Goal: Task Accomplishment & Management: Manage account settings

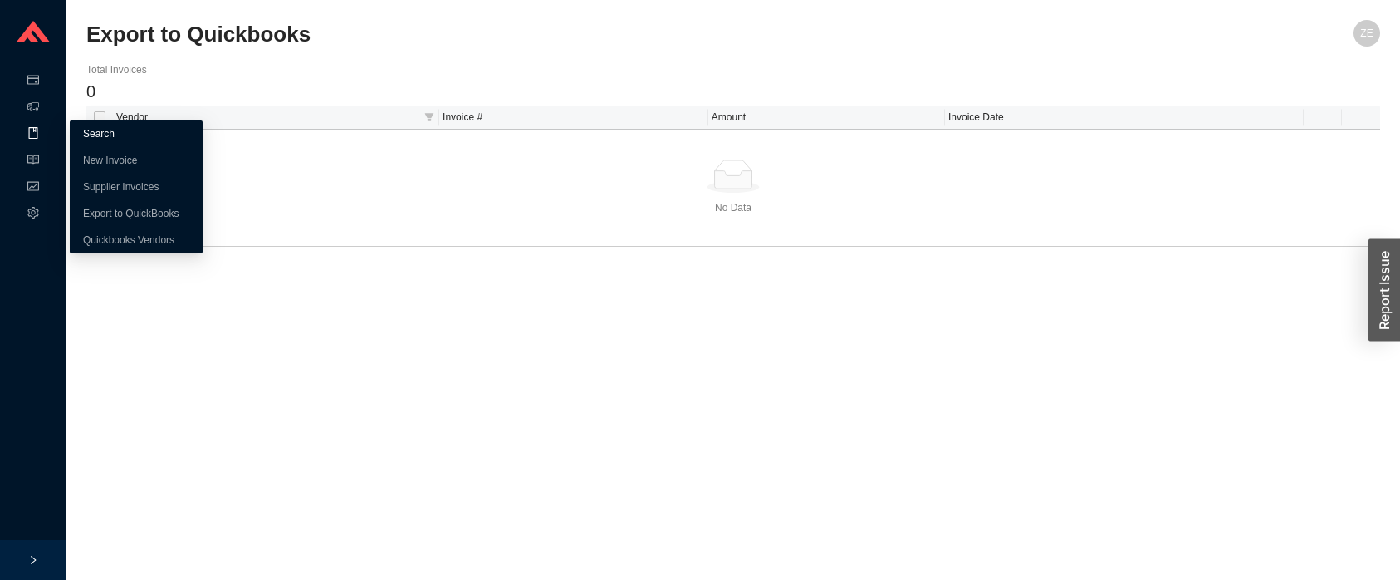
click at [87, 134] on link "Search" at bounding box center [99, 134] width 32 height 12
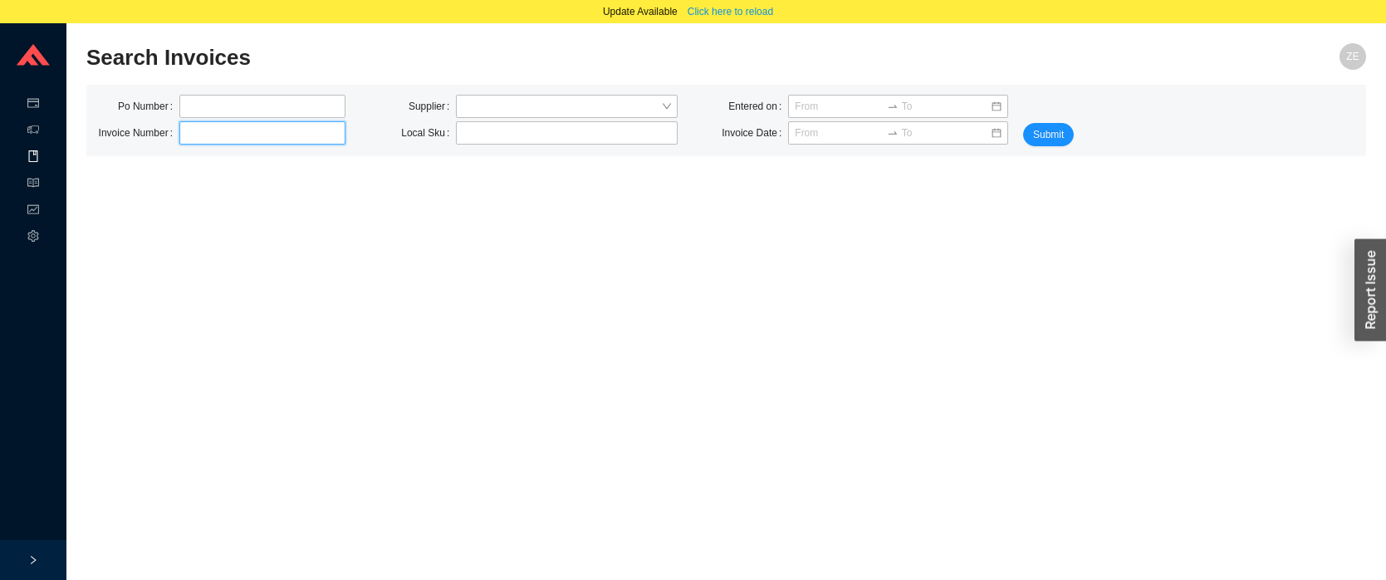
click at [198, 136] on input "text" at bounding box center [262, 132] width 166 height 23
paste input "9000393467"
type input "9000393467"
click button "Submit" at bounding box center [1048, 134] width 51 height 23
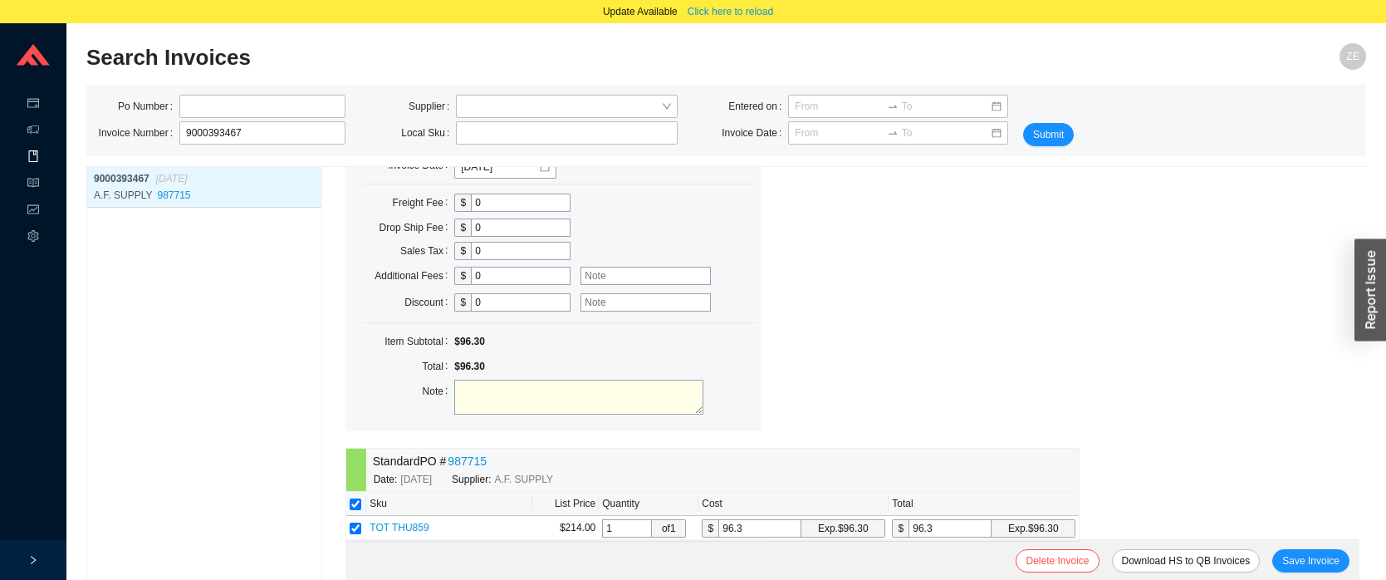
scroll to position [313, 0]
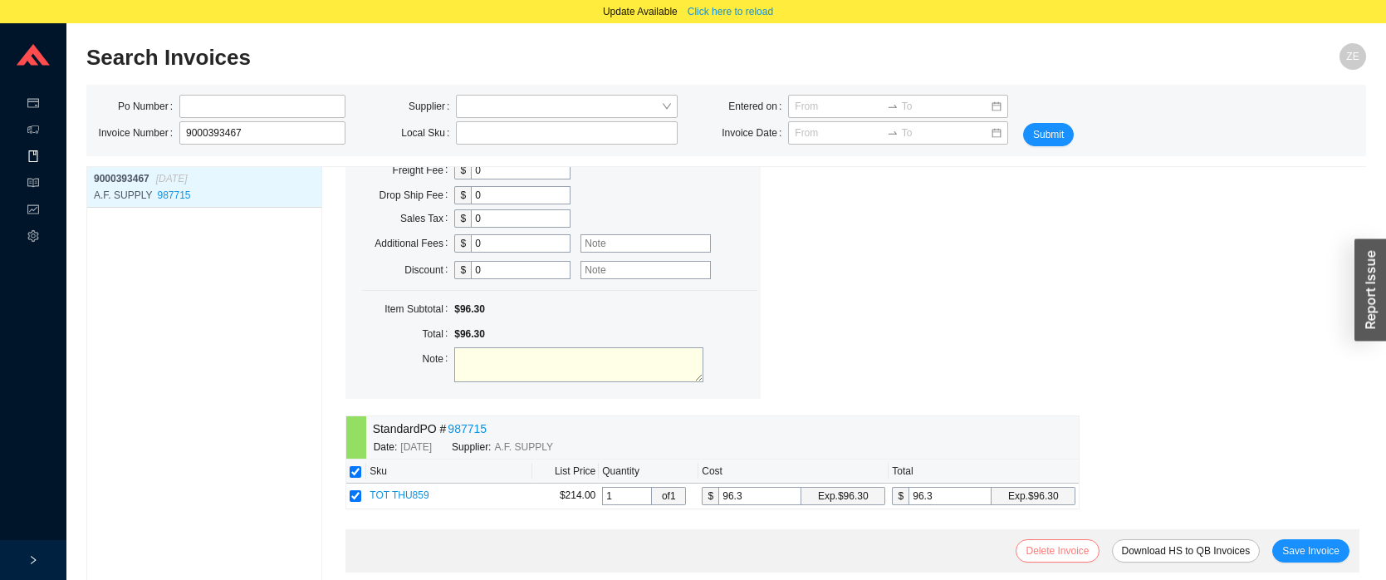
click at [1058, 550] on span "Delete Invoice" at bounding box center [1056, 550] width 63 height 17
click at [1144, 497] on span "Yes" at bounding box center [1142, 500] width 17 height 17
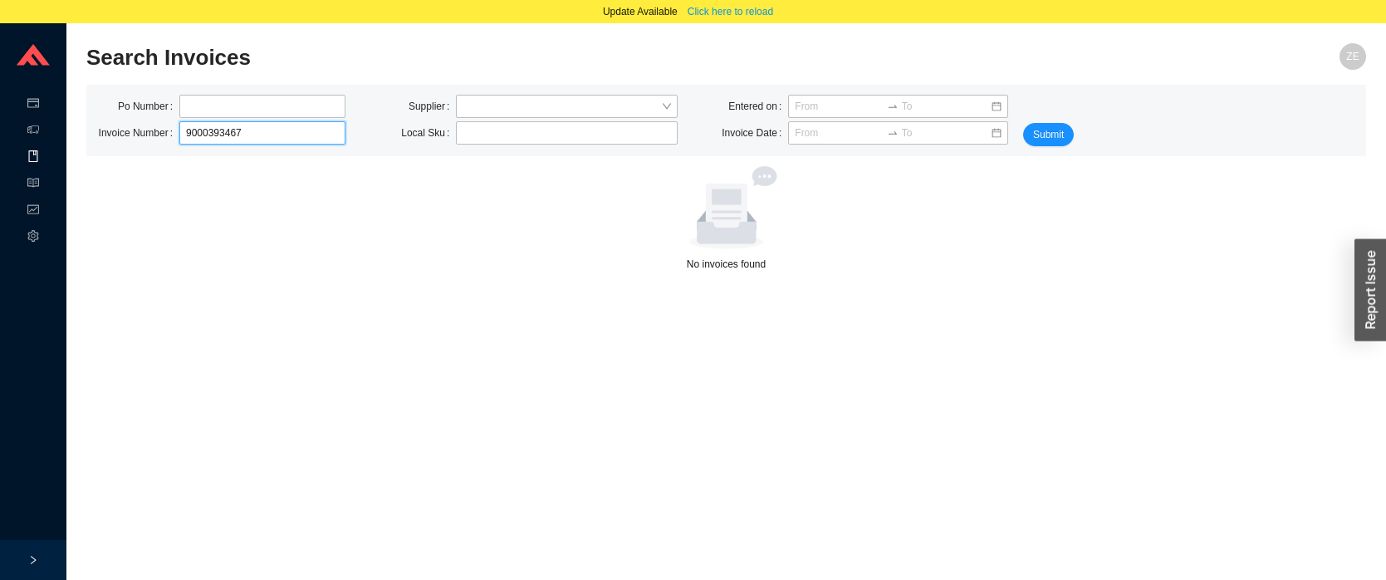
click at [249, 137] on input "9000393467" at bounding box center [262, 132] width 166 height 23
type input "9000393466"
click button "Submit" at bounding box center [1048, 134] width 51 height 23
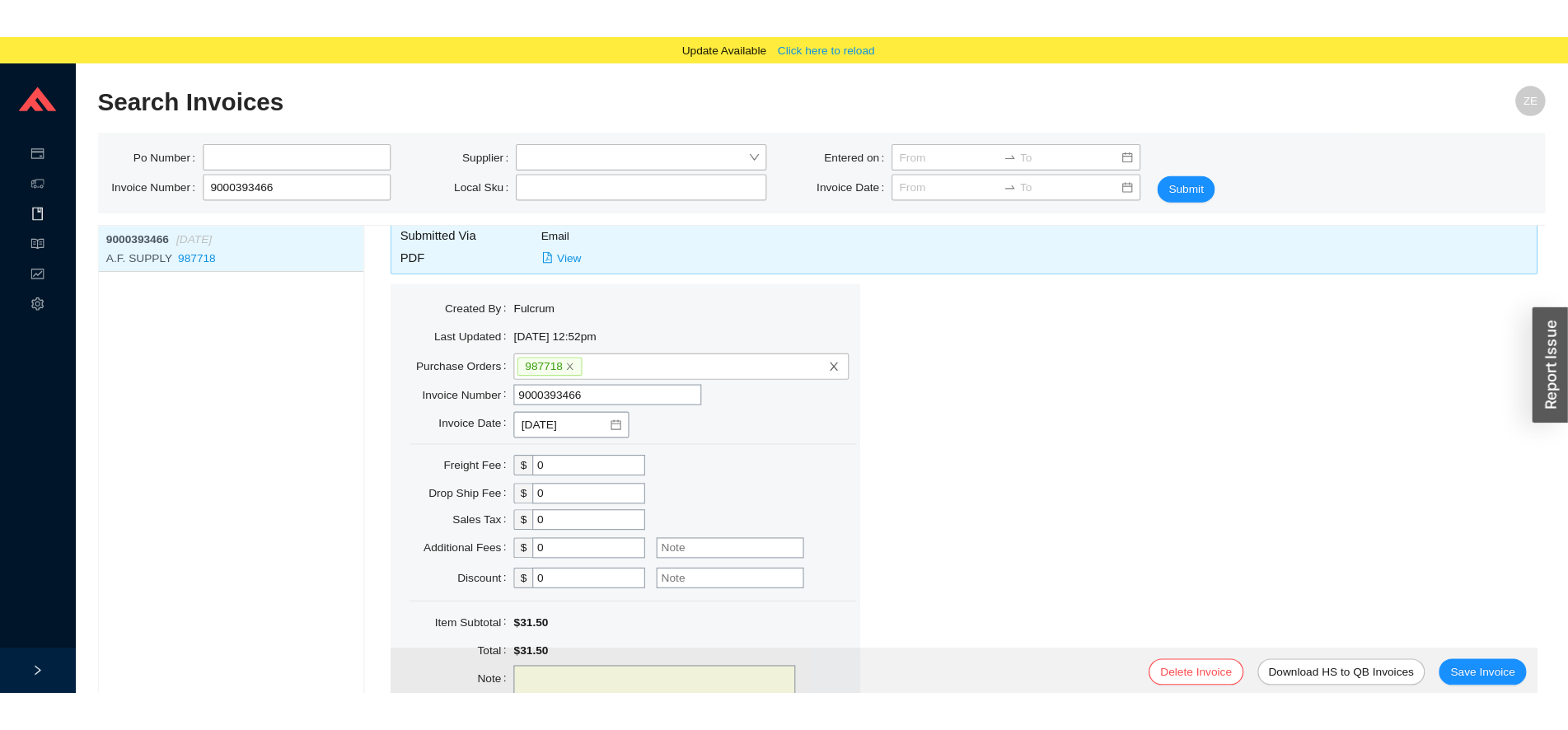
scroll to position [158, 0]
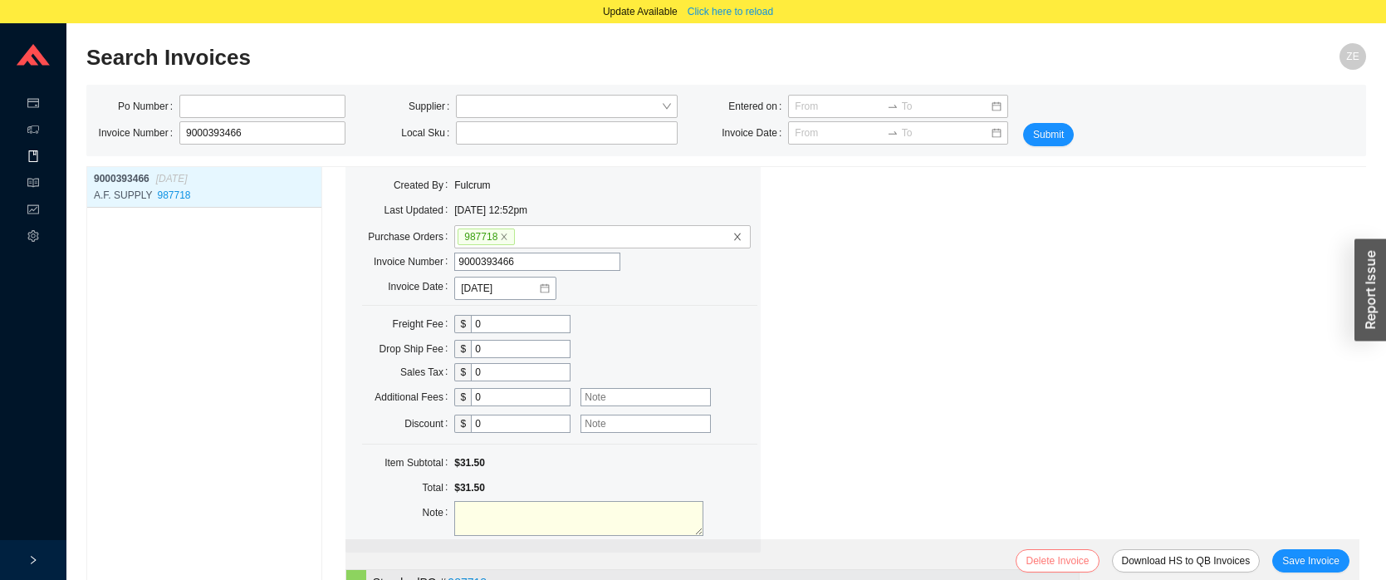
click at [1067, 559] on span "Delete Invoice" at bounding box center [1056, 560] width 63 height 17
click at [1139, 515] on span "Yes" at bounding box center [1142, 514] width 17 height 17
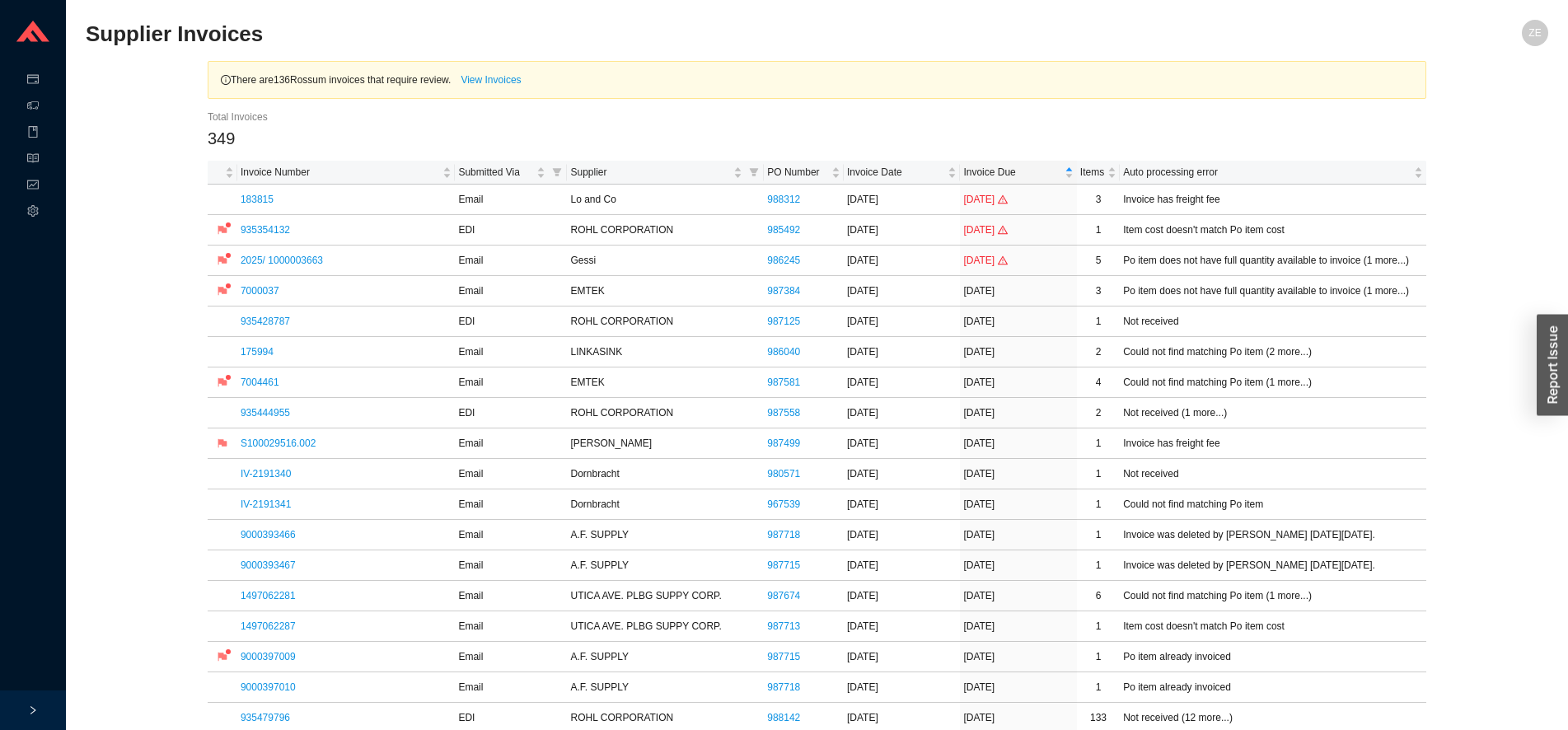
drag, startPoint x: 1482, startPoint y: 163, endPoint x: 1457, endPoint y: 150, distance: 28.2
click at [277, 537] on link "9000393466" at bounding box center [268, 535] width 56 height 12
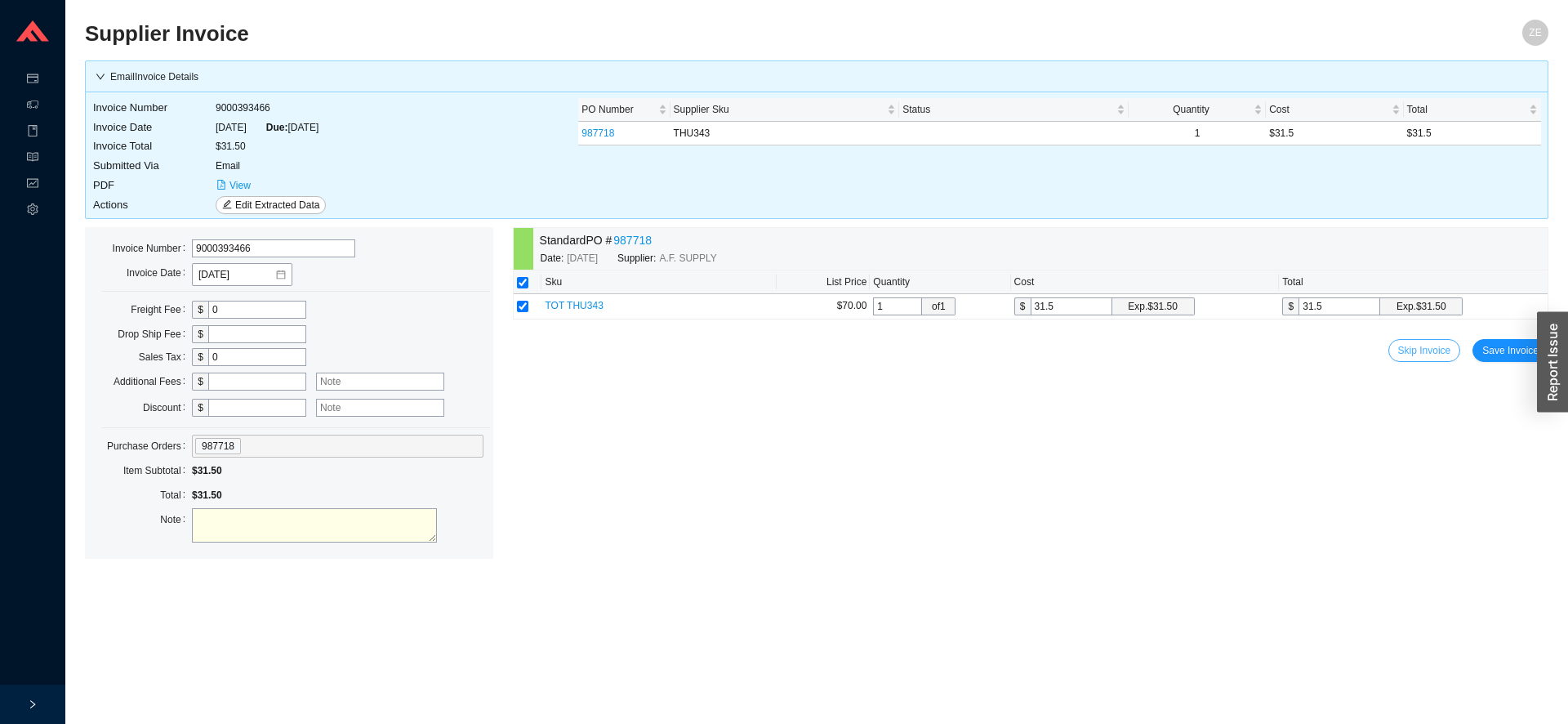
click at [1429, 351] on span "Skip Invoice" at bounding box center [1425, 350] width 53 height 17
click at [1511, 295] on div "Are you sure you want to skip this invoice?" at bounding box center [1428, 281] width 202 height 30
click at [1510, 309] on span "Yes" at bounding box center [1515, 304] width 17 height 17
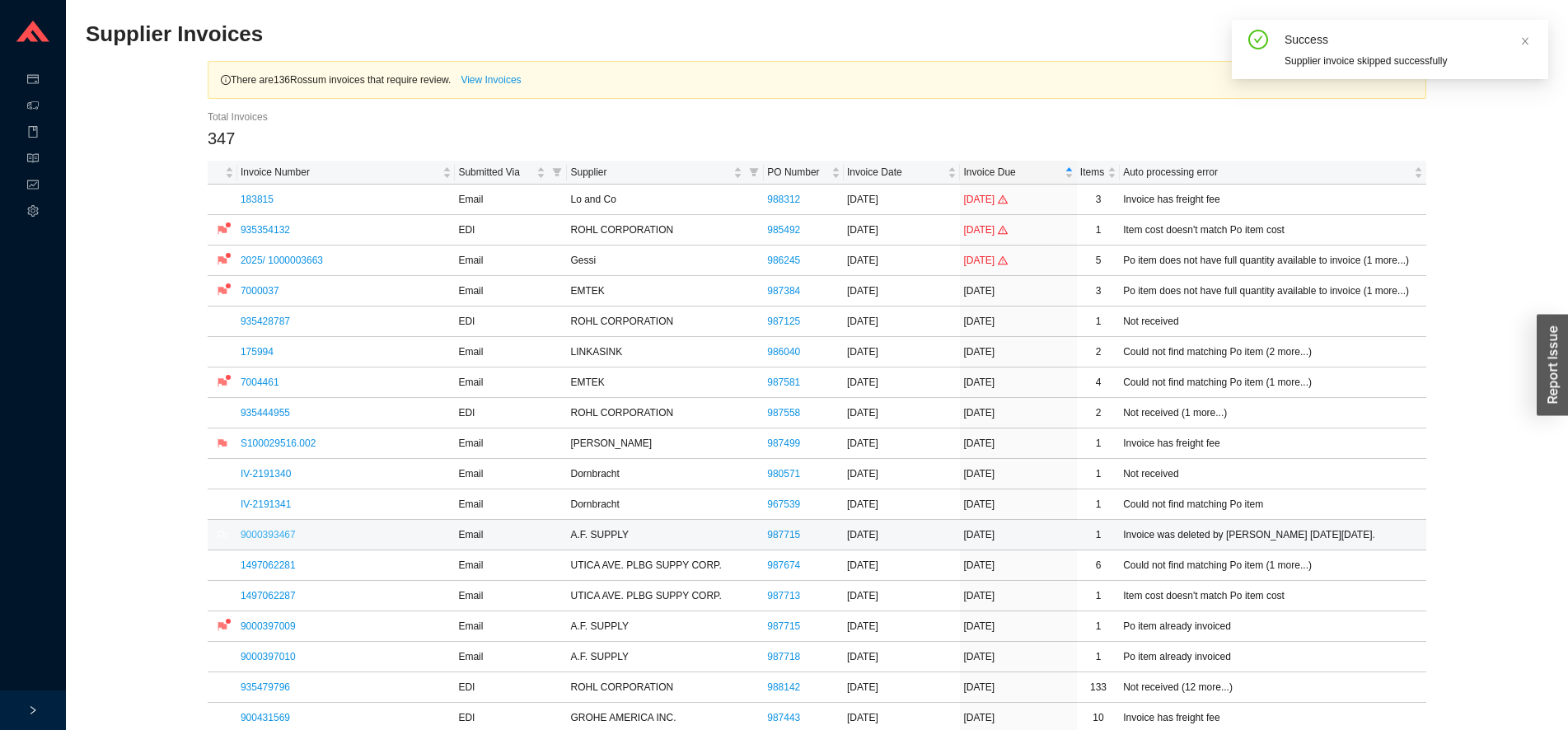
click at [275, 537] on link "9000393467" at bounding box center [268, 535] width 56 height 12
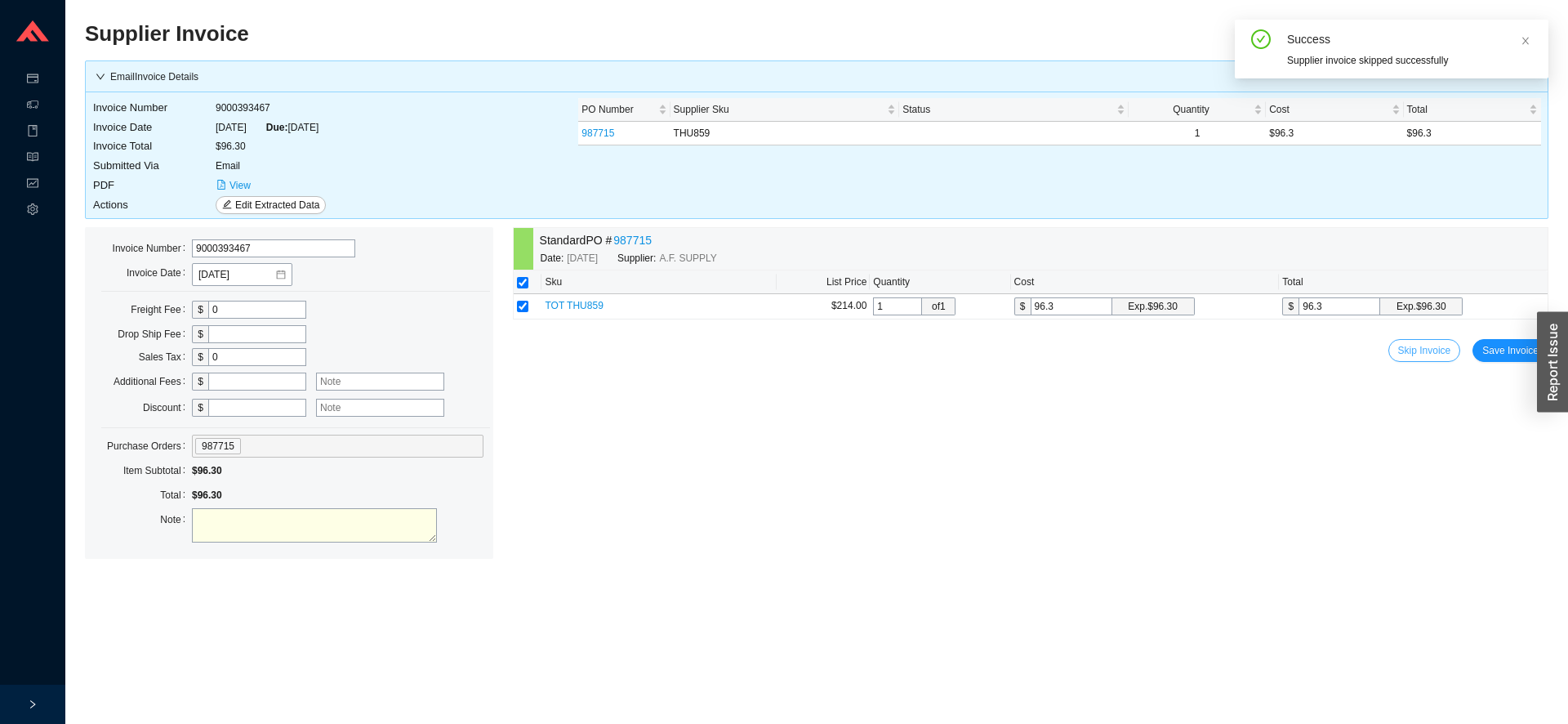
click at [1442, 350] on span "Skip Invoice" at bounding box center [1425, 350] width 53 height 17
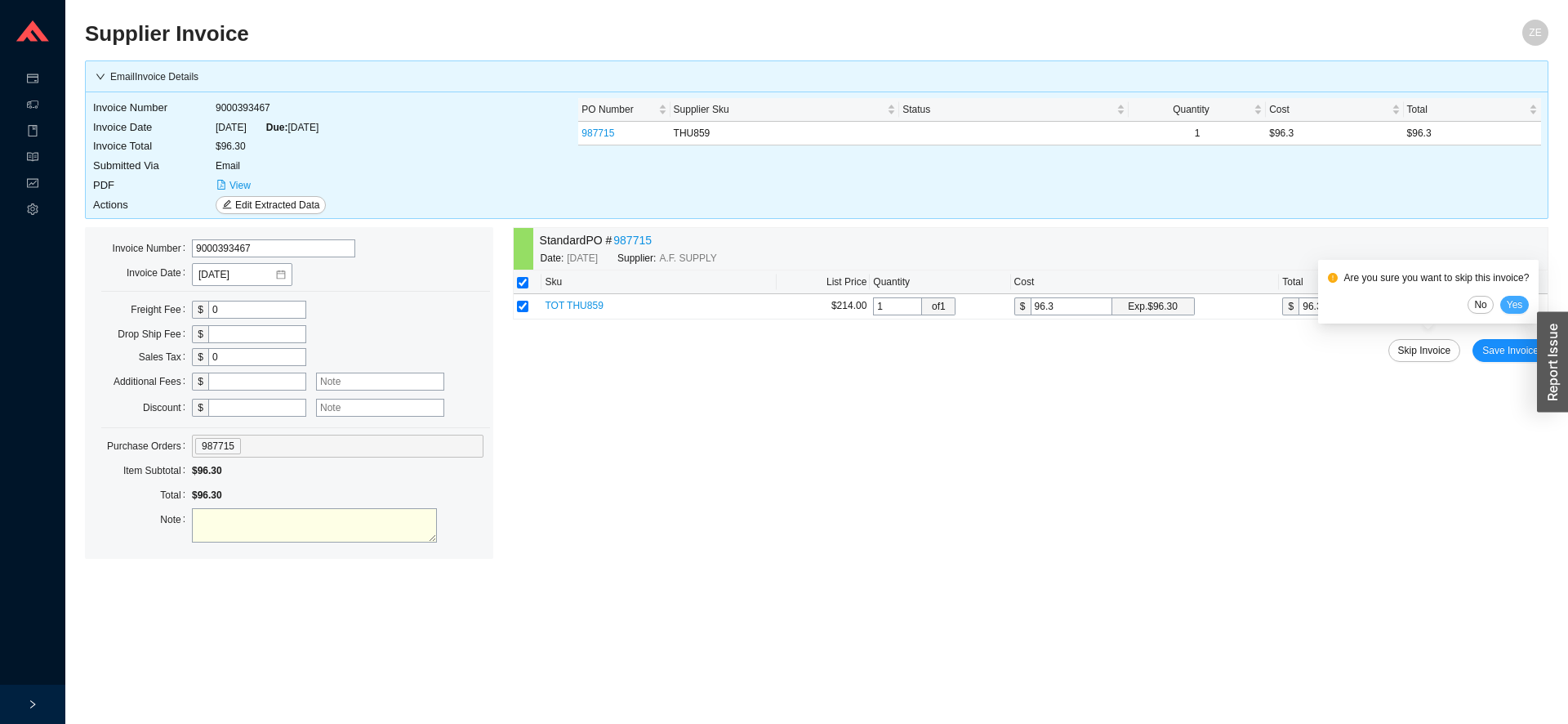
click at [1514, 305] on span "Yes" at bounding box center [1515, 304] width 17 height 17
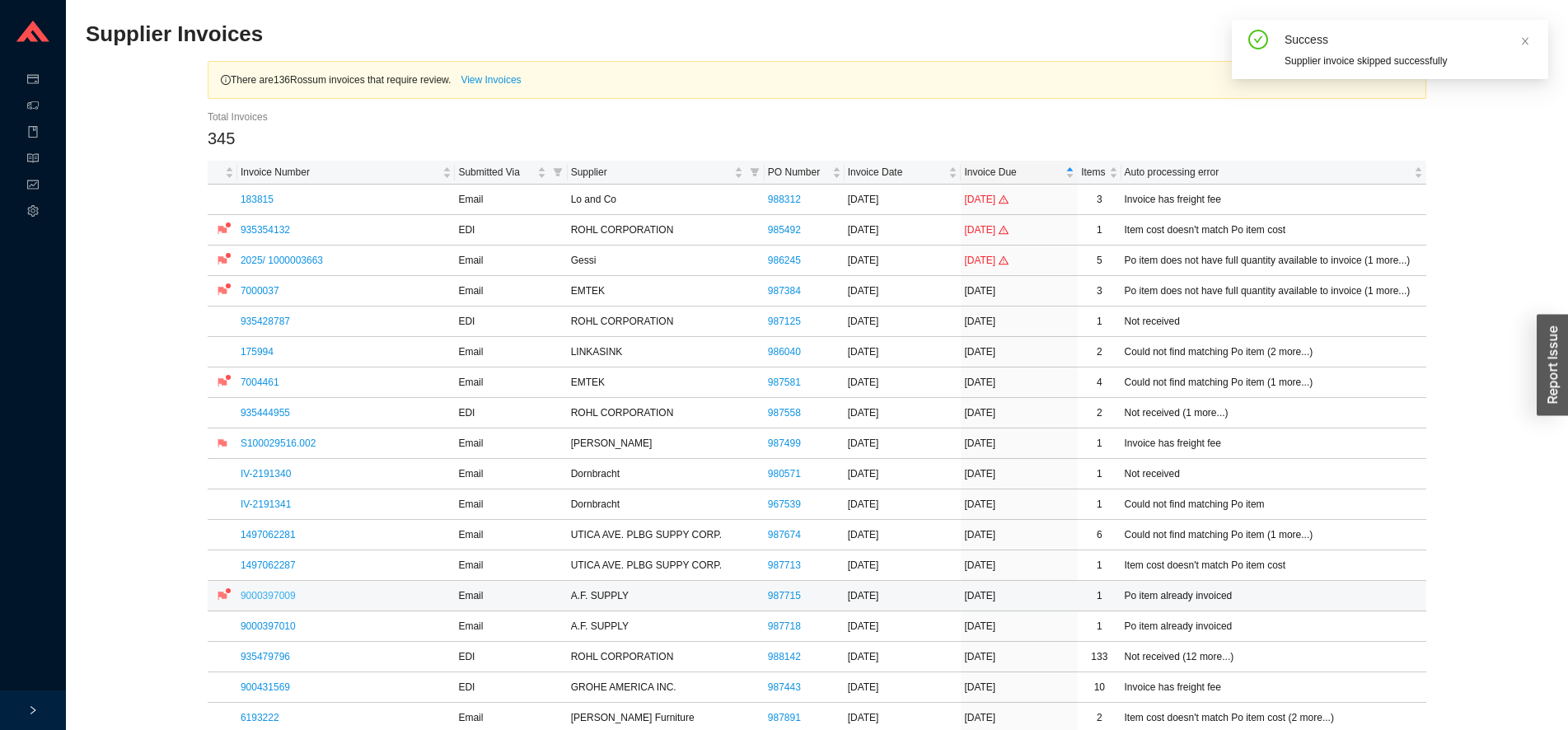
click at [272, 596] on link "9000397009" at bounding box center [268, 596] width 56 height 12
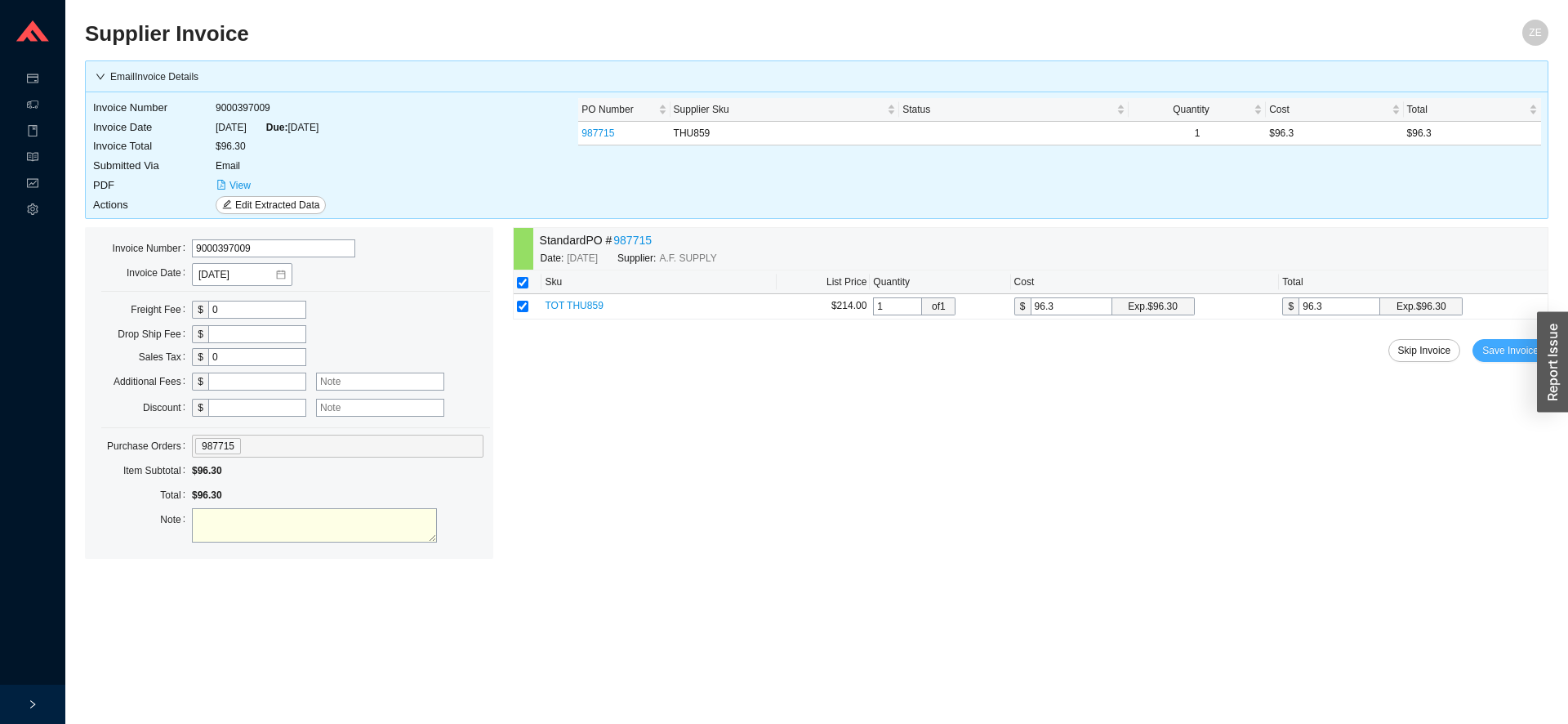
click at [1505, 347] on span "Save Invoice" at bounding box center [1510, 350] width 56 height 17
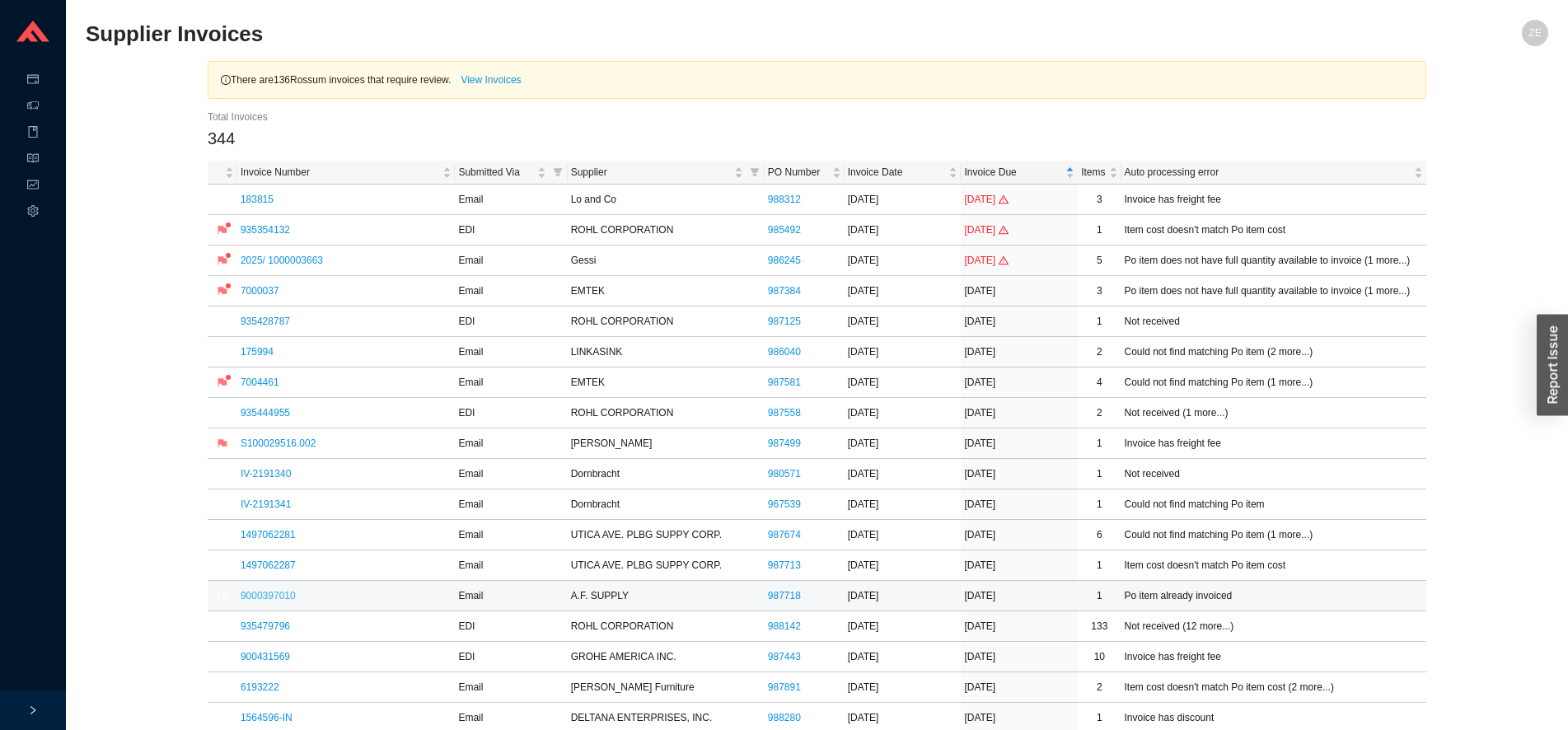
click at [282, 591] on link "9000397010" at bounding box center [268, 596] width 56 height 12
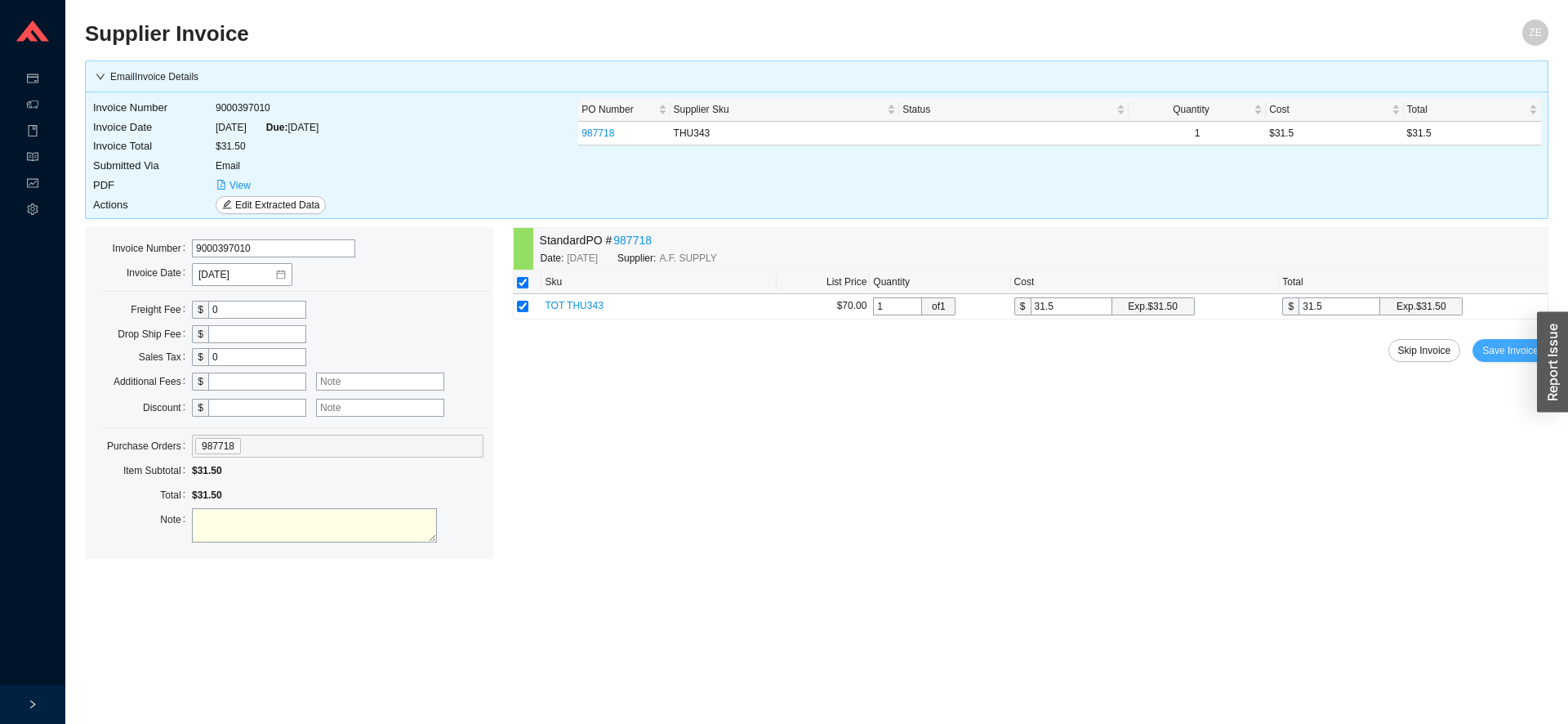
click at [1510, 345] on span "Save Invoice" at bounding box center [1510, 350] width 56 height 17
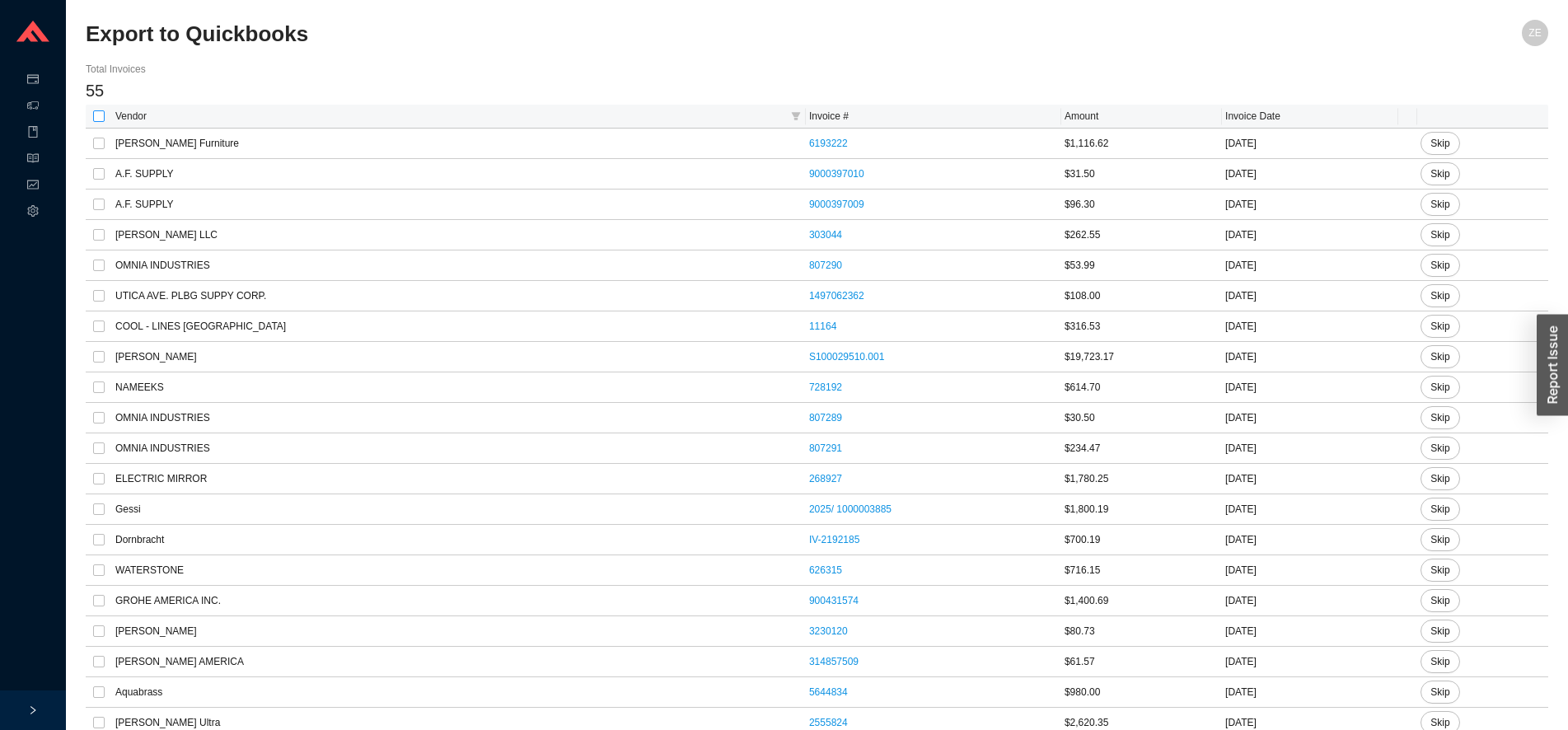
click at [99, 114] on input "checkbox" at bounding box center [99, 116] width 12 height 12
checkbox input "true"
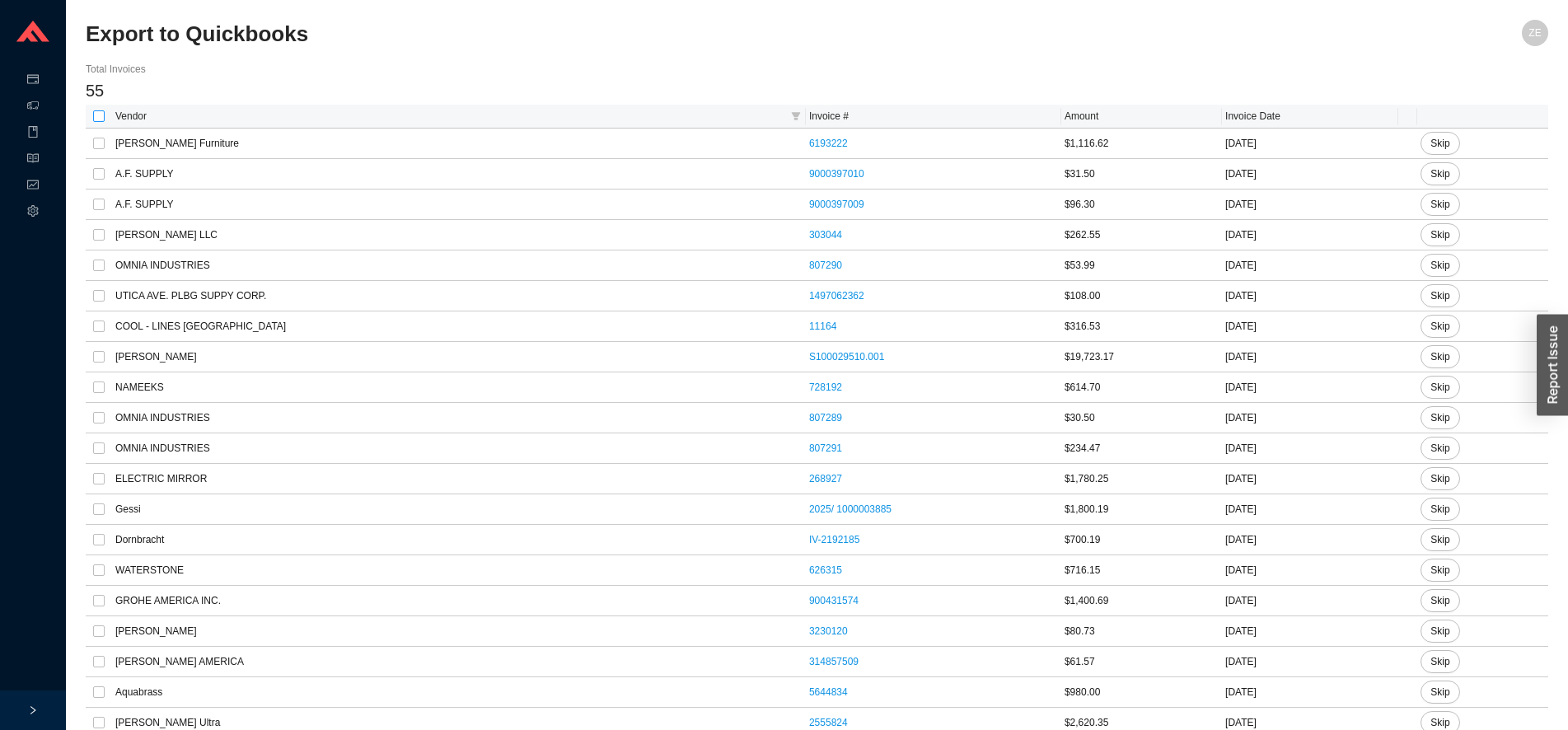
checkbox input "true"
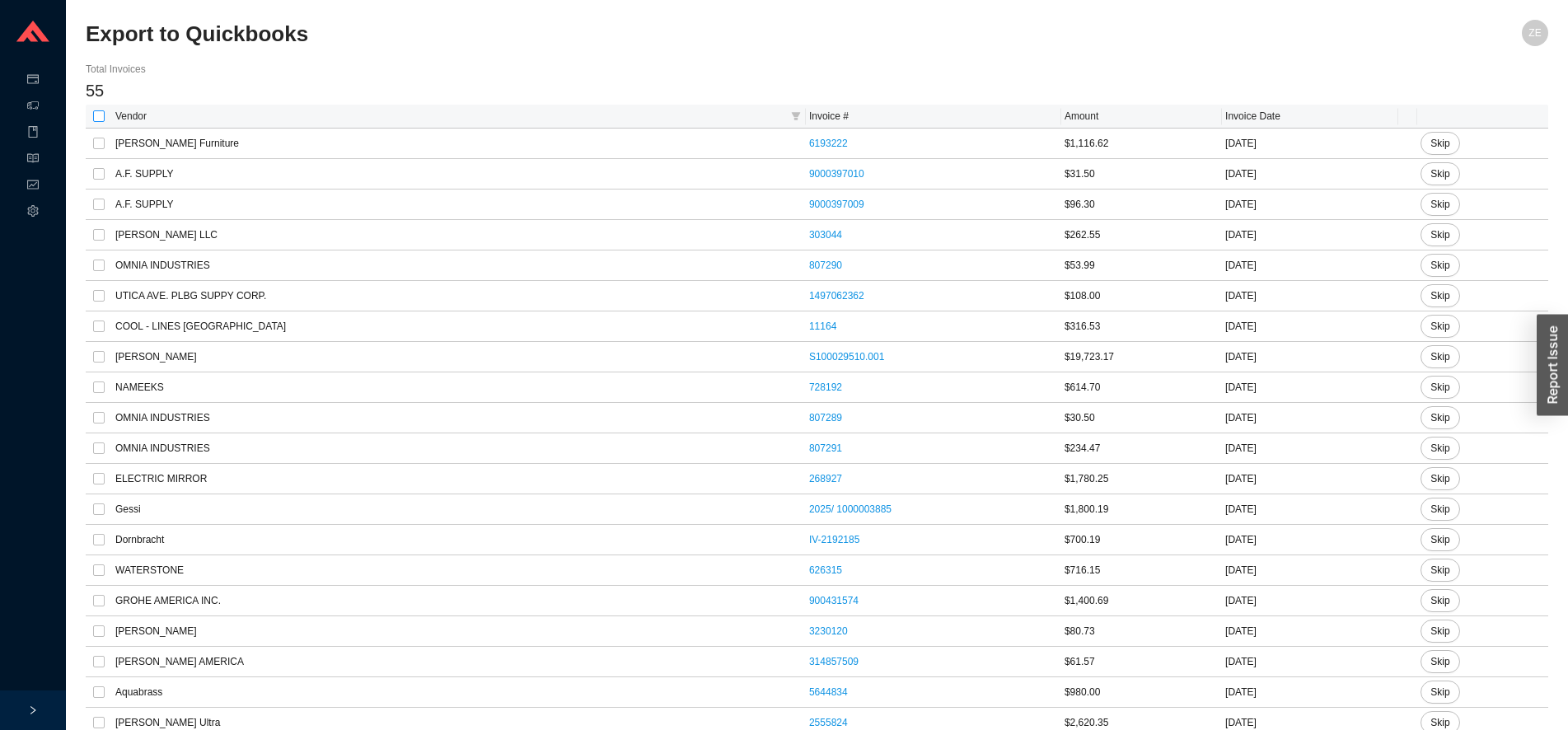
checkbox input "true"
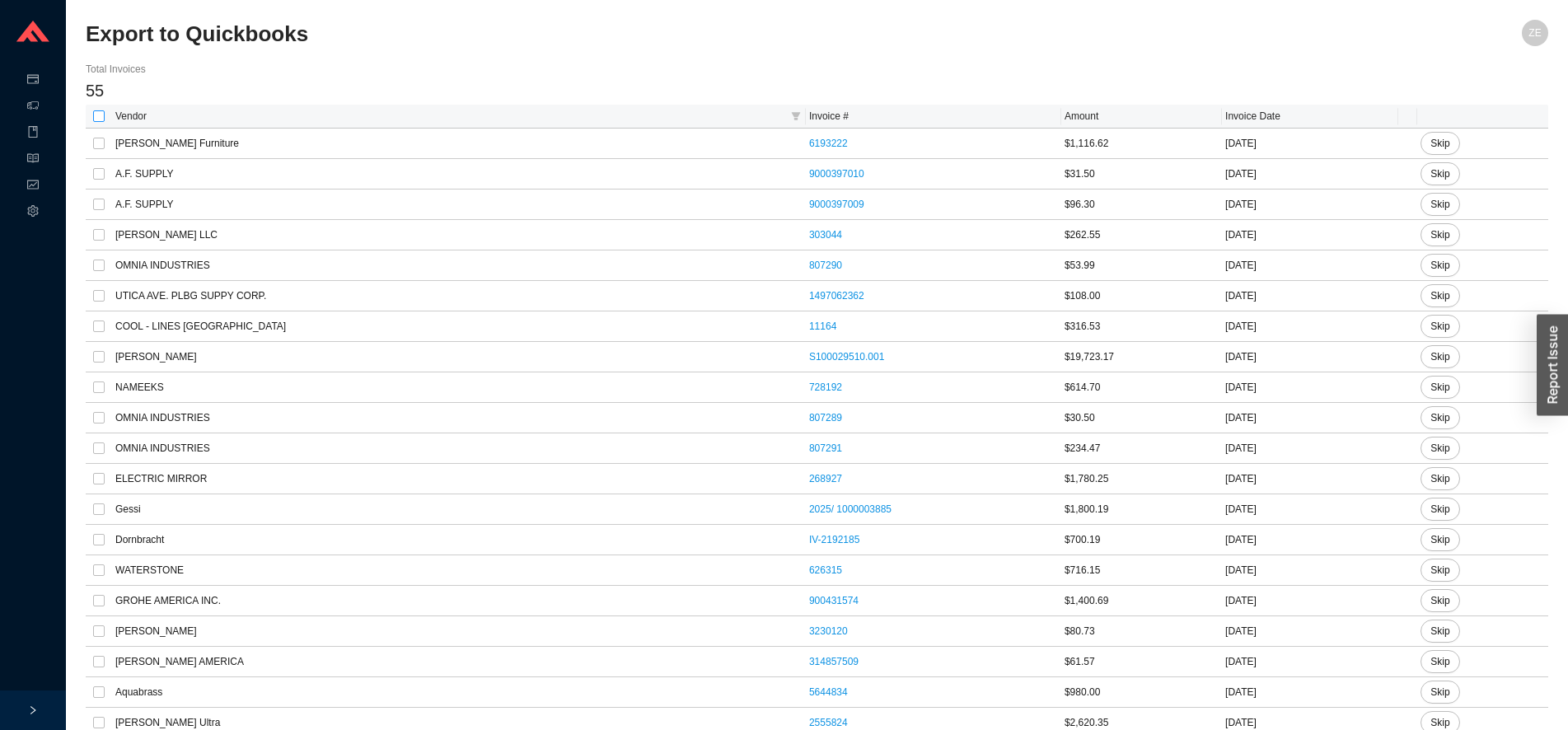
checkbox input "true"
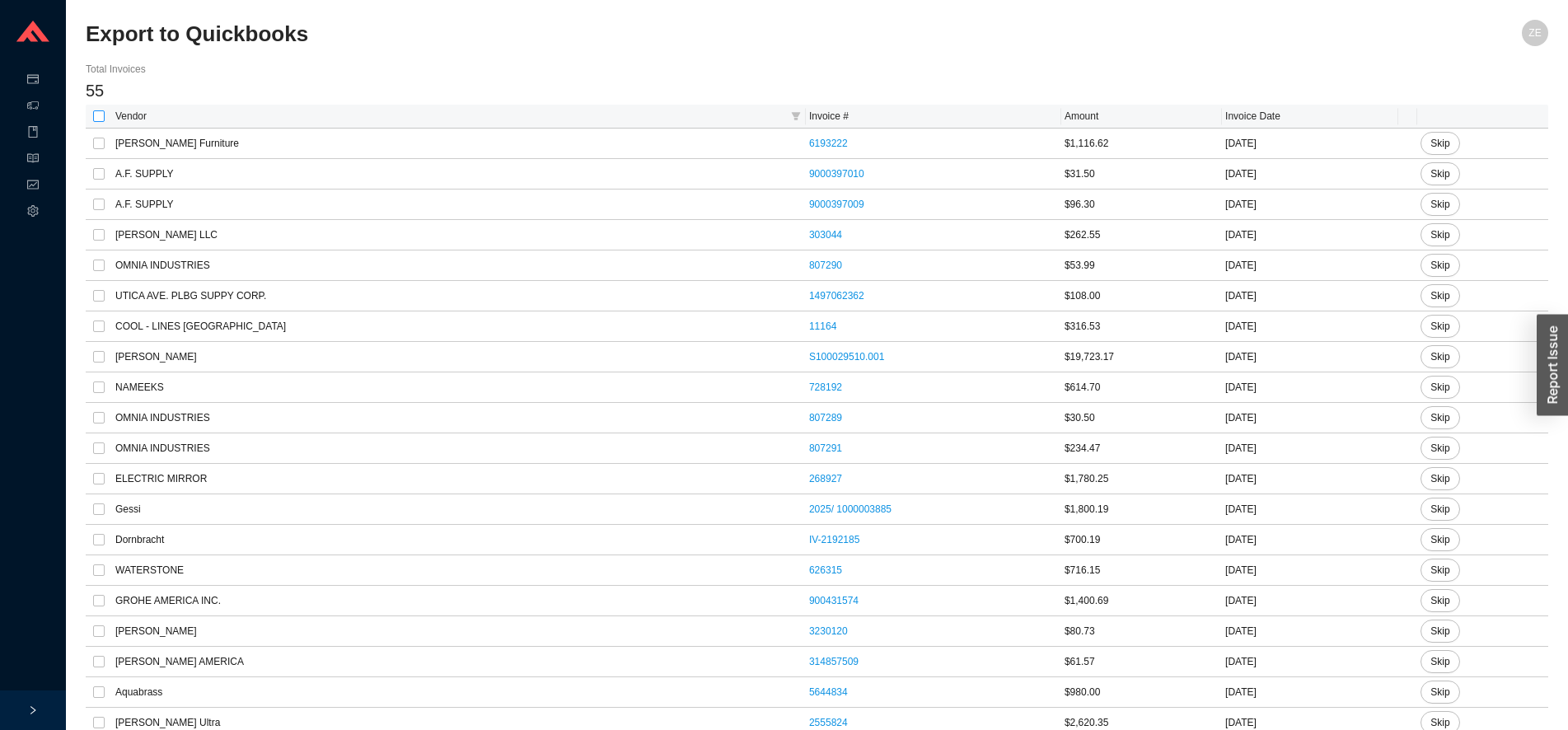
checkbox input "true"
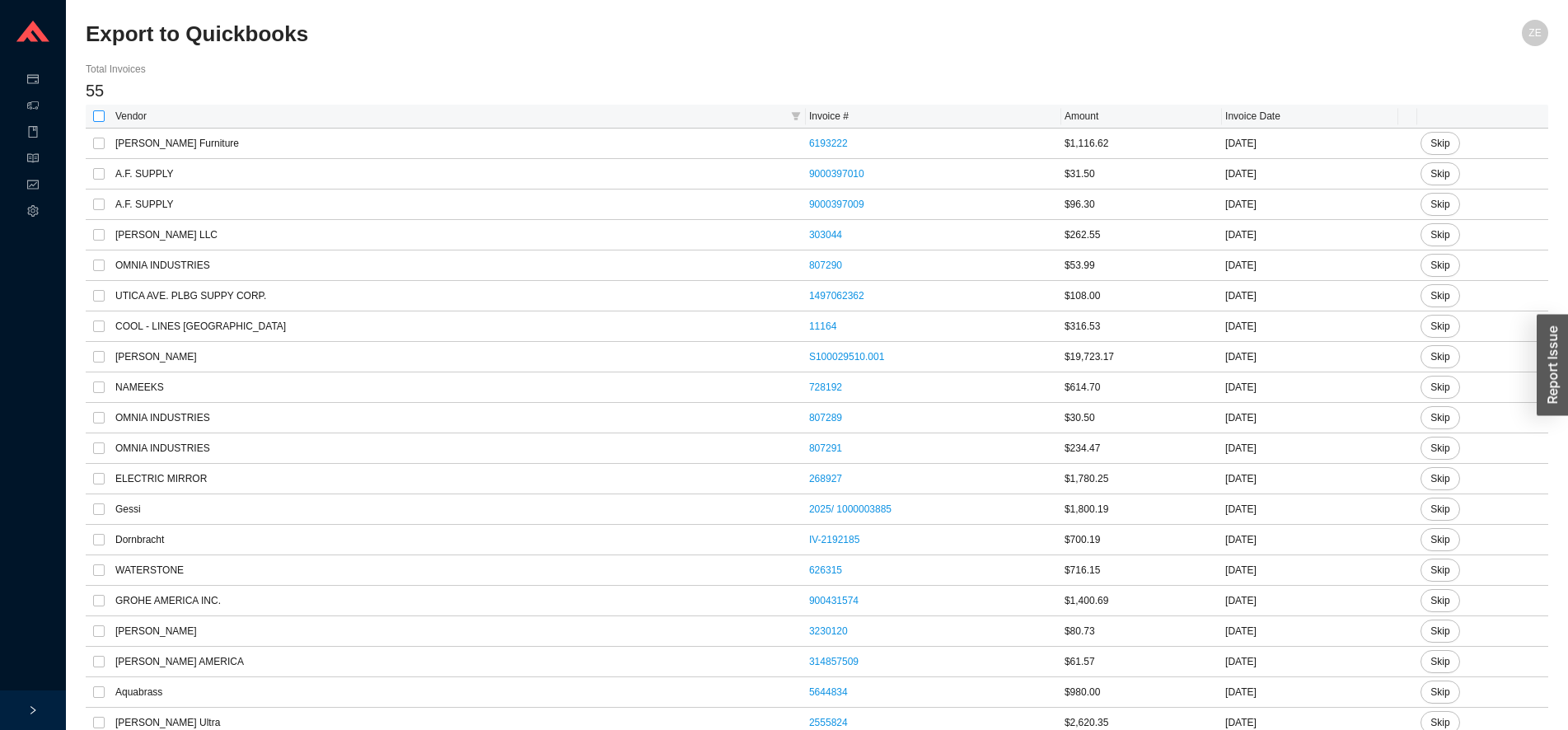
checkbox input "true"
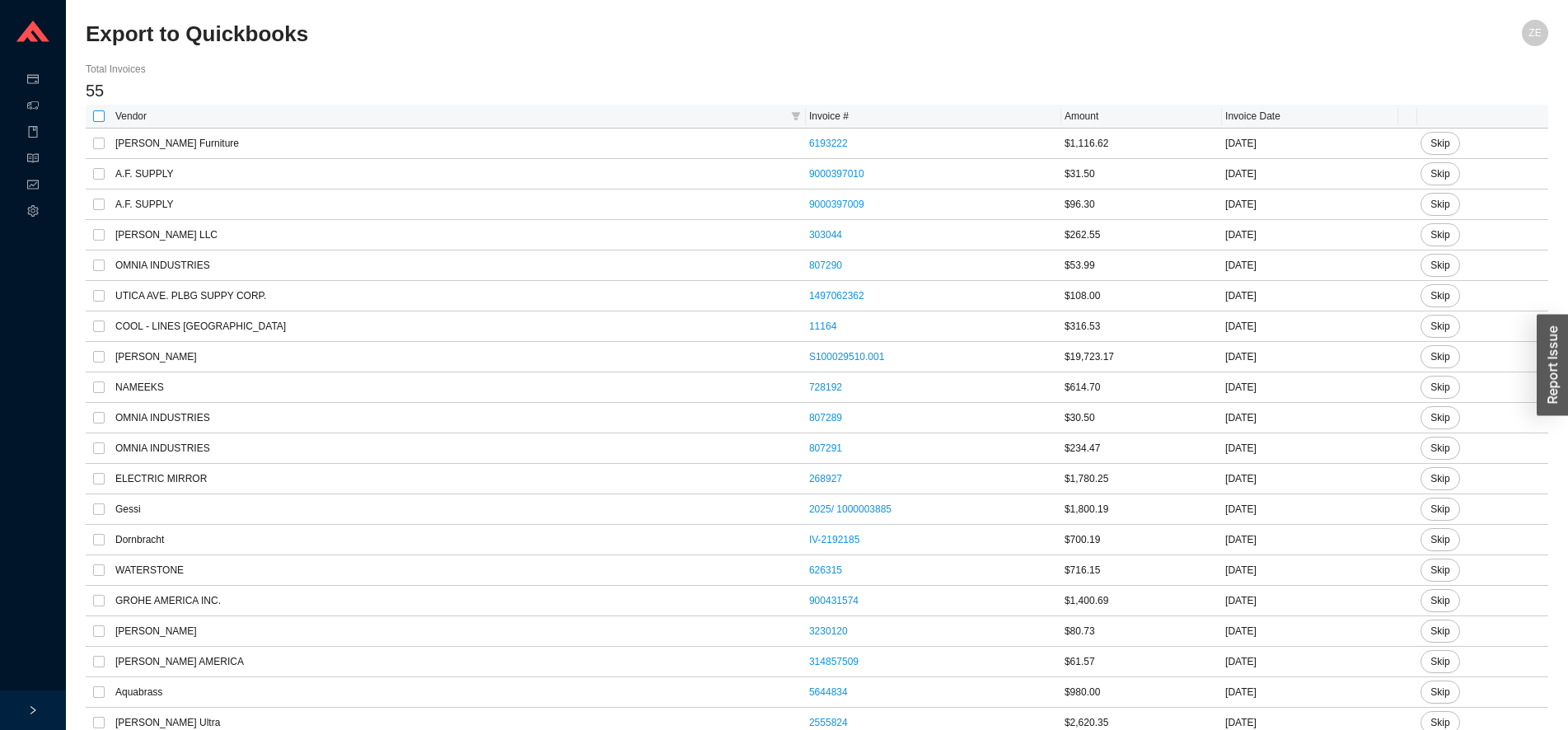
checkbox input "true"
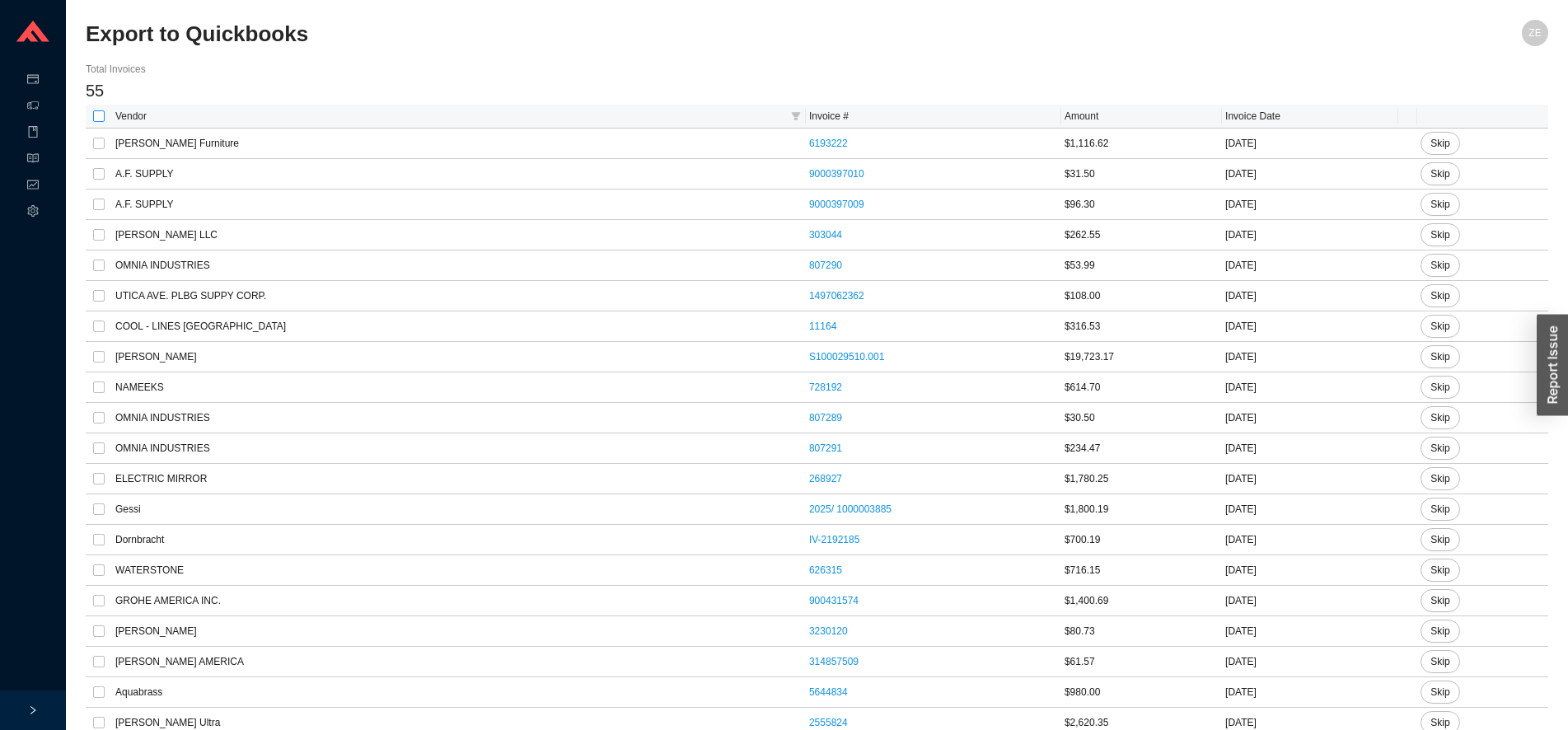
checkbox input "true"
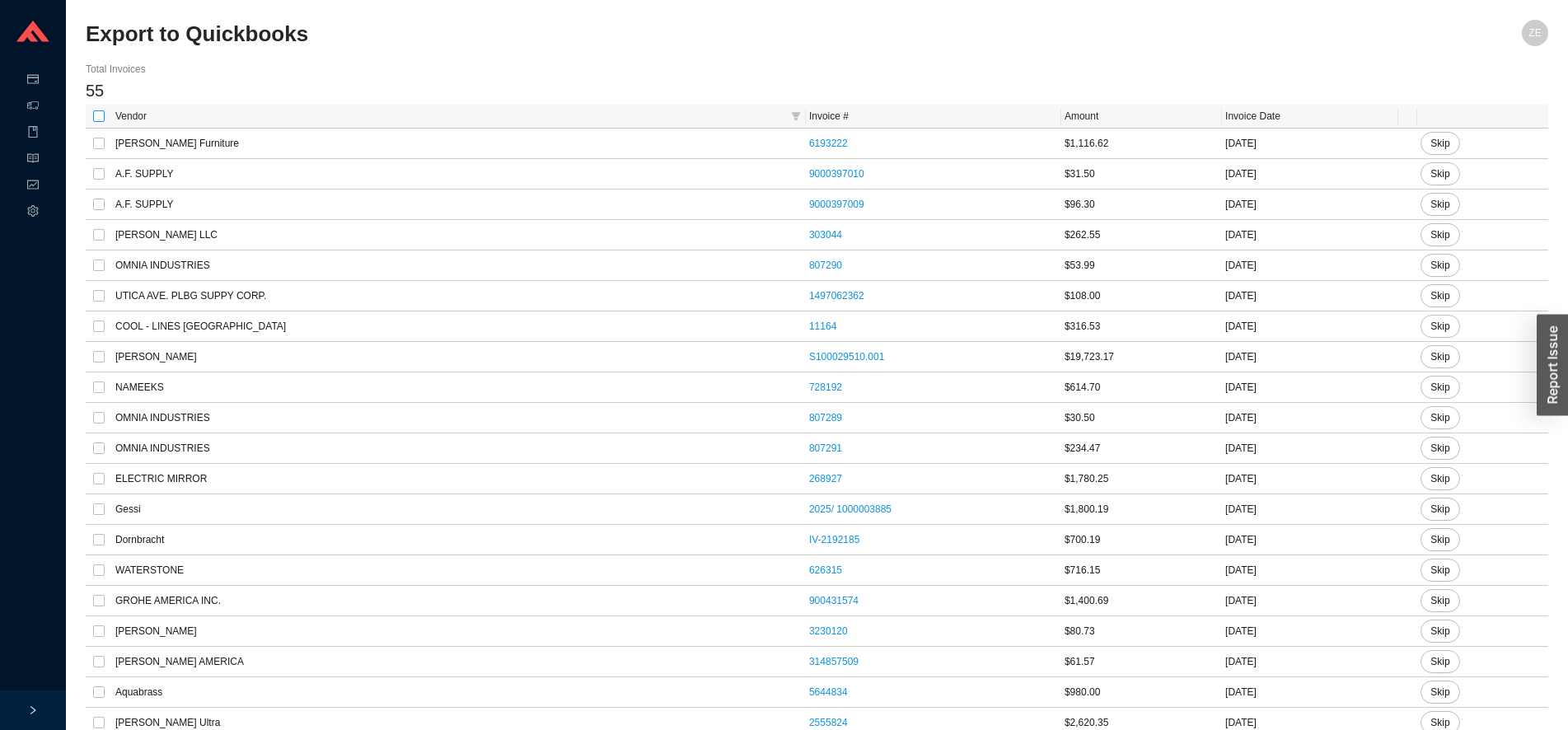
checkbox input "true"
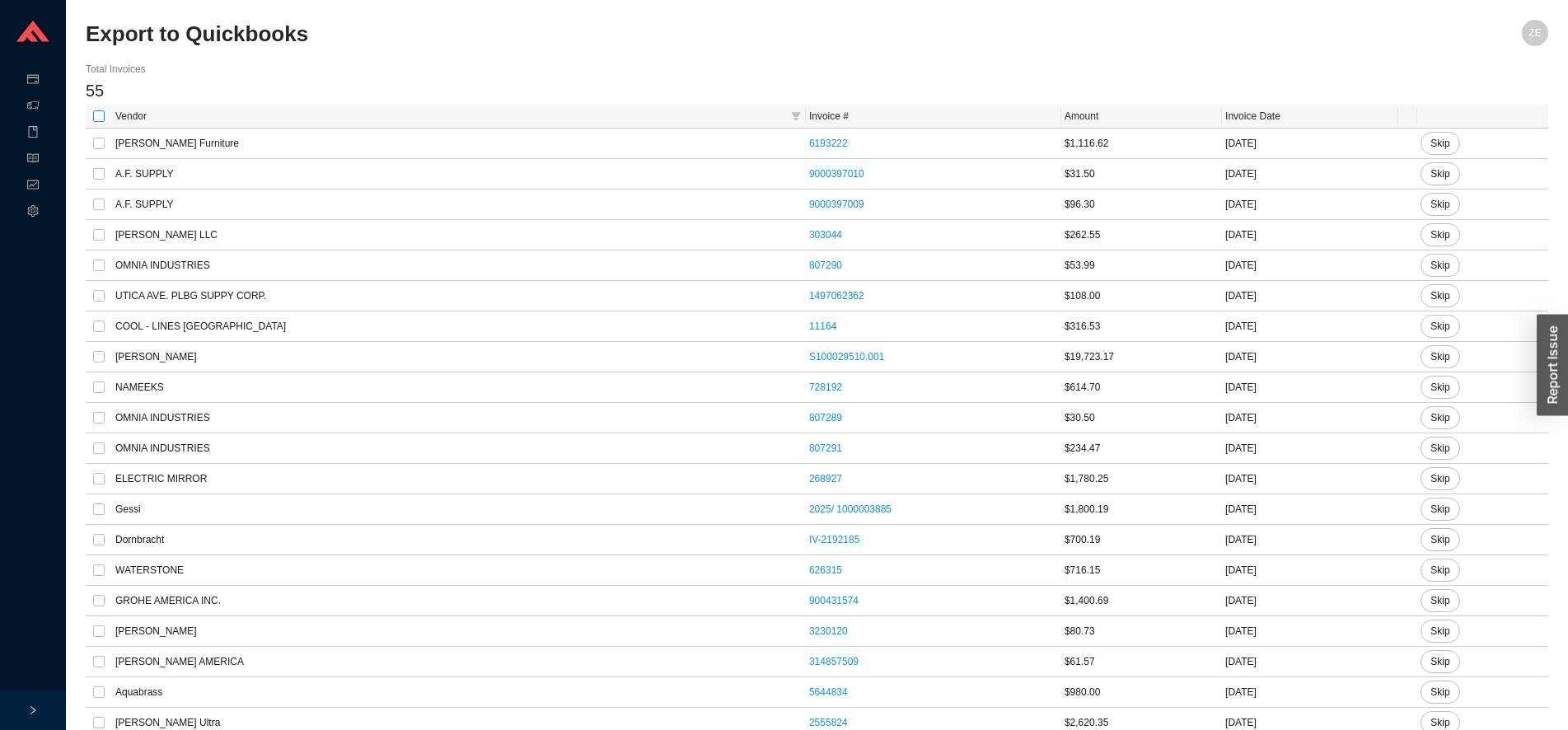
checkbox input "true"
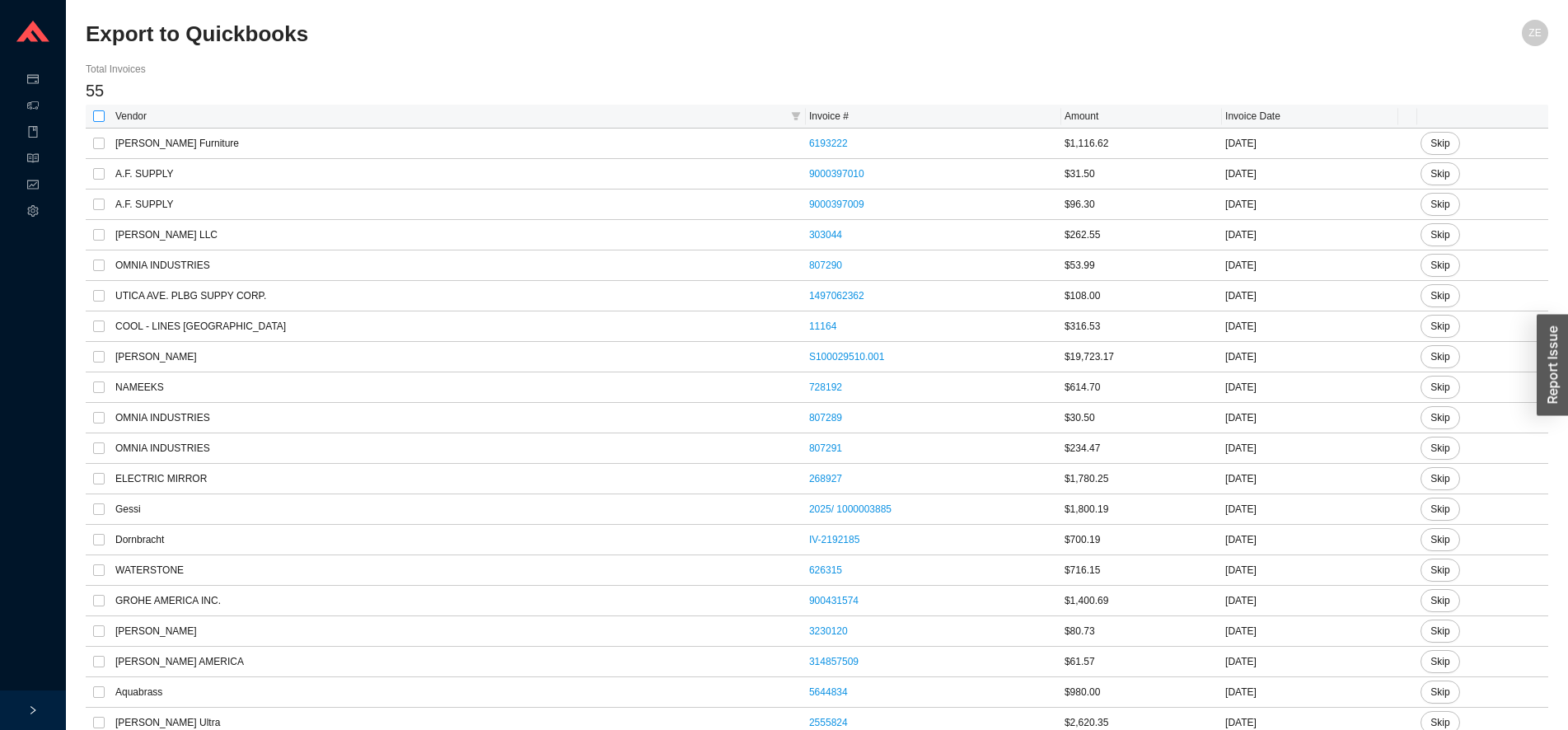
checkbox input "true"
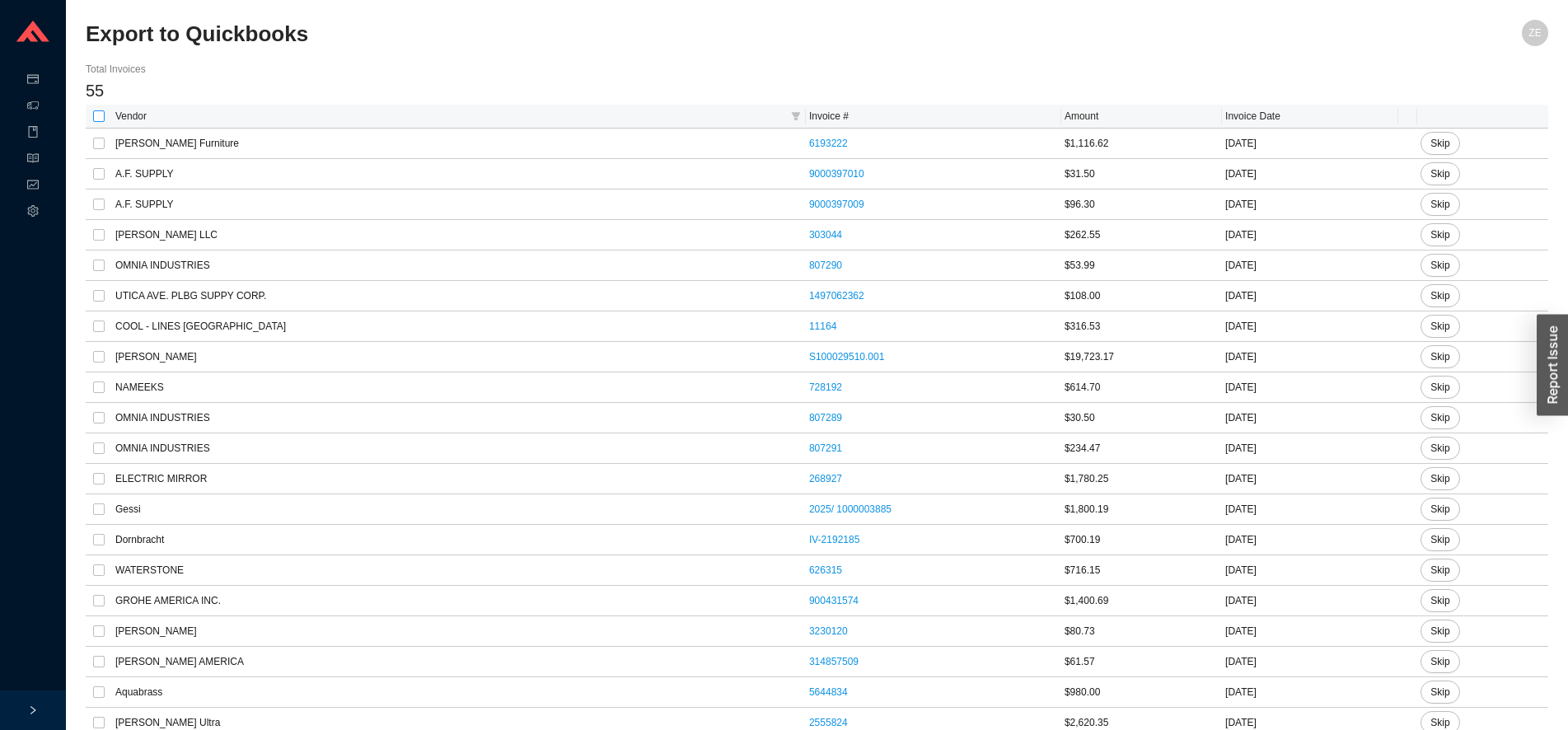
checkbox input "true"
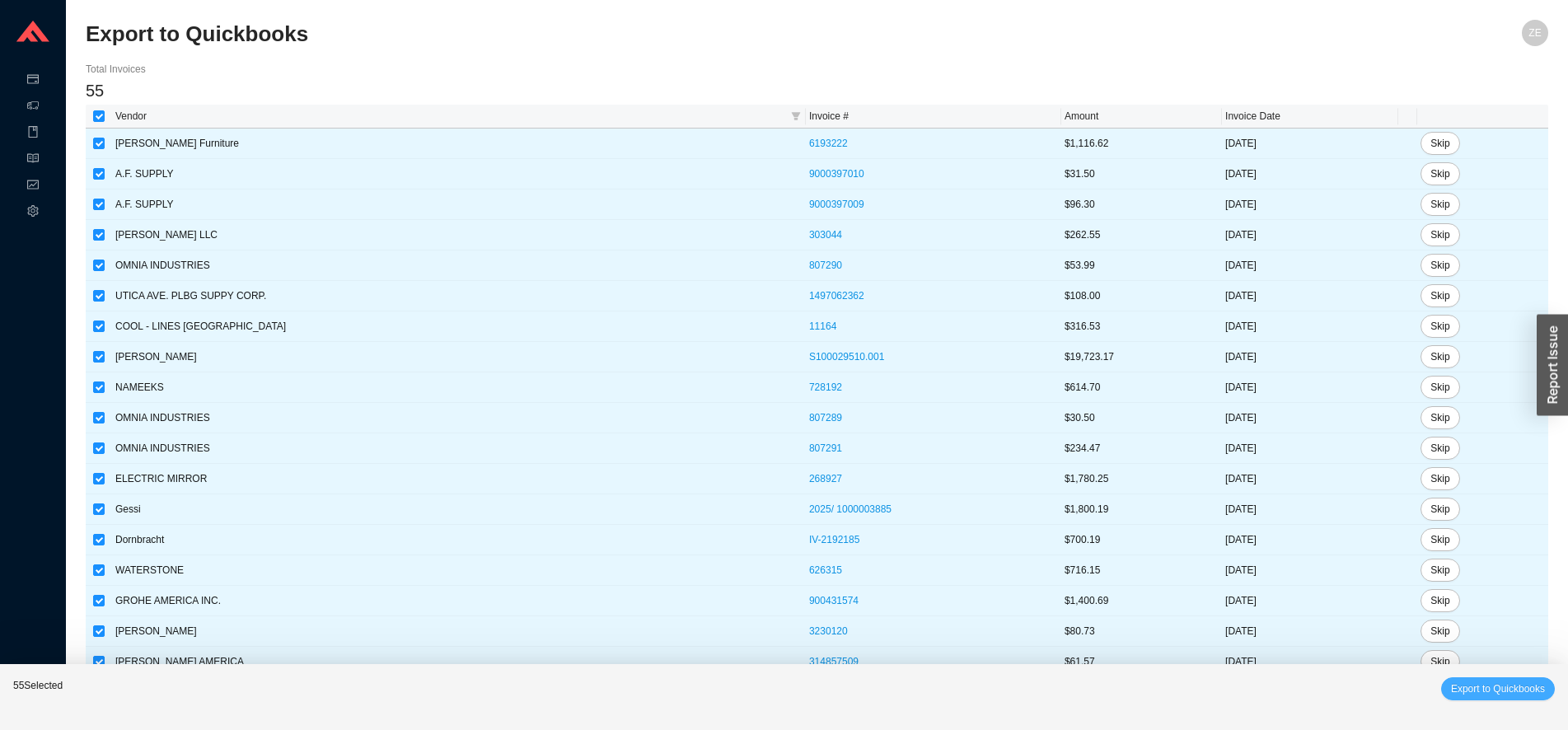
click at [1460, 691] on span "Export to Quickbooks" at bounding box center [1498, 688] width 94 height 17
checkbox input "false"
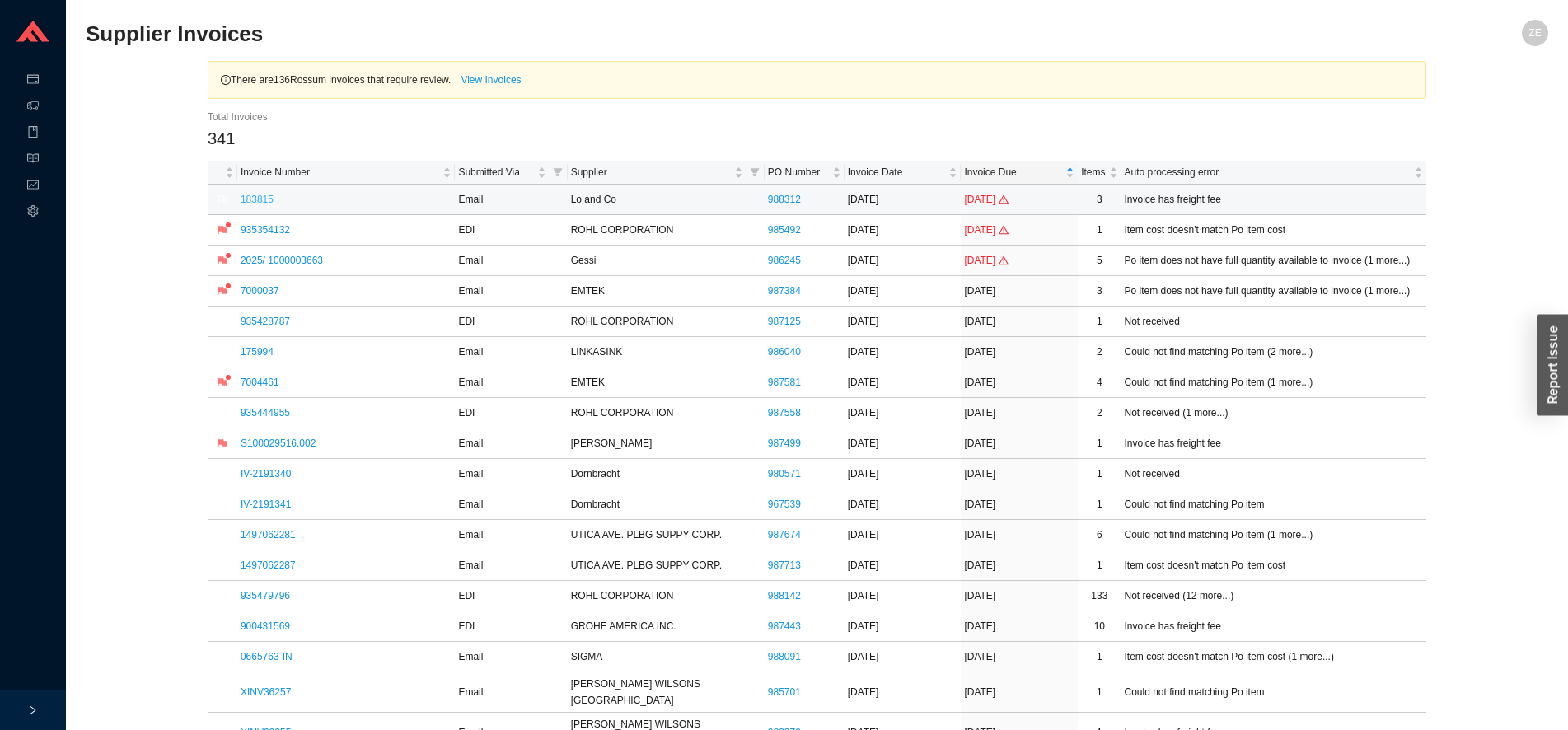
click at [261, 200] on link "183815" at bounding box center [256, 199] width 33 height 12
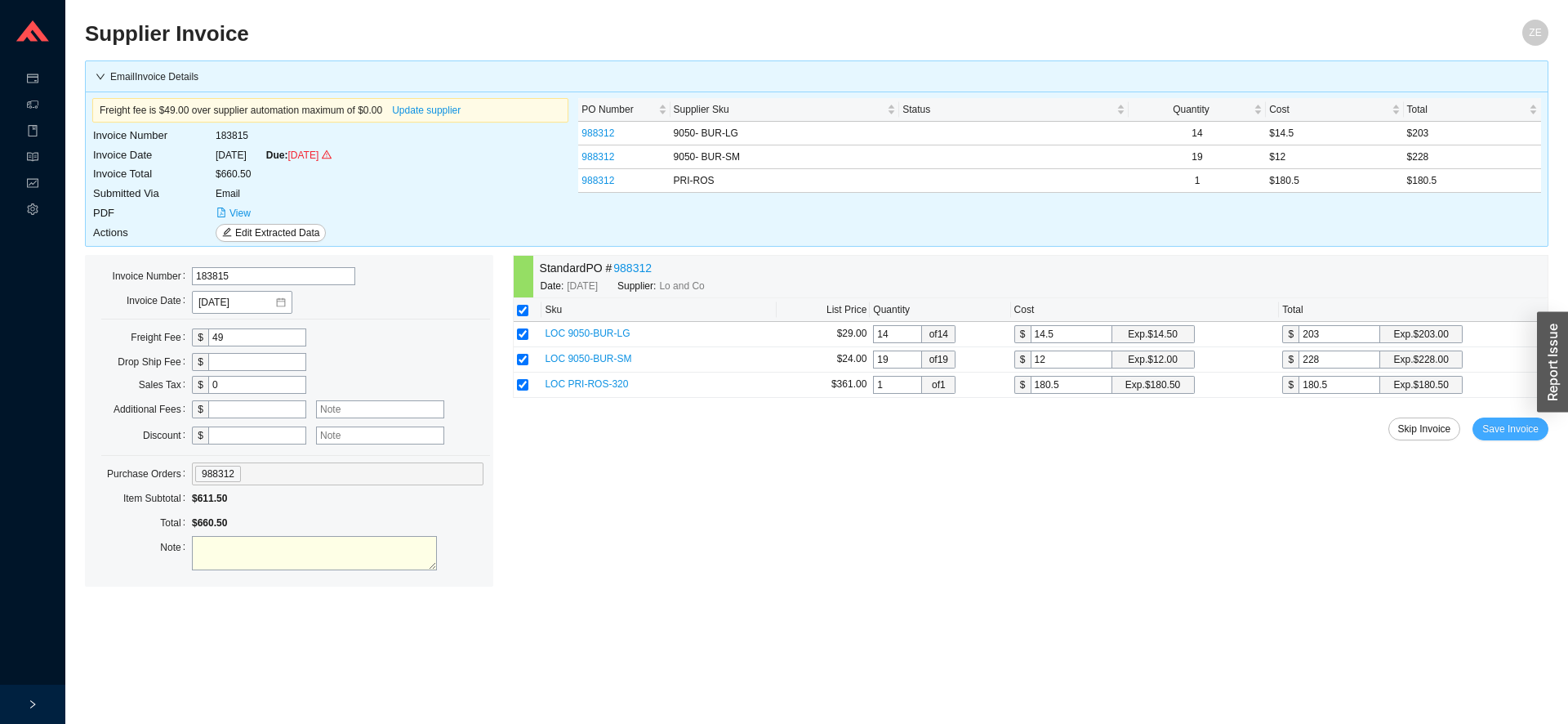
click at [1507, 430] on span "Save Invoice" at bounding box center [1510, 429] width 56 height 17
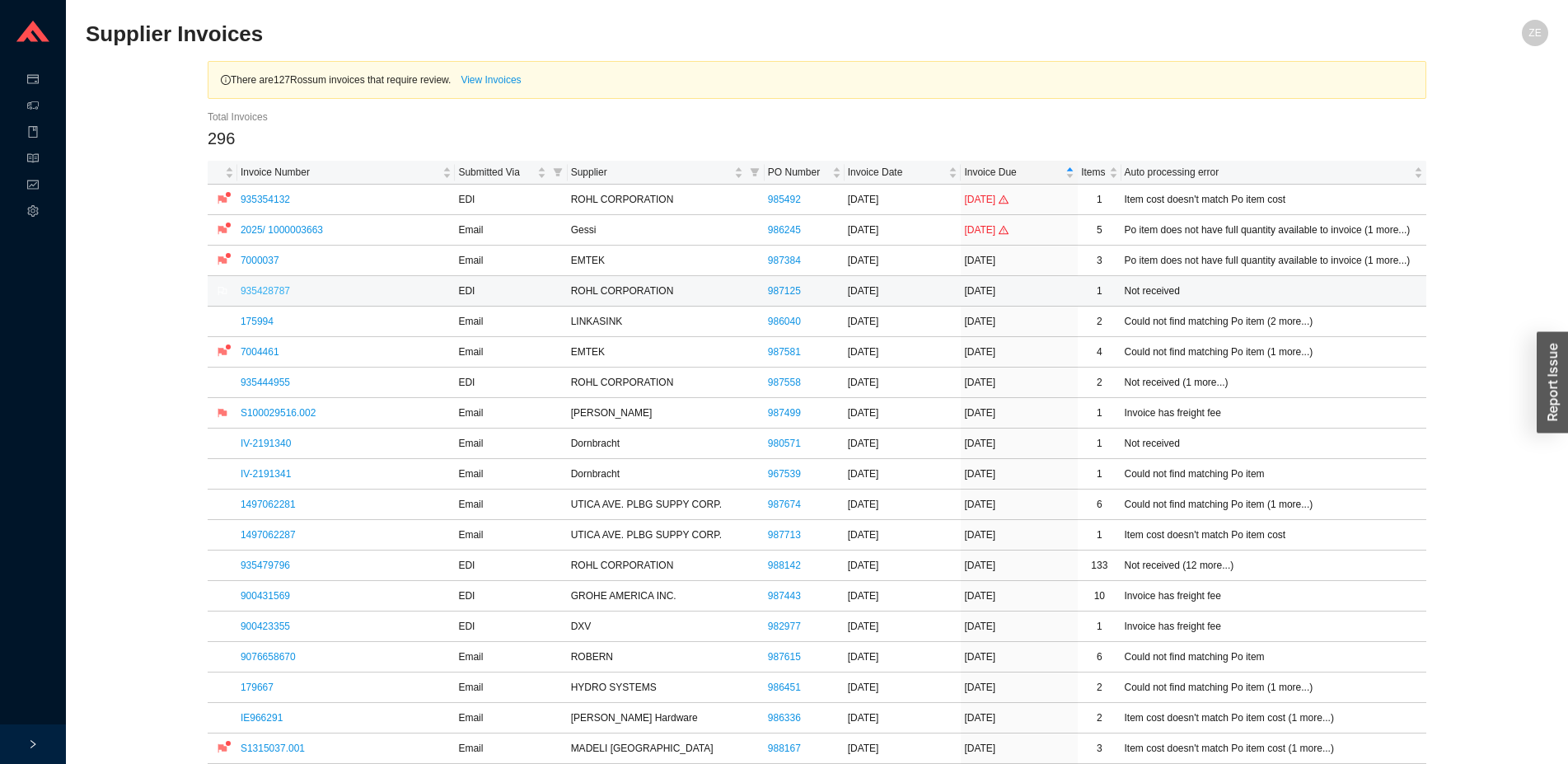
click at [270, 292] on link "935428787" at bounding box center [265, 291] width 50 height 12
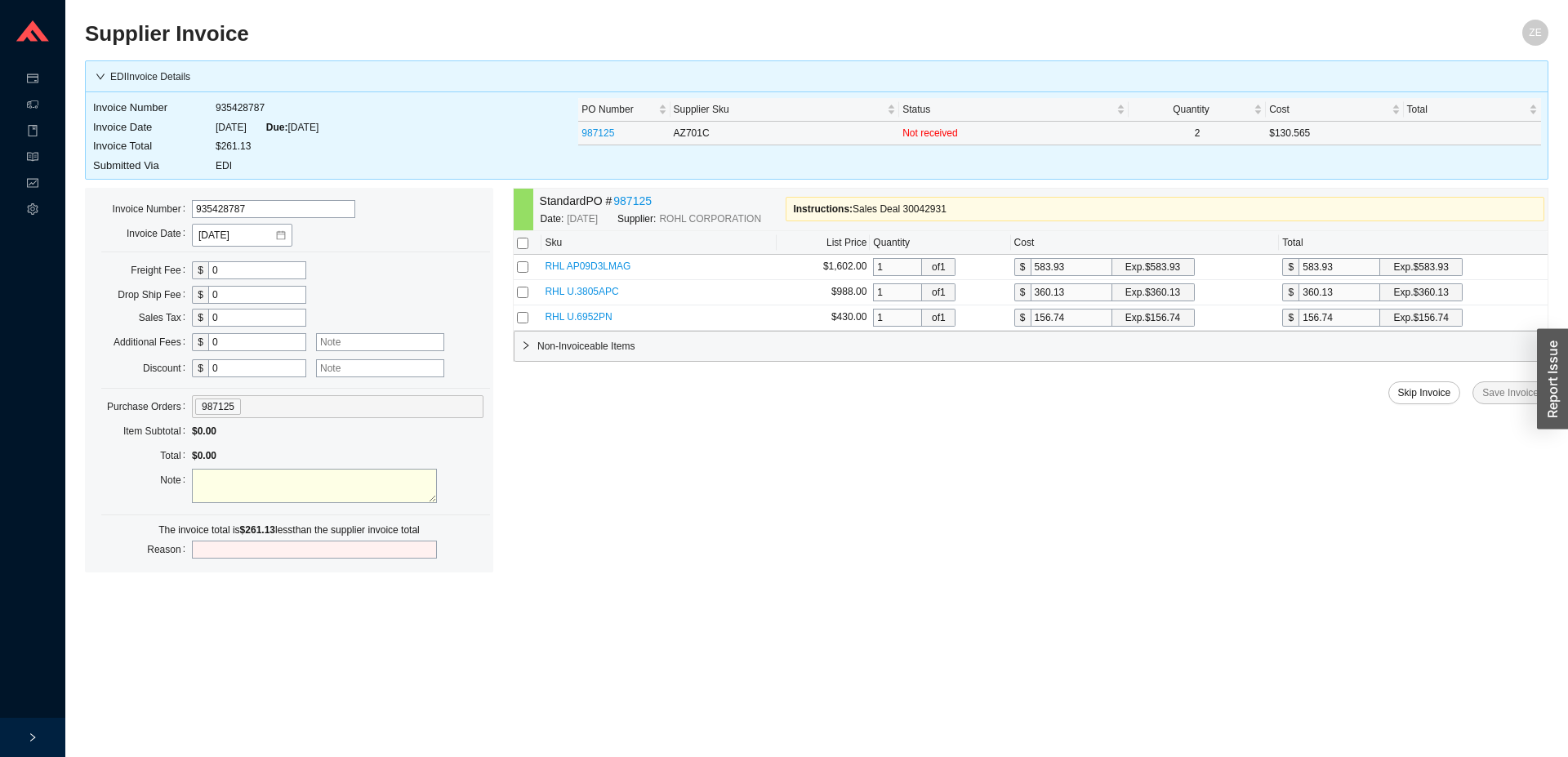
click at [697, 135] on td "AZ701C" at bounding box center [785, 134] width 229 height 24
copy td "AZ701C"
click at [624, 203] on link "987125" at bounding box center [633, 201] width 38 height 19
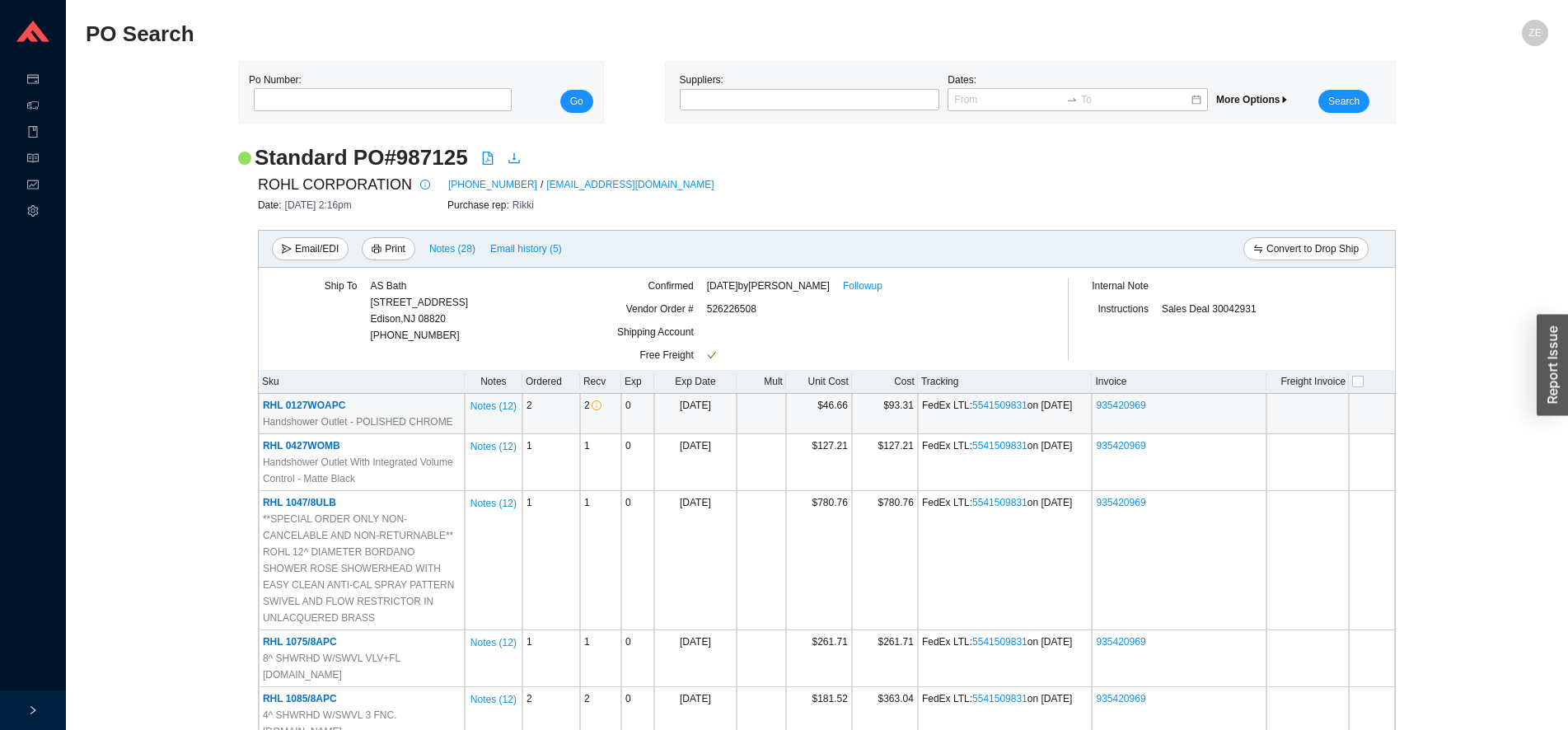
scroll to position [3169, 0]
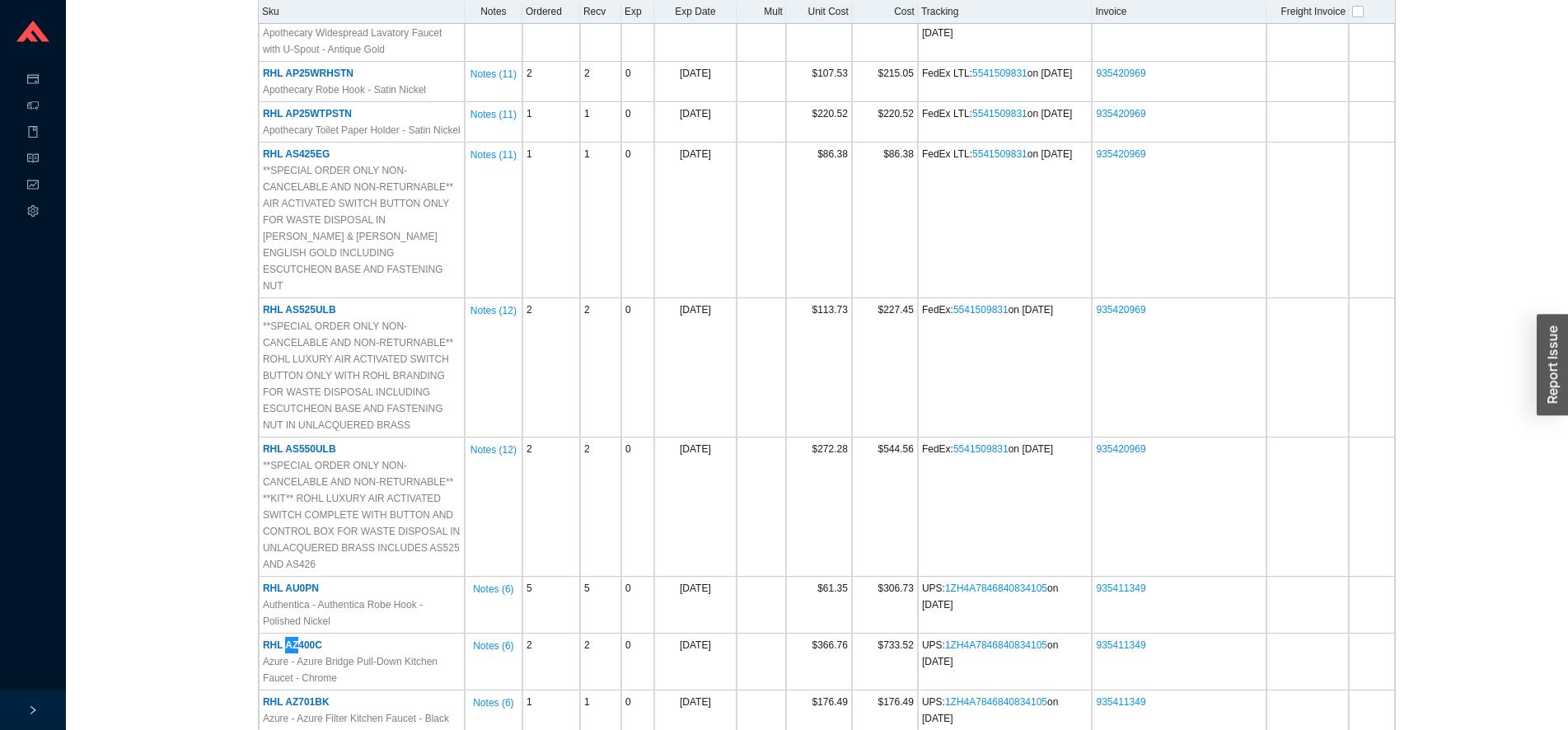
click at [1004, 736] on link "1ZH4A7846842327221" at bounding box center [995, 742] width 102 height 12
click at [981, 736] on link "1ZH4A7846842327221" at bounding box center [995, 742] width 102 height 12
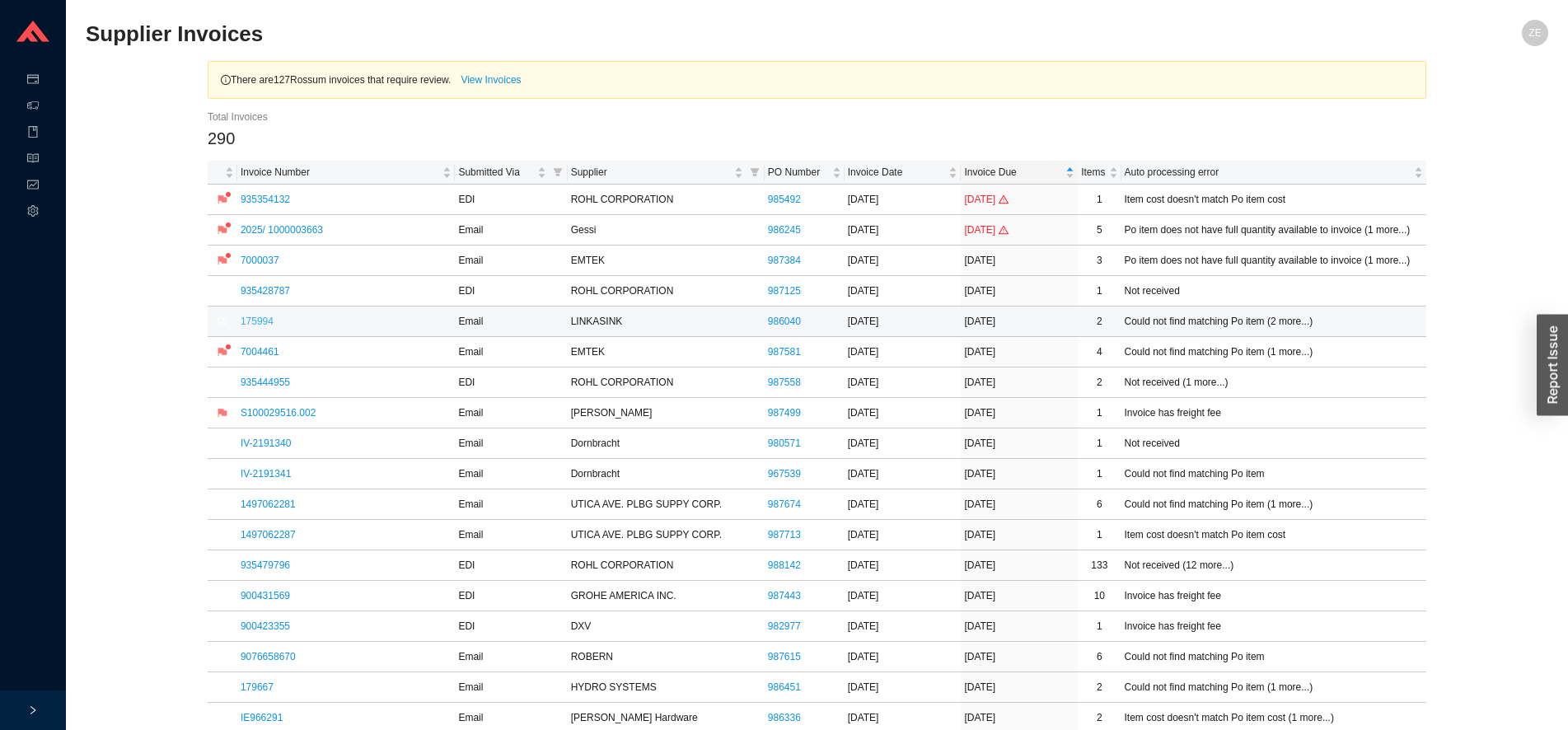
click at [261, 321] on link "175994" at bounding box center [256, 321] width 33 height 12
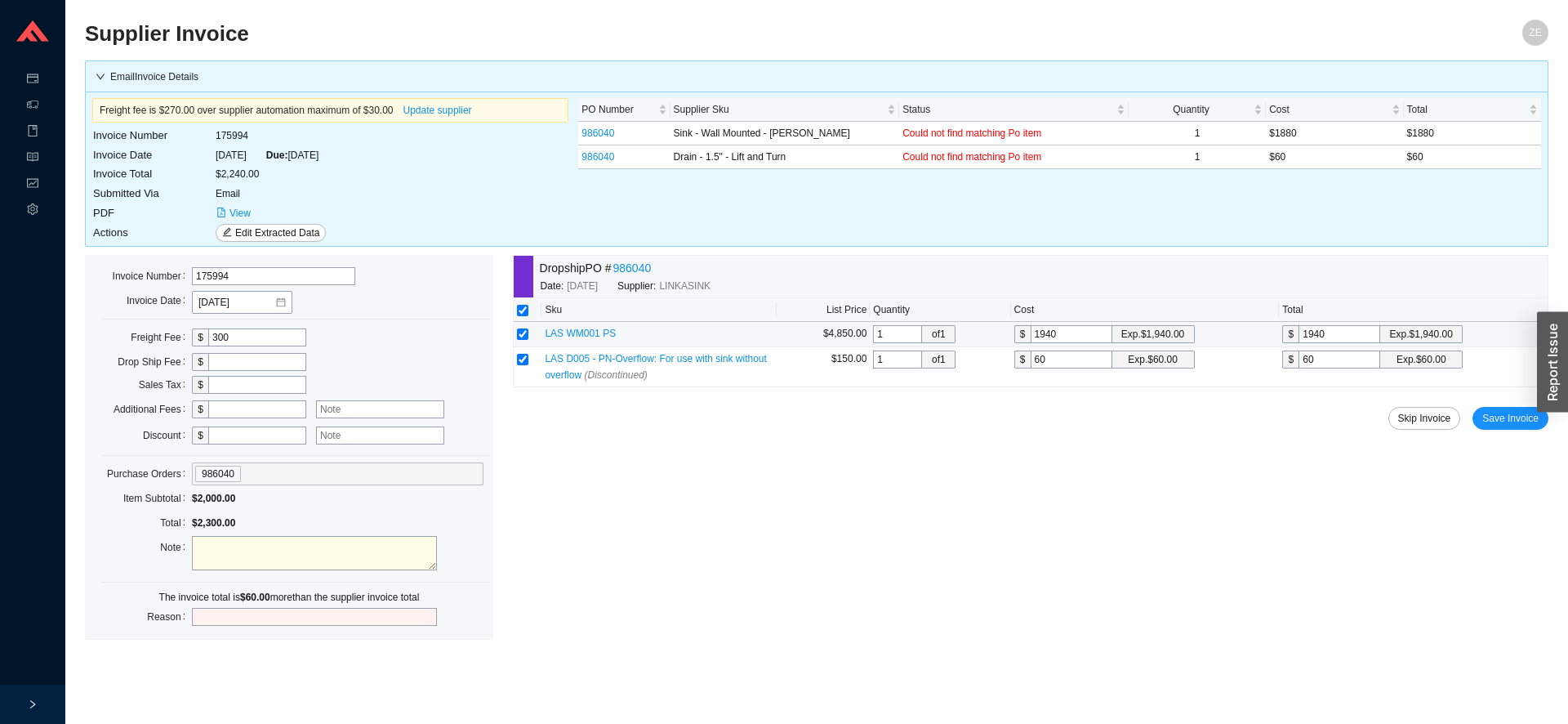
drag, startPoint x: 1047, startPoint y: 334, endPoint x: 936, endPoint y: 323, distance: 111.5
click at [1031, 325] on input "1940" at bounding box center [1071, 333] width 82 height 18
type input "1"
type input "18"
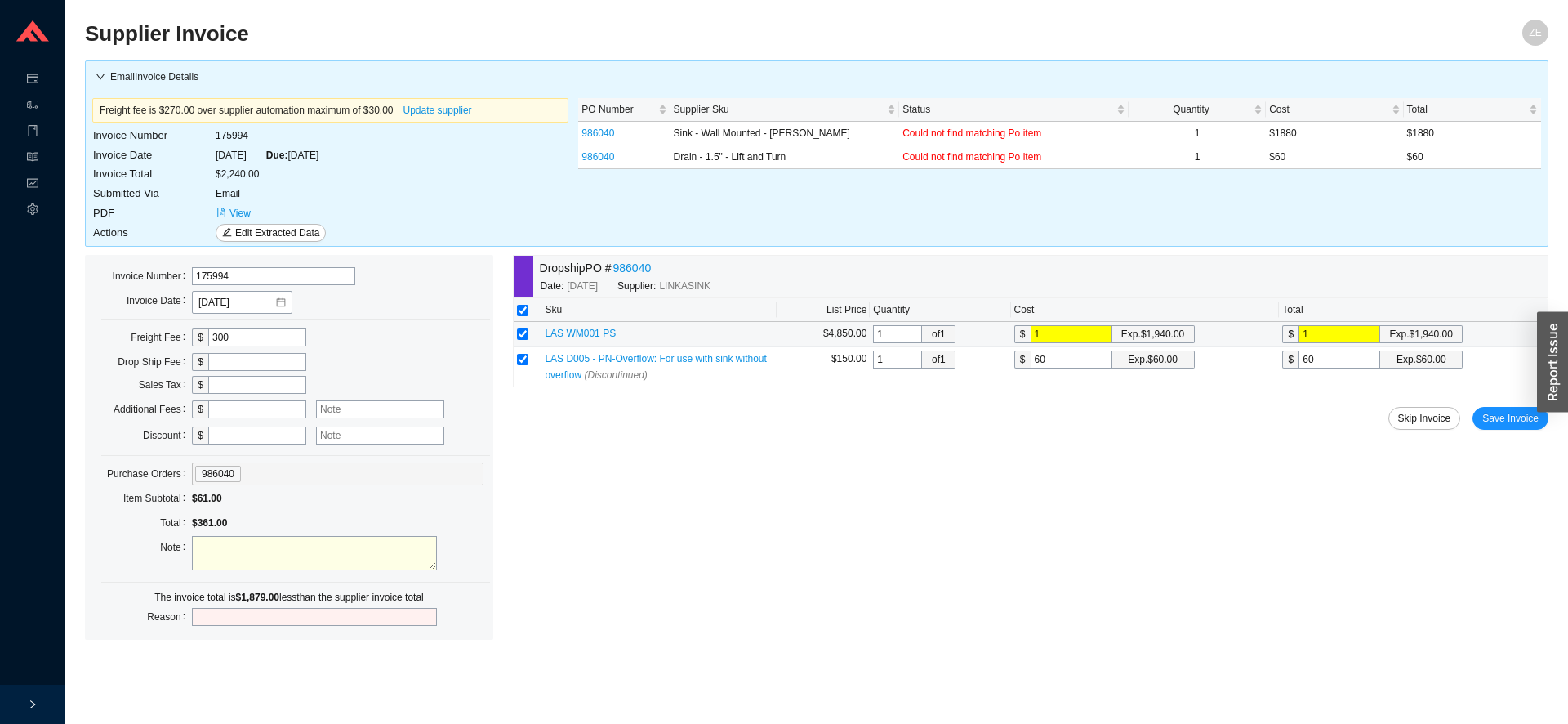
type input "18"
type input "188"
type input "1880"
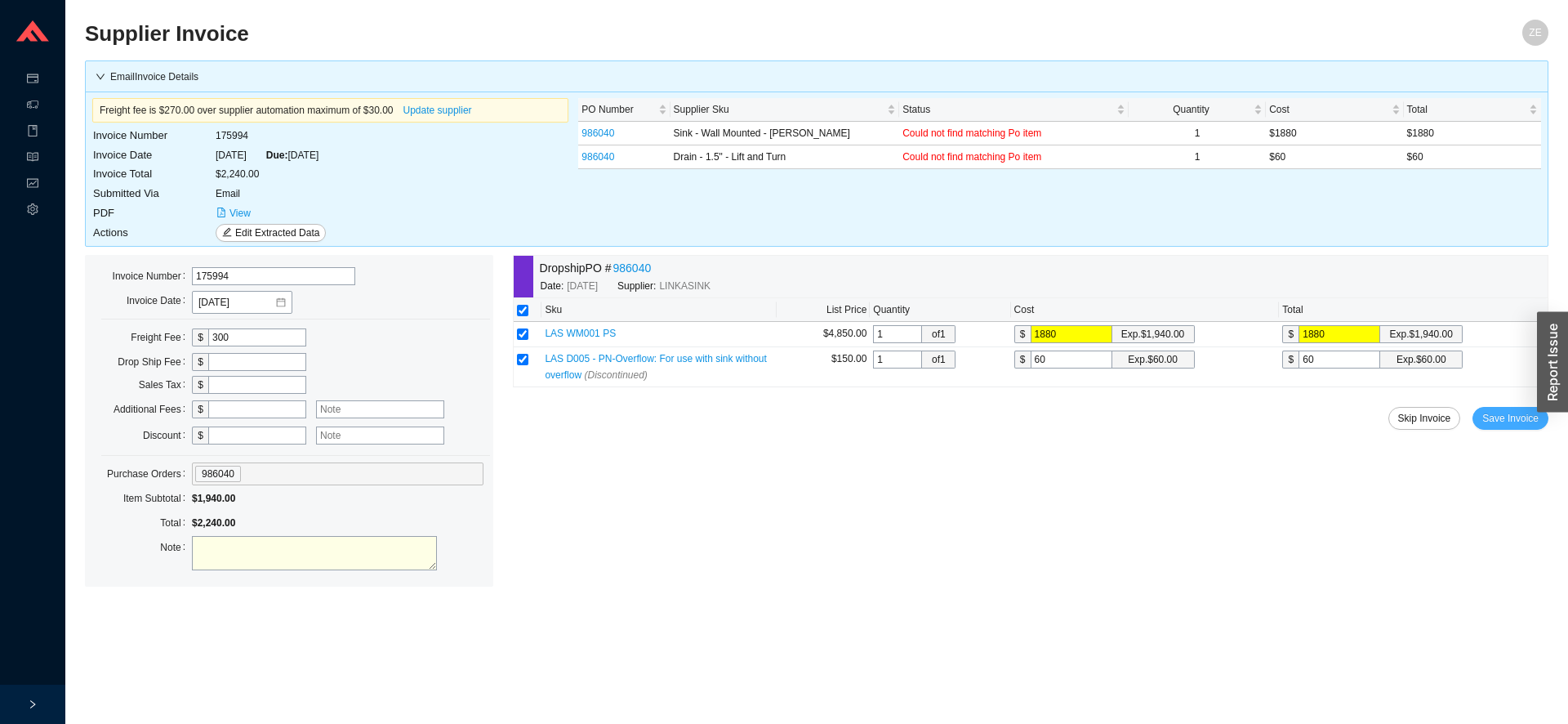
type input "1880"
click at [1521, 409] on button "Save Invoice" at bounding box center [1510, 418] width 76 height 23
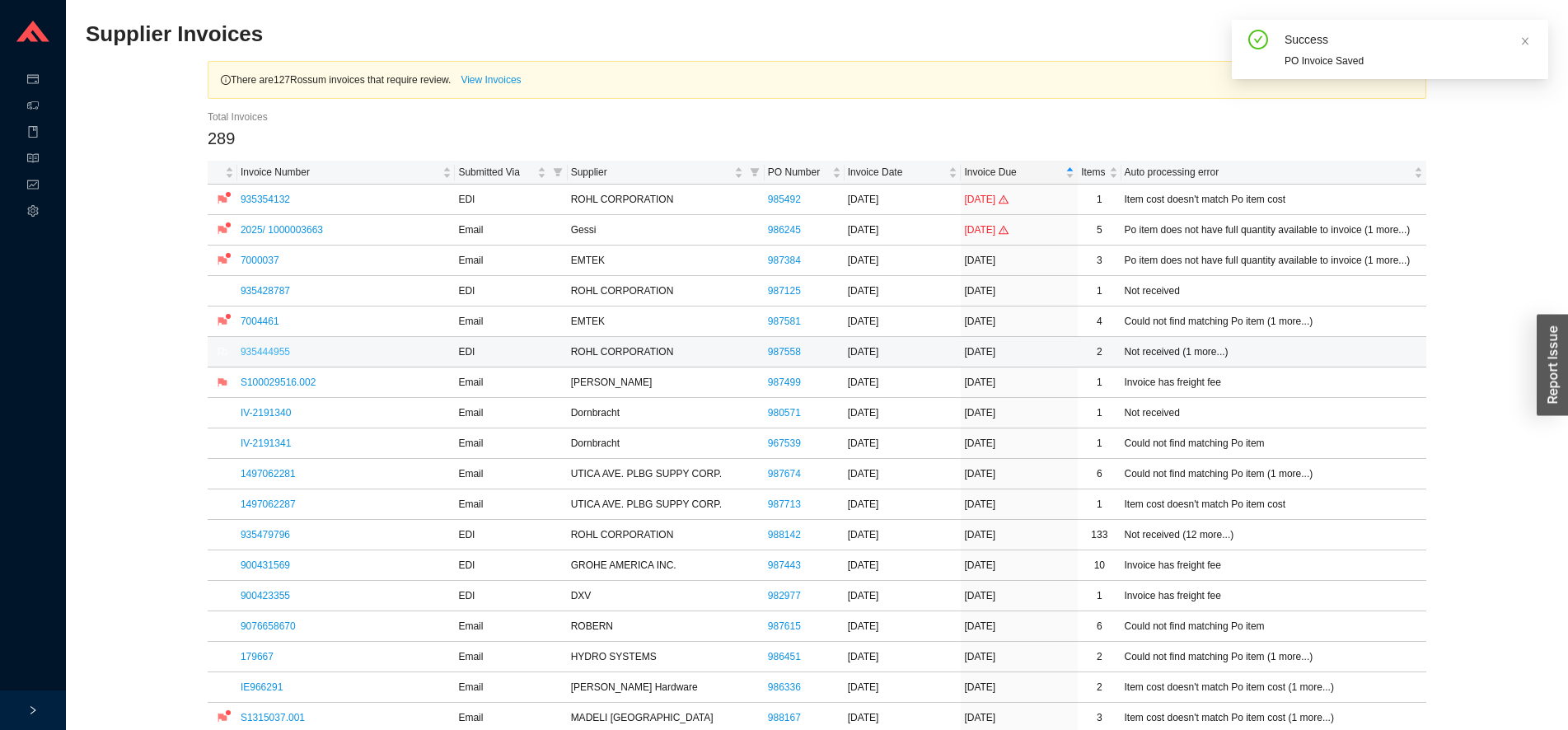
click at [266, 352] on link "935444955" at bounding box center [265, 352] width 50 height 12
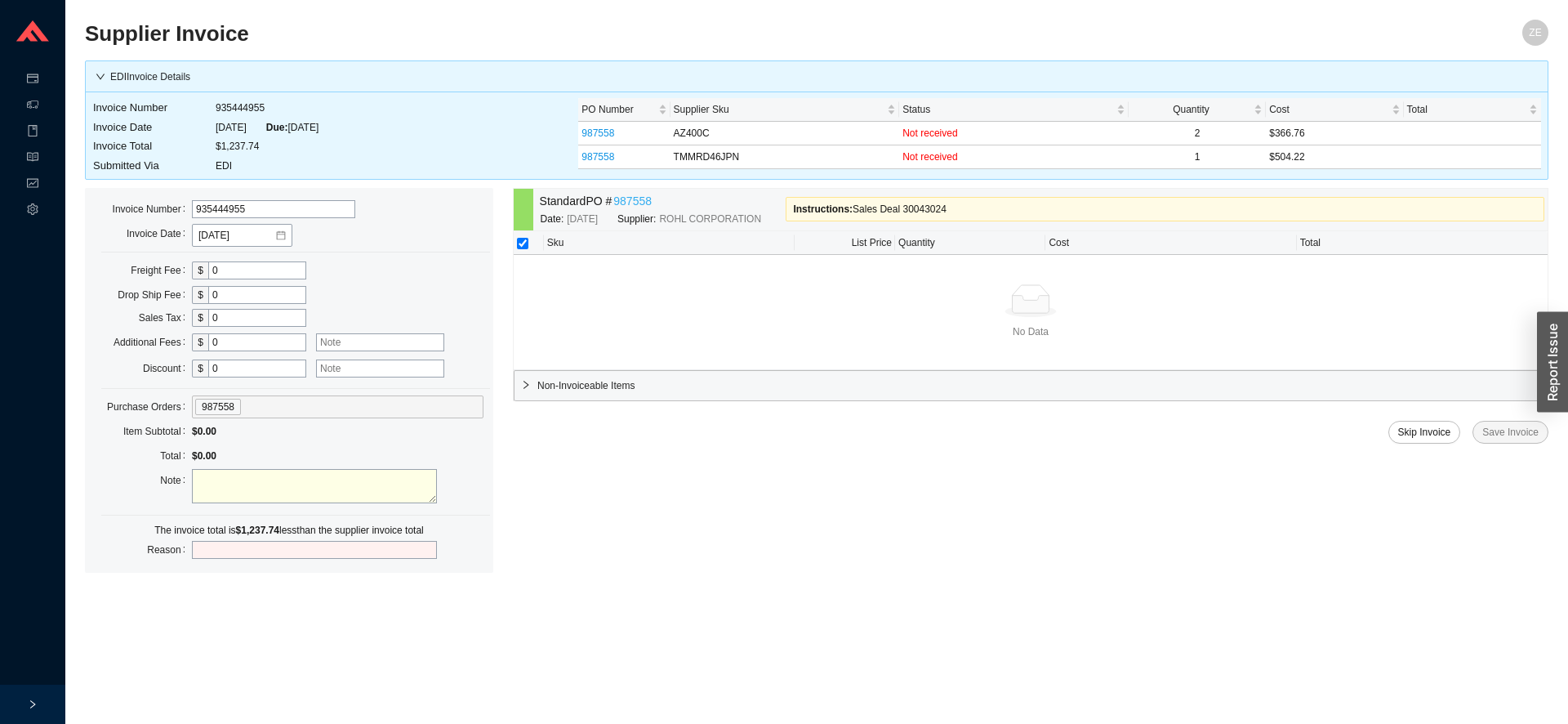
click at [642, 200] on link "987558" at bounding box center [633, 201] width 38 height 19
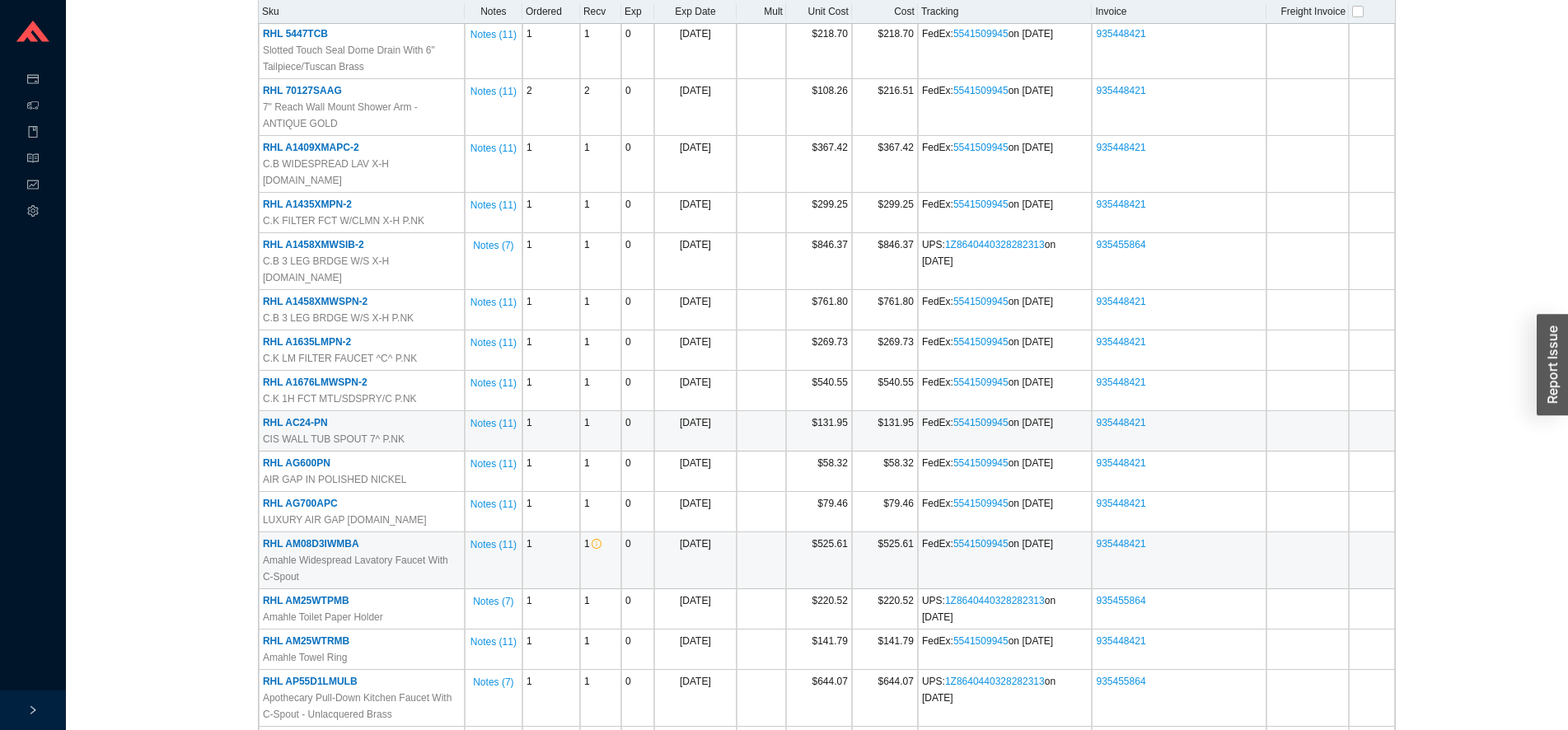
scroll to position [756, 0]
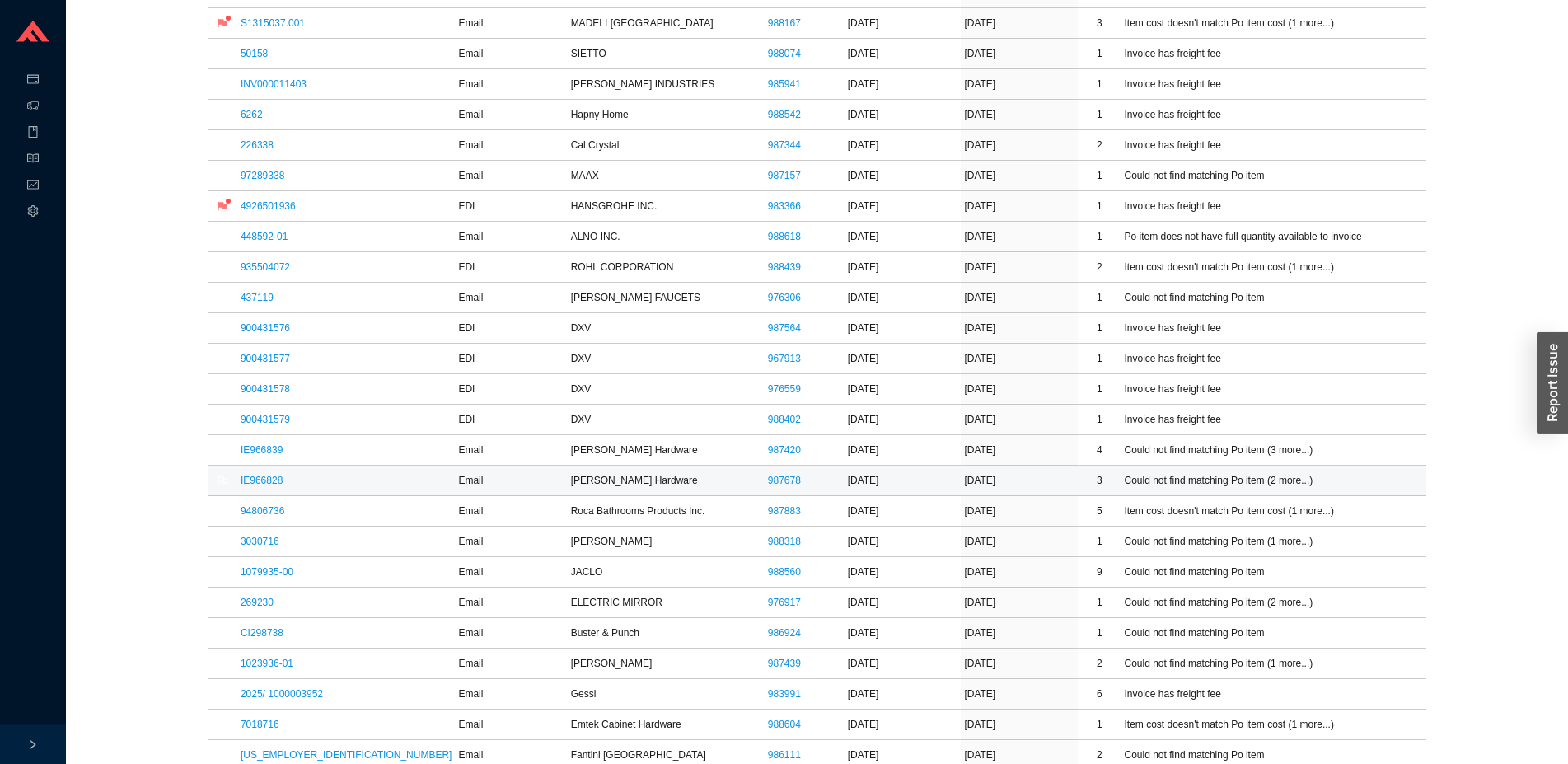
scroll to position [840, 0]
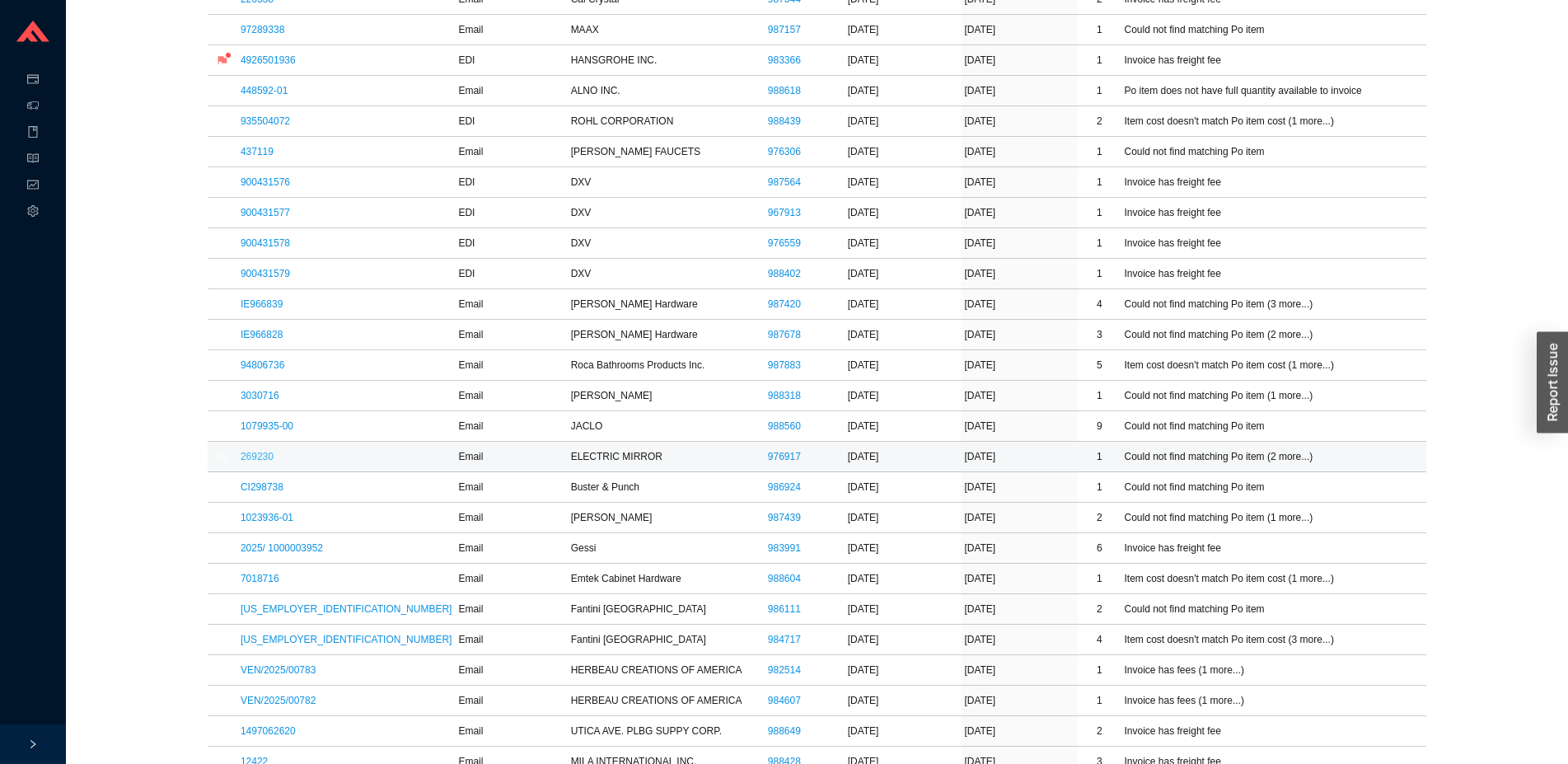
click at [247, 459] on link "269230" at bounding box center [256, 456] width 33 height 12
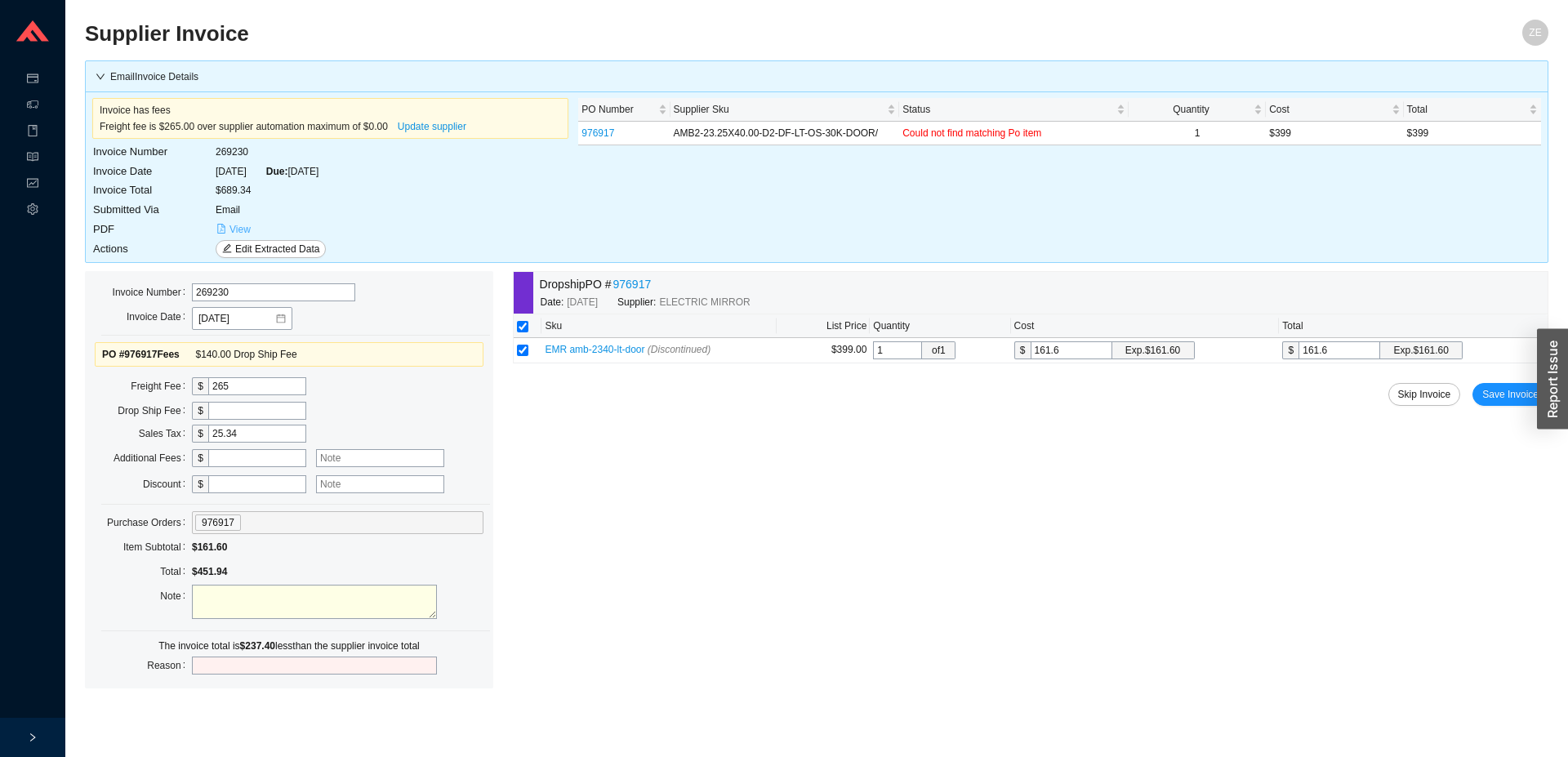
click at [233, 226] on span "View" at bounding box center [240, 229] width 22 height 17
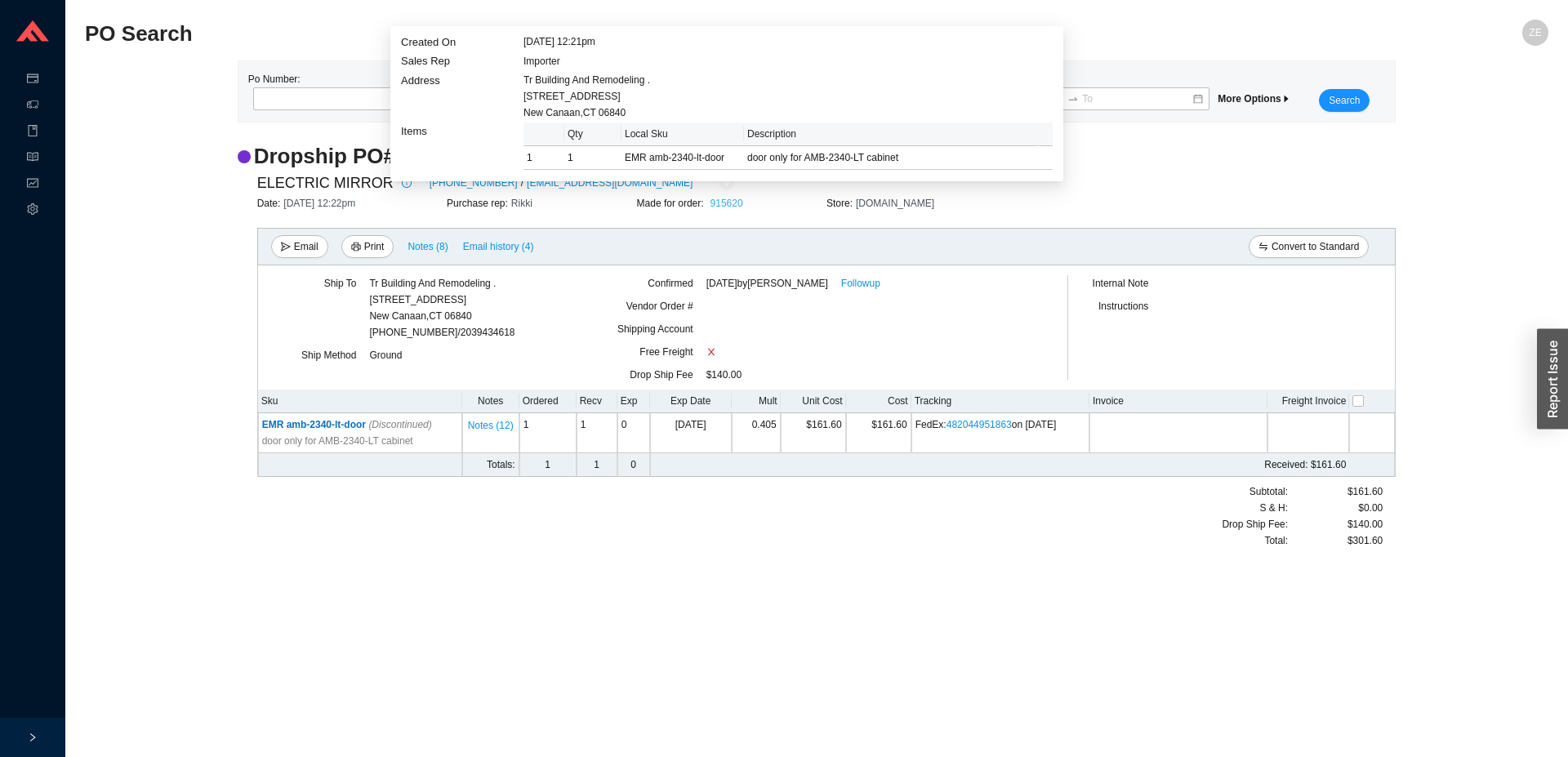
click at [727, 203] on link "915620" at bounding box center [726, 204] width 32 height 12
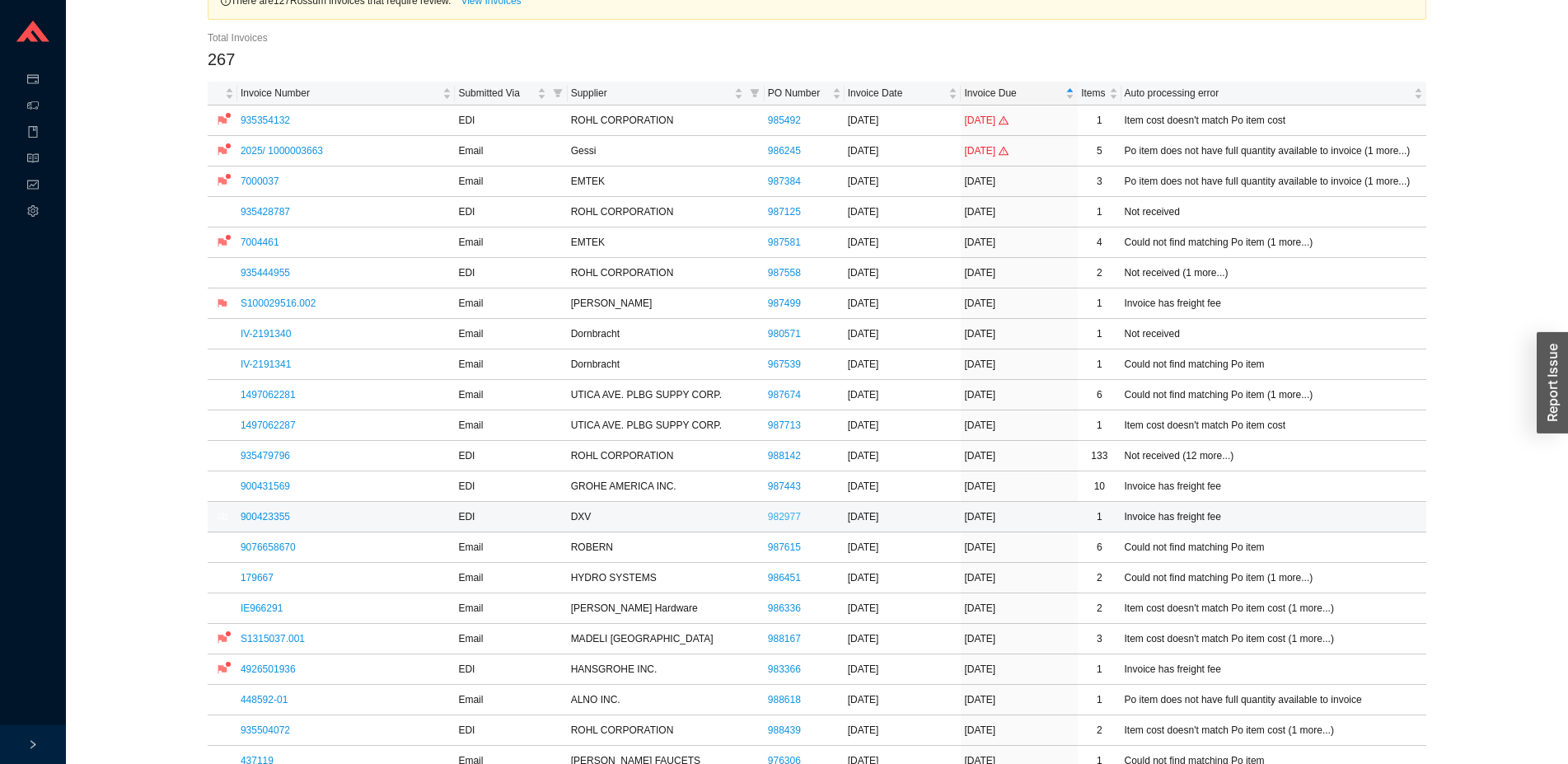
scroll to position [168, 0]
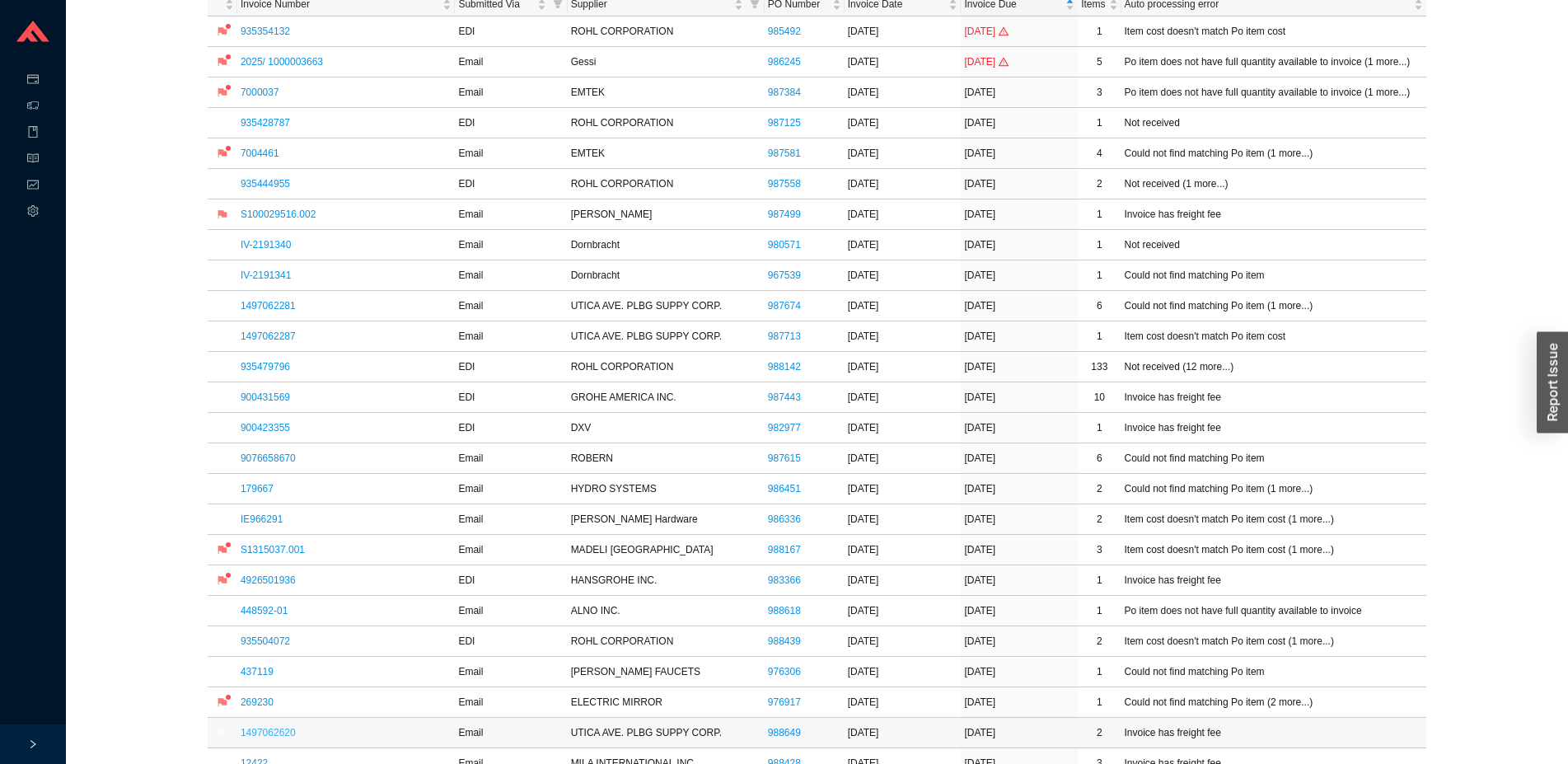
click at [286, 733] on link "1497062620" at bounding box center [268, 732] width 56 height 12
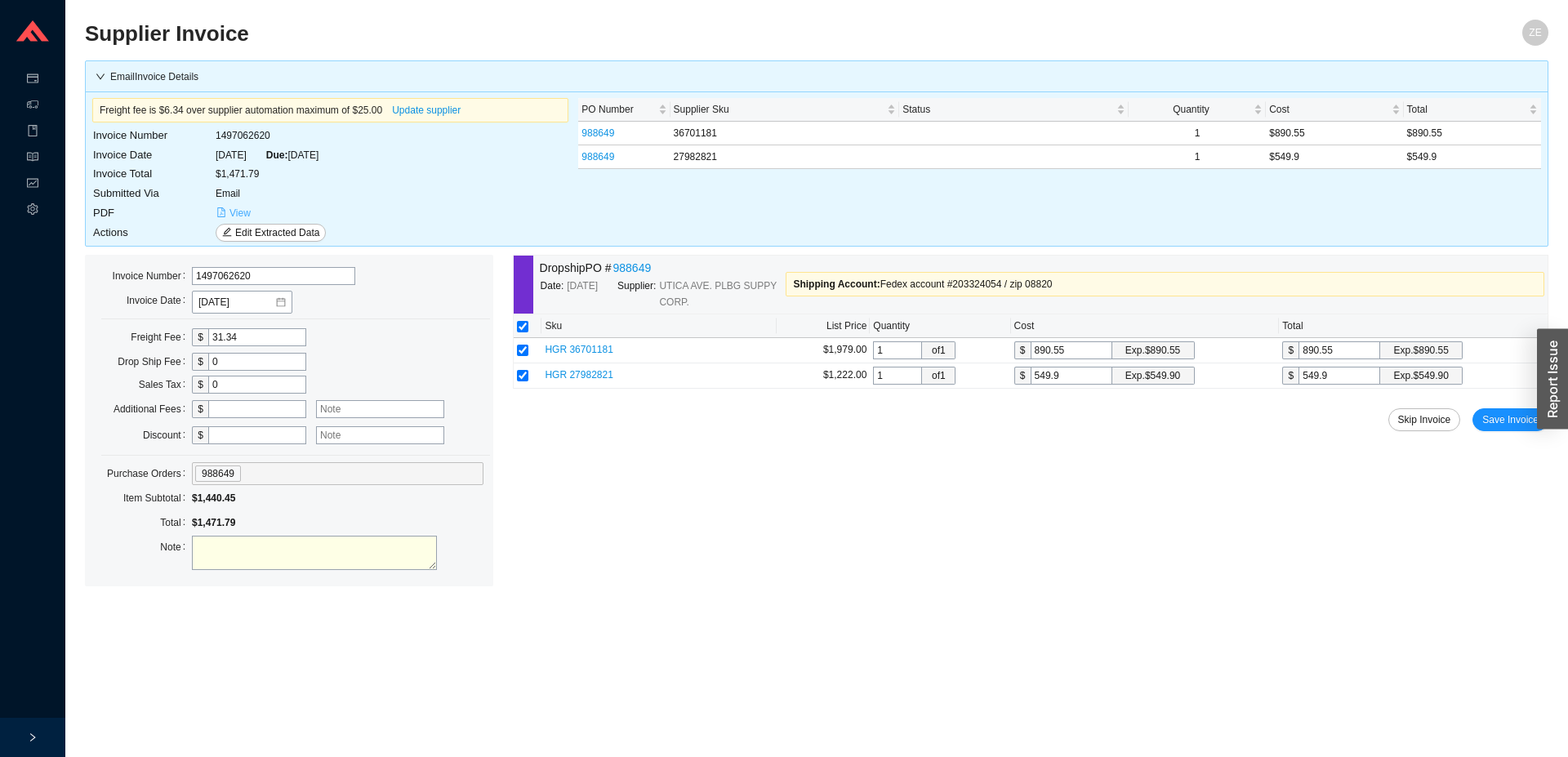
click at [233, 213] on span "View" at bounding box center [240, 212] width 22 height 17
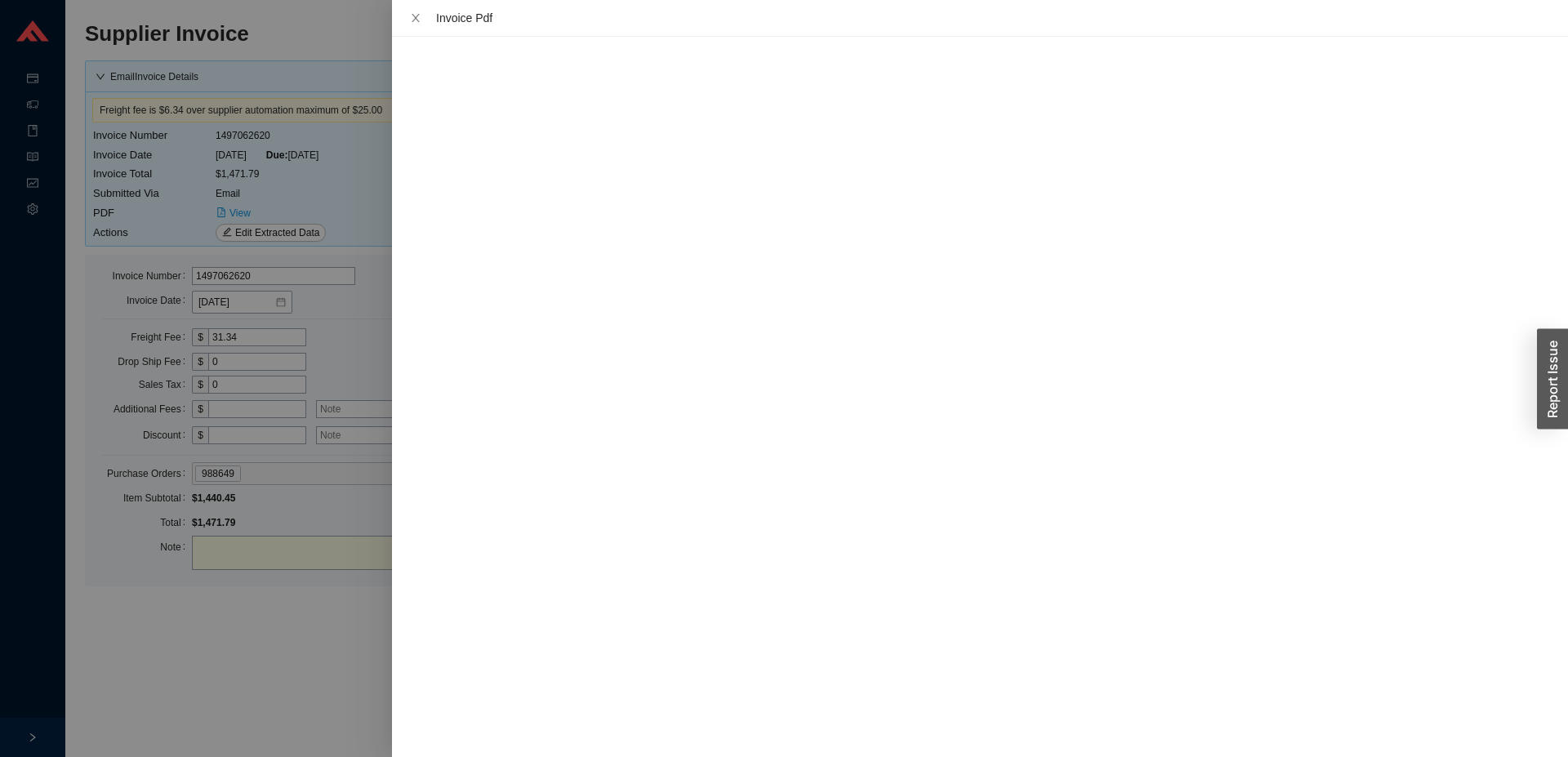
click at [254, 627] on div at bounding box center [784, 378] width 1568 height 757
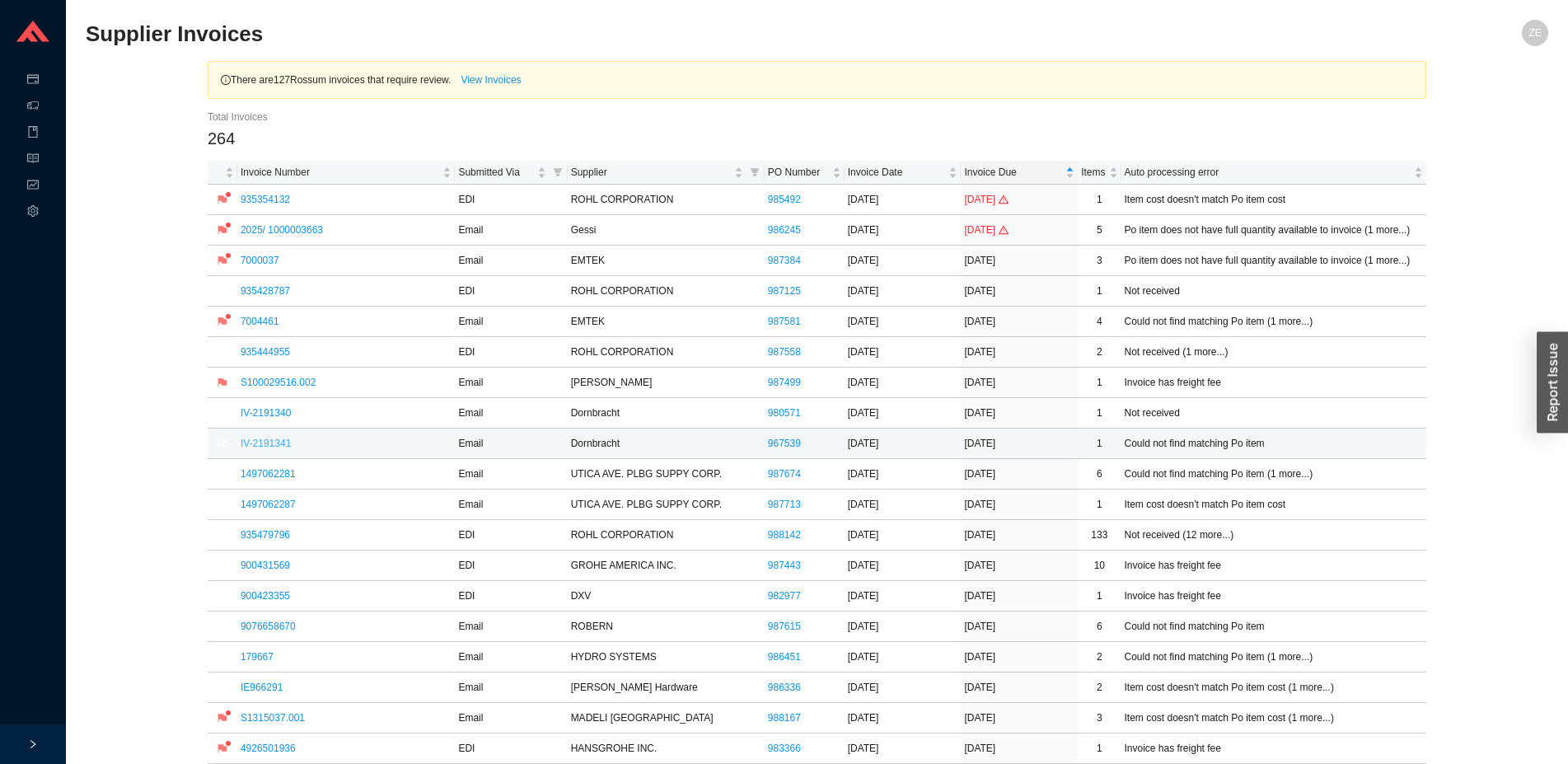
click at [272, 446] on link "IV-2191341" at bounding box center [265, 444] width 51 height 12
click at [768, 414] on link "980571" at bounding box center [784, 413] width 33 height 17
click at [279, 412] on link "IV-2191340" at bounding box center [265, 413] width 51 height 12
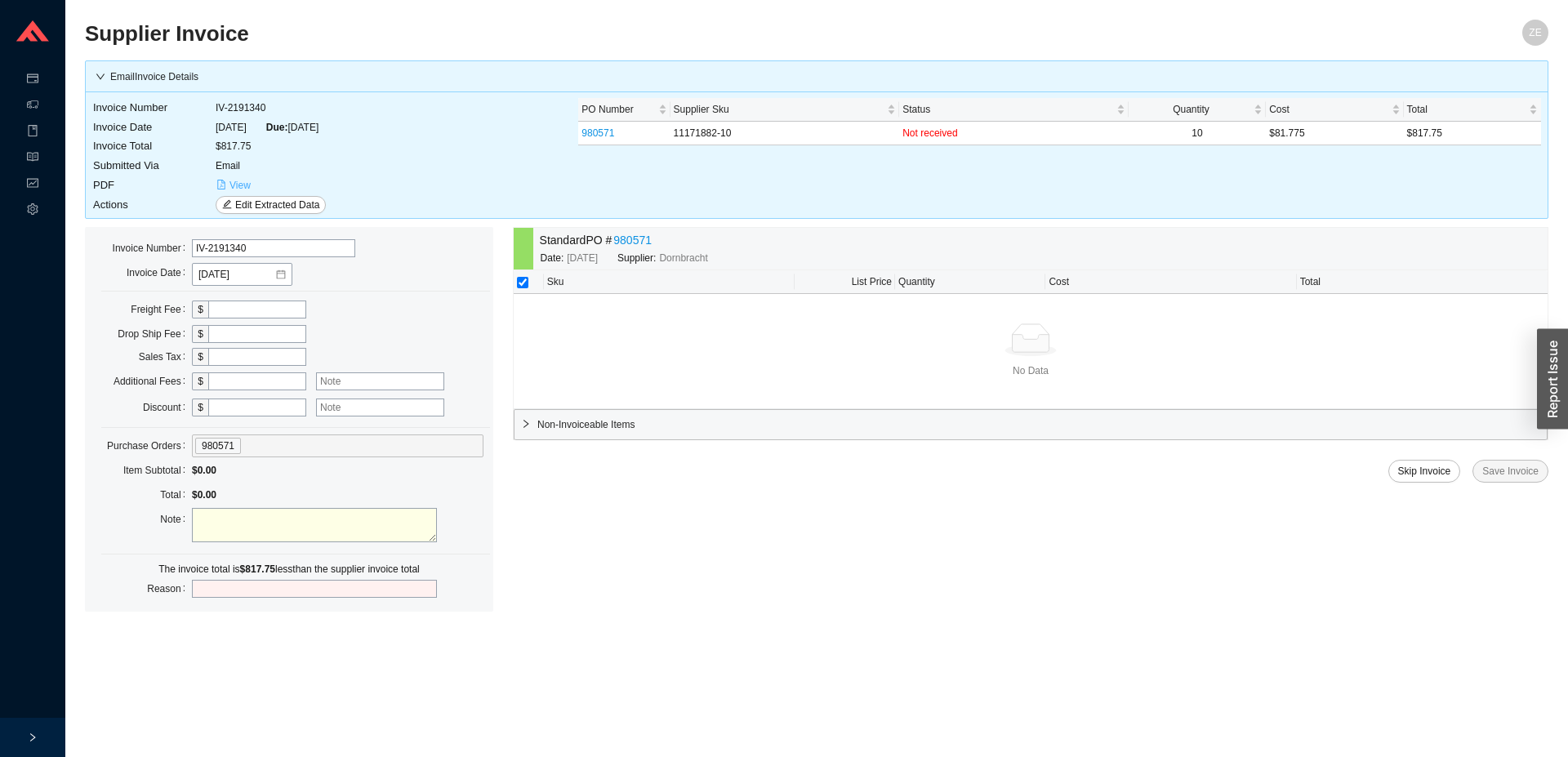
click at [232, 185] on span "View" at bounding box center [240, 185] width 22 height 17
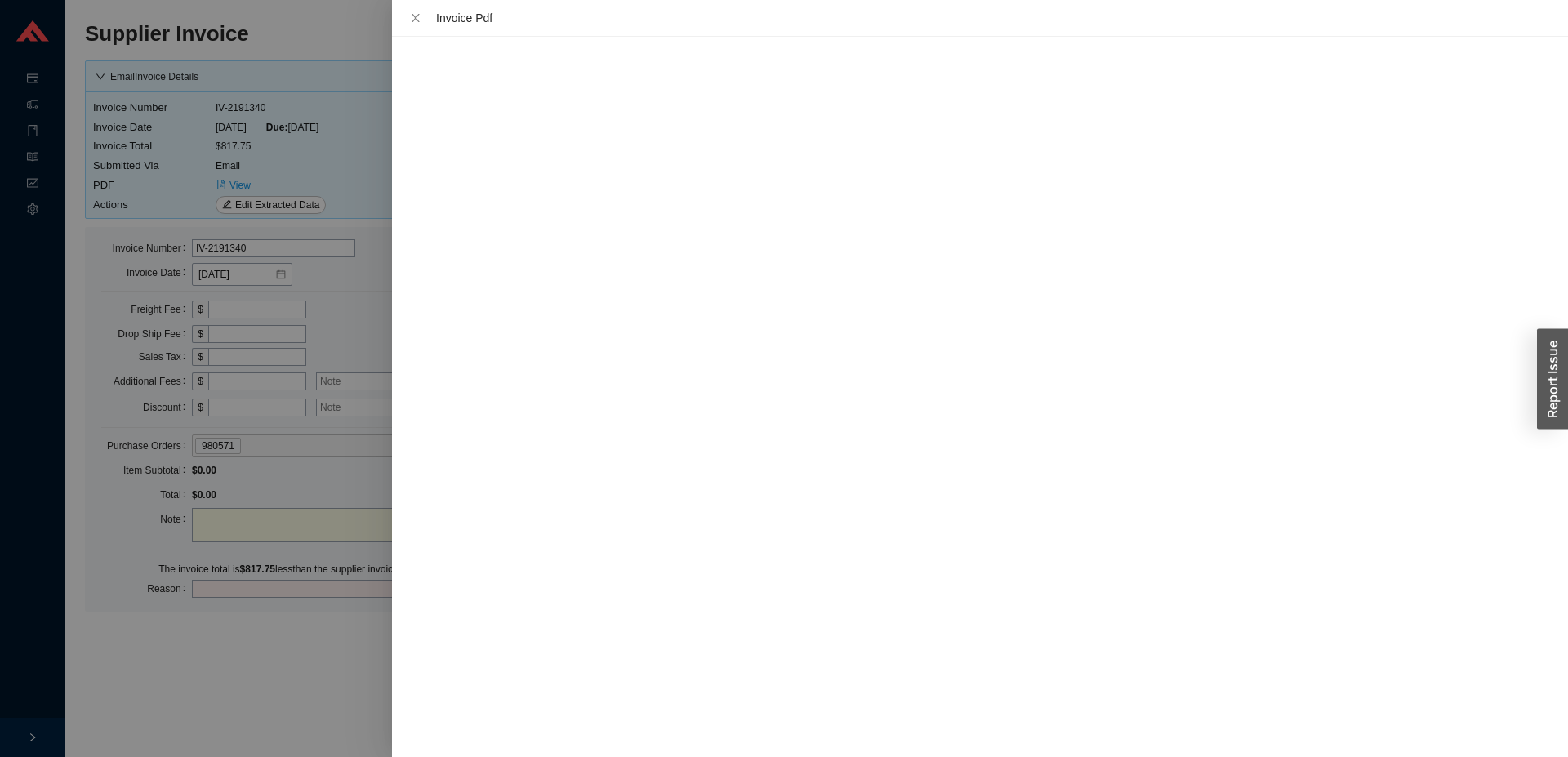
click at [365, 667] on div at bounding box center [784, 378] width 1568 height 757
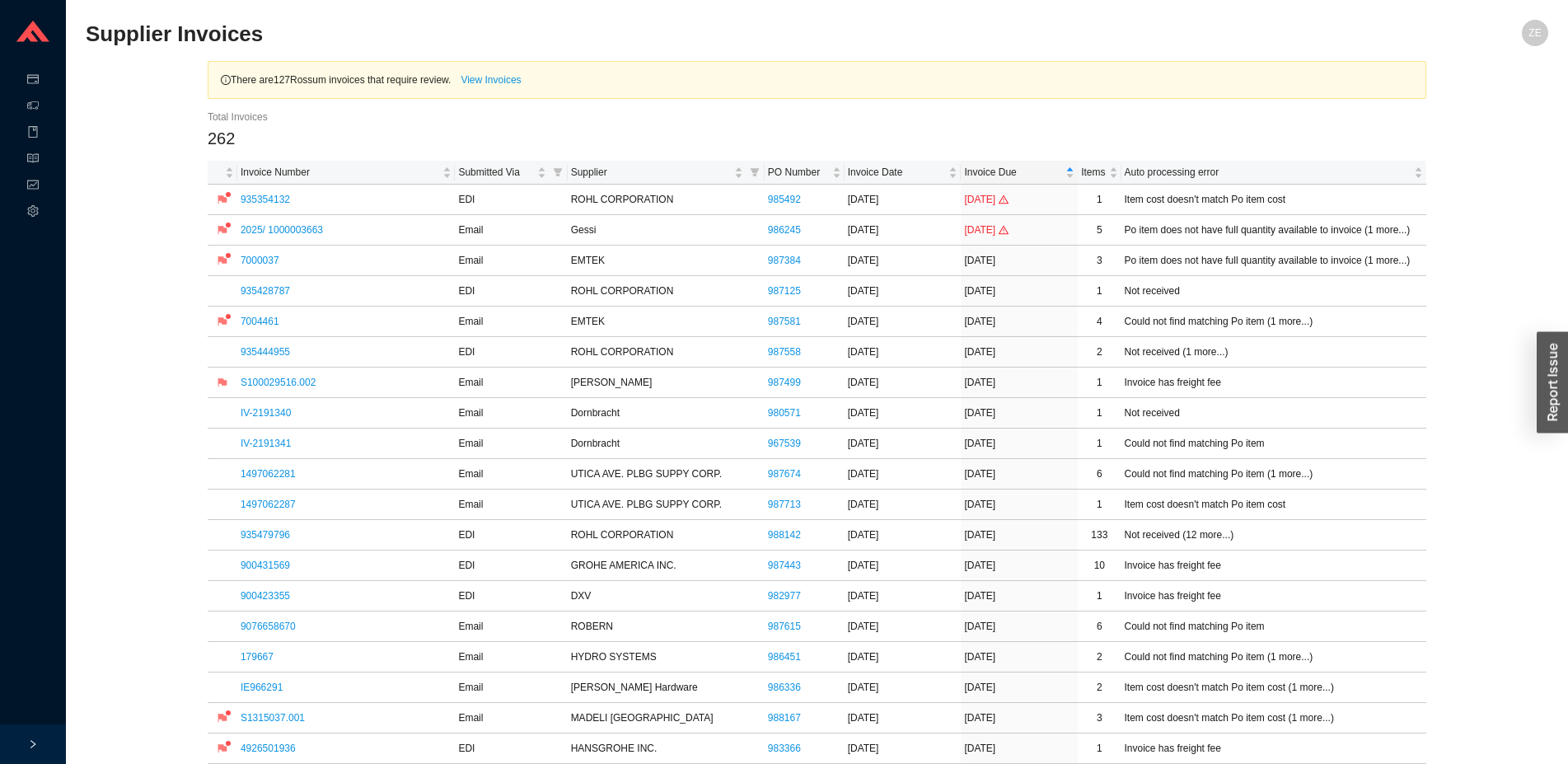
drag, startPoint x: 220, startPoint y: 198, endPoint x: 168, endPoint y: 212, distance: 53.9
click at [275, 198] on link "935354132" at bounding box center [265, 199] width 50 height 12
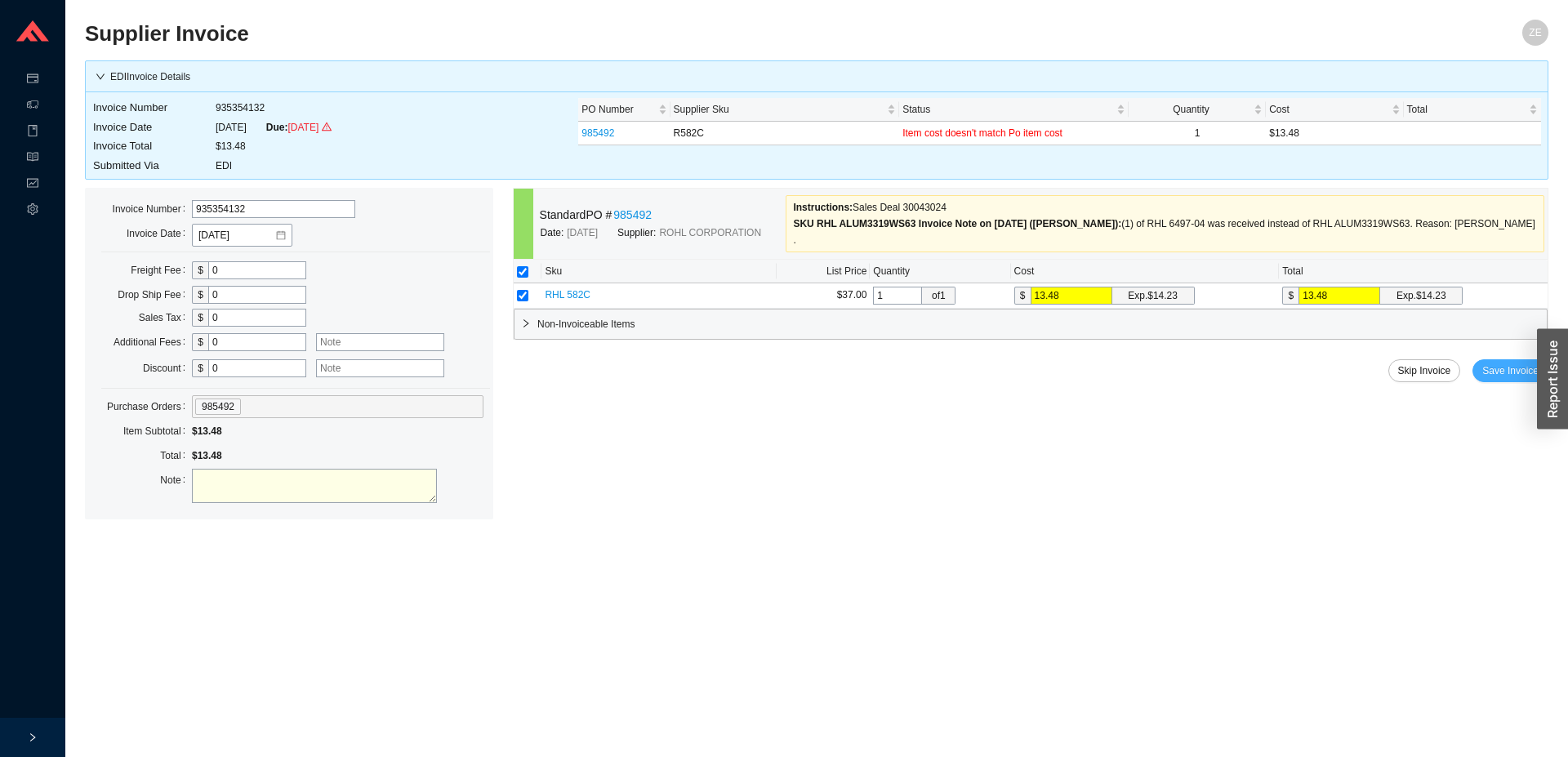
click at [1494, 363] on span "Save Invoice" at bounding box center [1510, 371] width 56 height 17
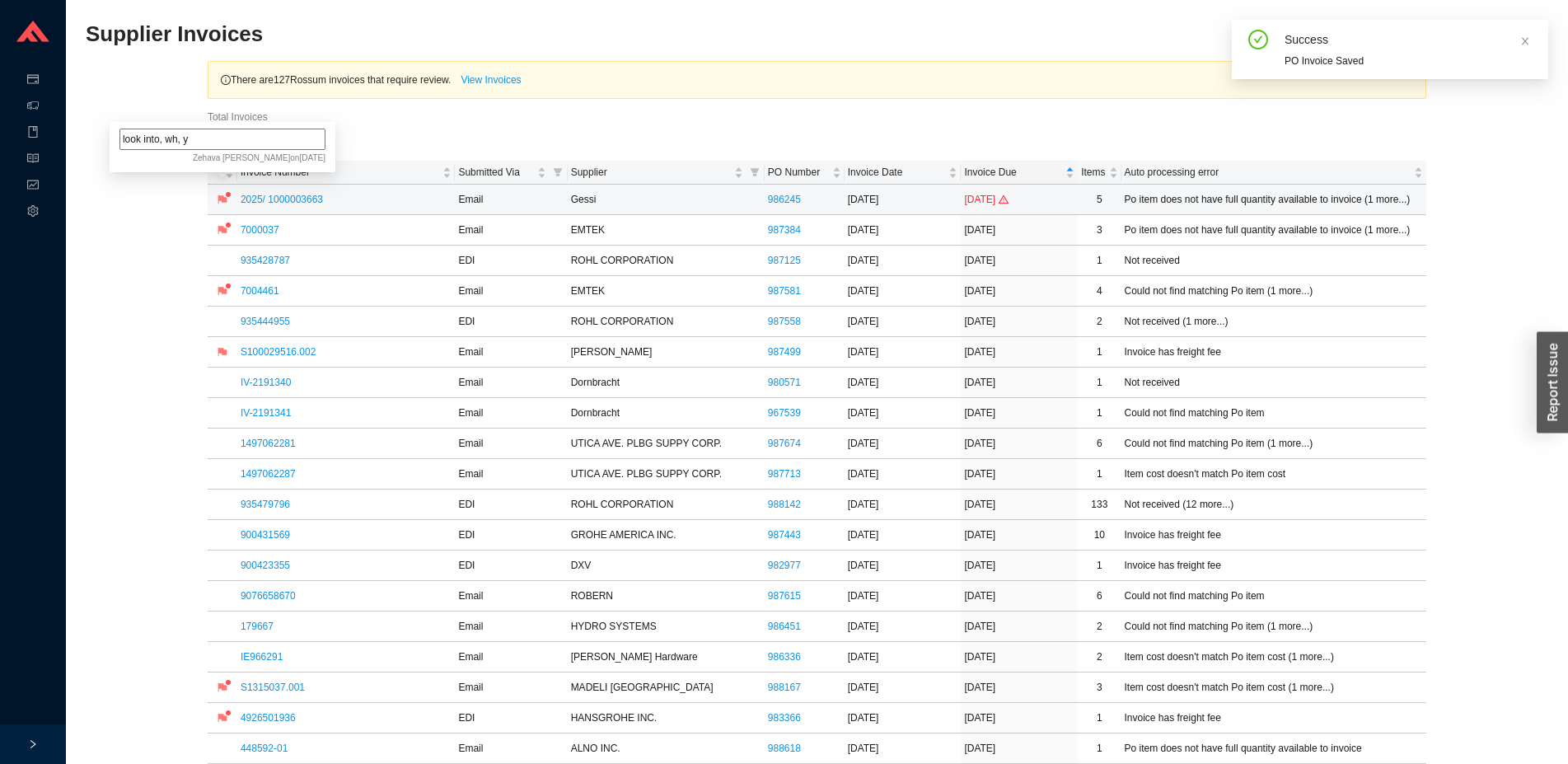
click at [239, 132] on input "look into, wh, y" at bounding box center [222, 140] width 206 height 22
drag, startPoint x: 308, startPoint y: 142, endPoint x: 112, endPoint y: 130, distance: 196.4
click at [119, 130] on input "look into, wh, y, sending the other times" at bounding box center [222, 140] width 206 height 22
type input "gessi sending the other items"
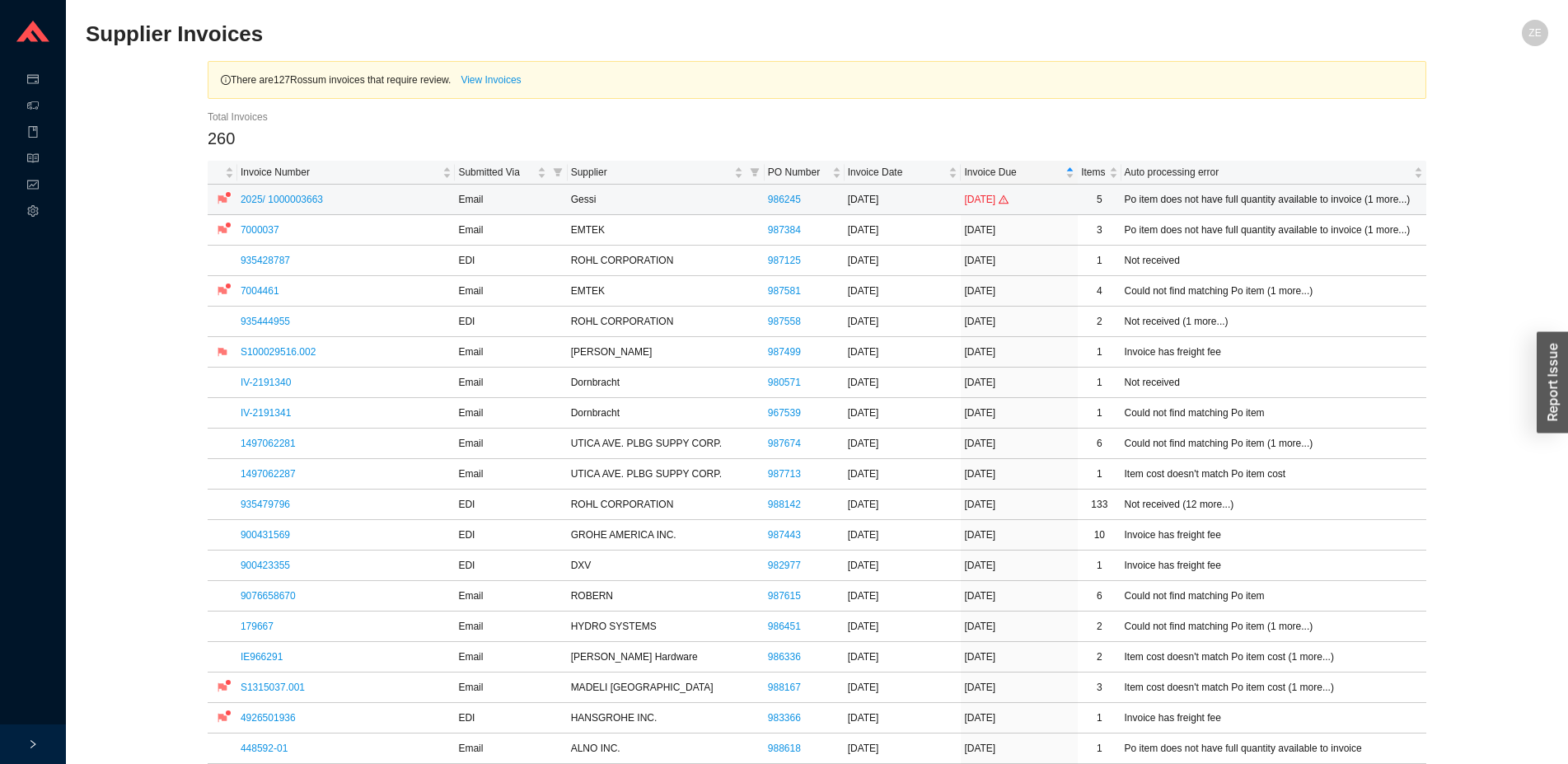
click at [240, 197] on td "2025/ 1000003663" at bounding box center [346, 199] width 218 height 31
click at [248, 205] on link "2025/ 1000003663" at bounding box center [281, 199] width 82 height 12
click at [257, 292] on link "7004461" at bounding box center [259, 291] width 39 height 12
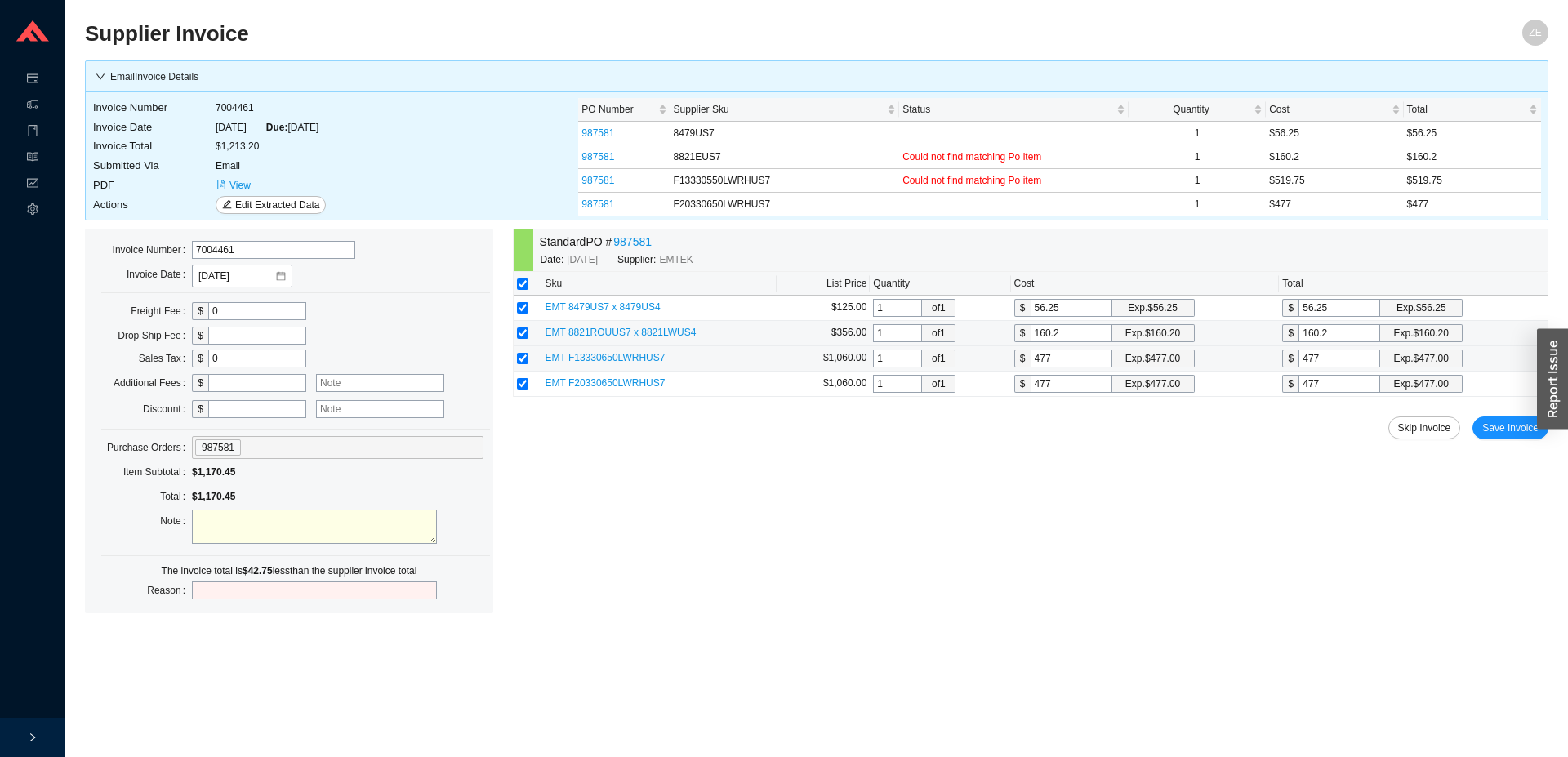
drag, startPoint x: 1070, startPoint y: 359, endPoint x: 970, endPoint y: 324, distance: 105.9
click at [1031, 349] on input "477" at bounding box center [1071, 358] width 82 height 18
type input "5"
type input "51"
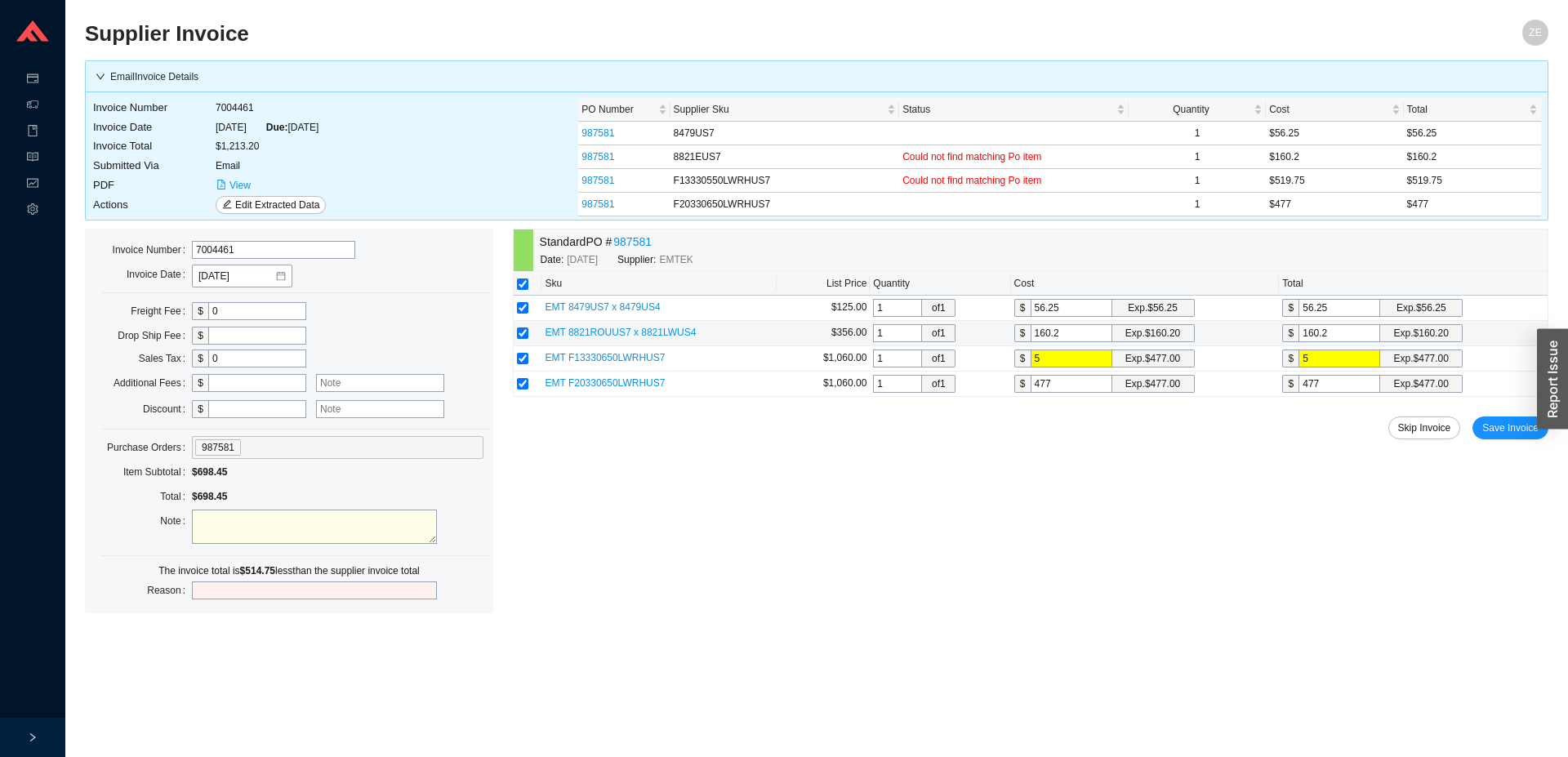
type input "51"
type input "519"
type input "519.7"
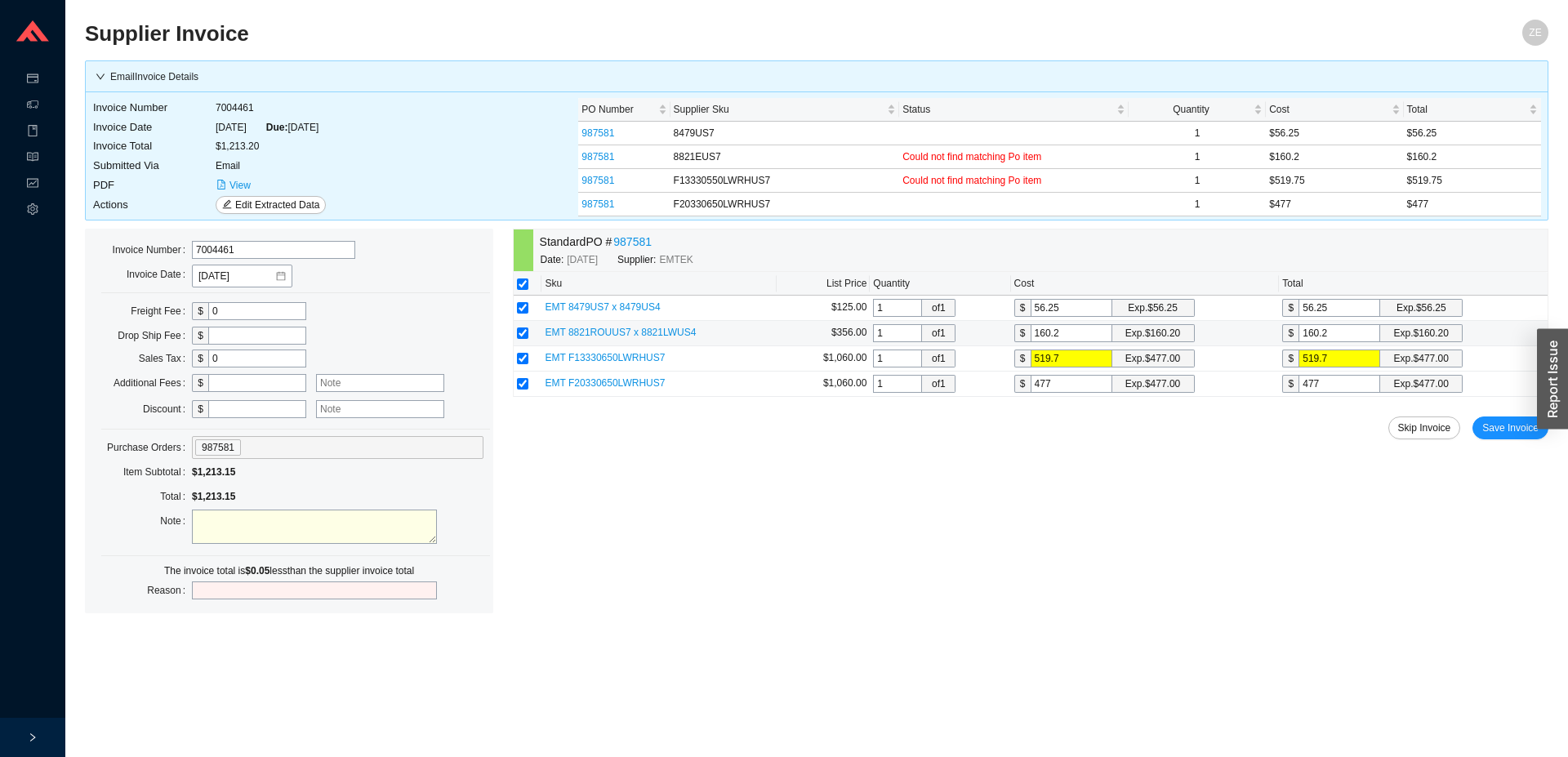
type input "519.75"
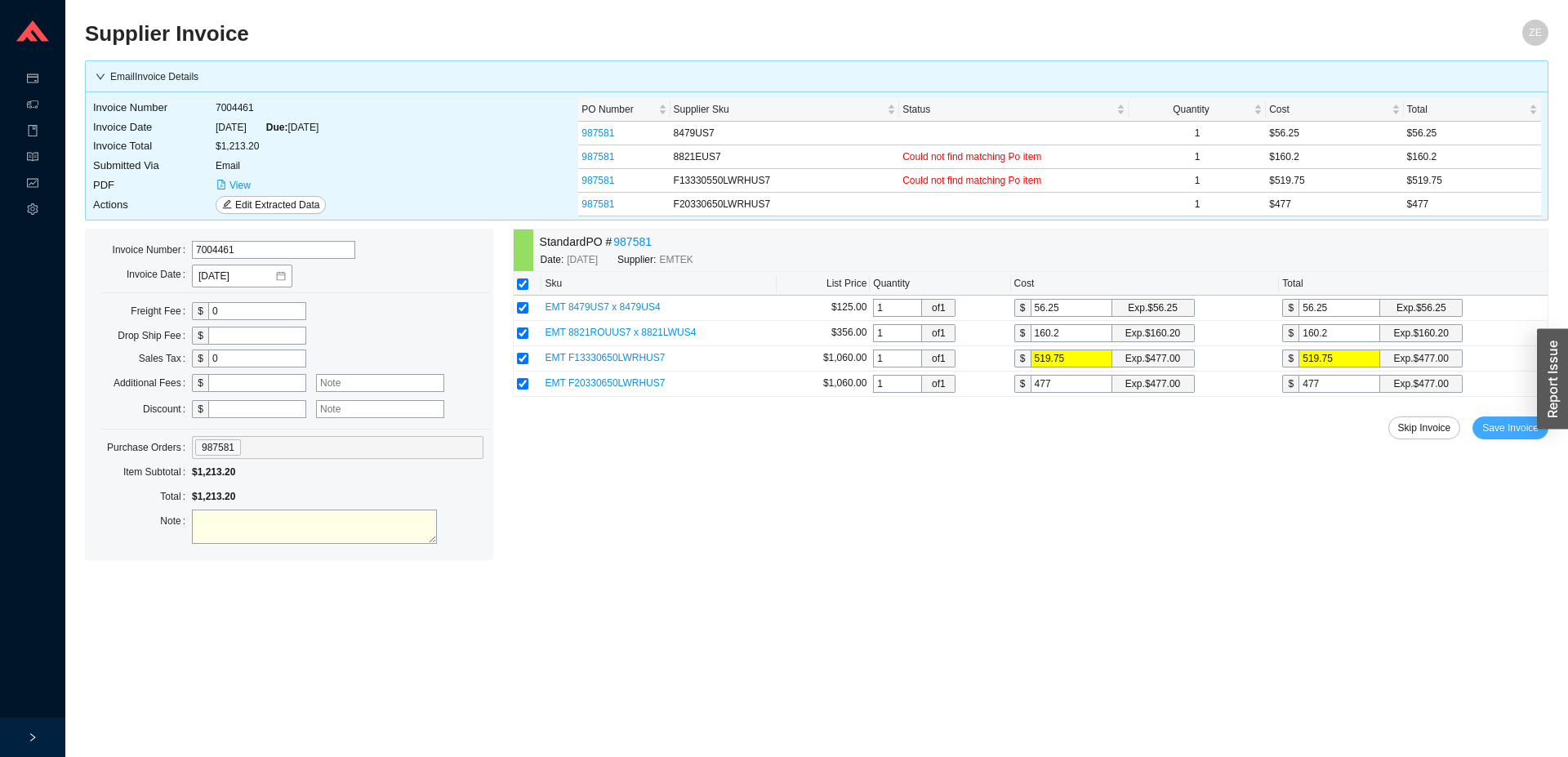
click at [1520, 430] on span "Save Invoice" at bounding box center [1510, 428] width 56 height 17
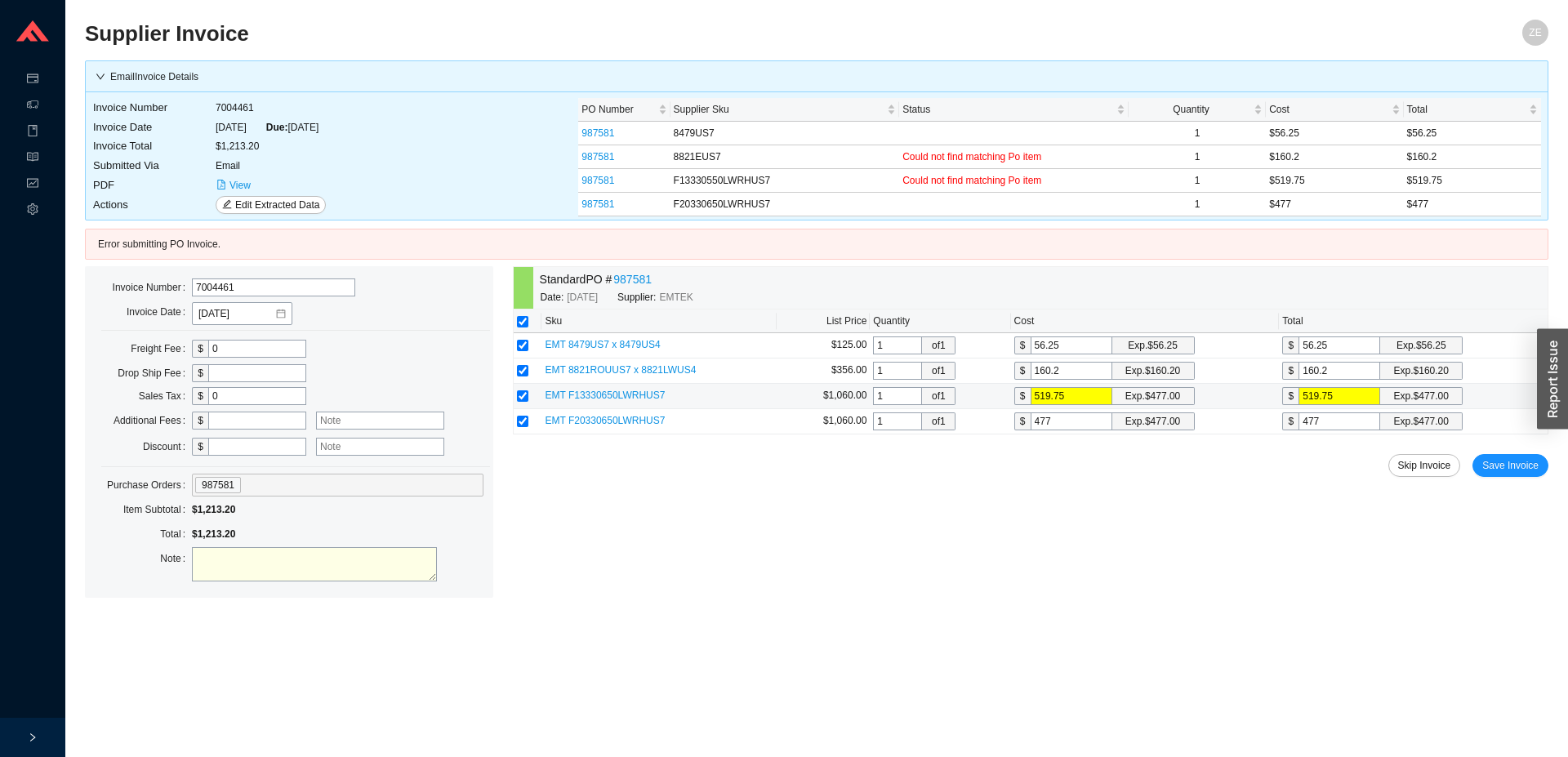
drag, startPoint x: 1087, startPoint y: 395, endPoint x: 1005, endPoint y: 373, distance: 84.9
click at [1031, 387] on input "519.75" at bounding box center [1071, 396] width 82 height 18
type input "4"
type input "47"
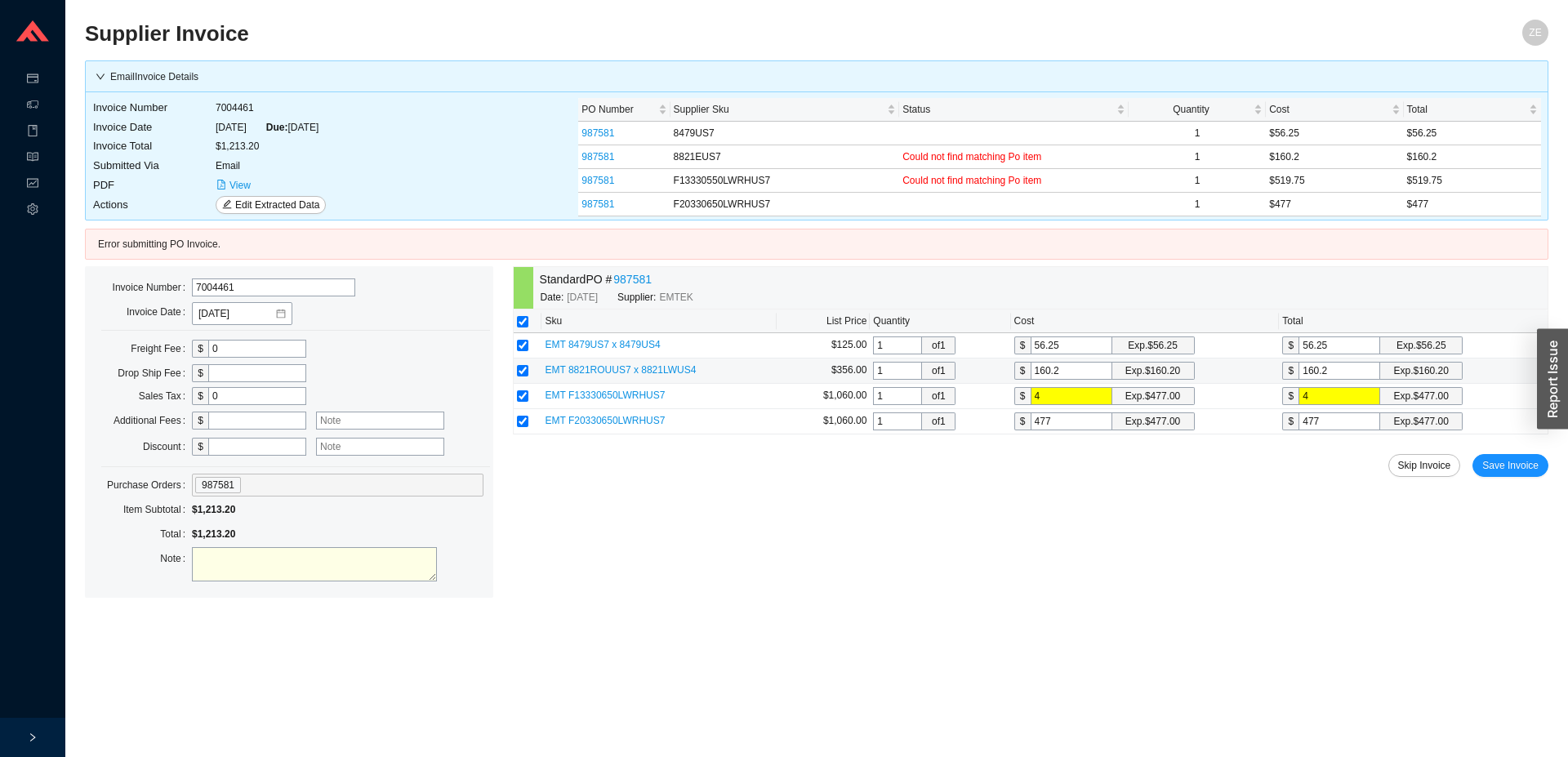
type input "47"
type input "477"
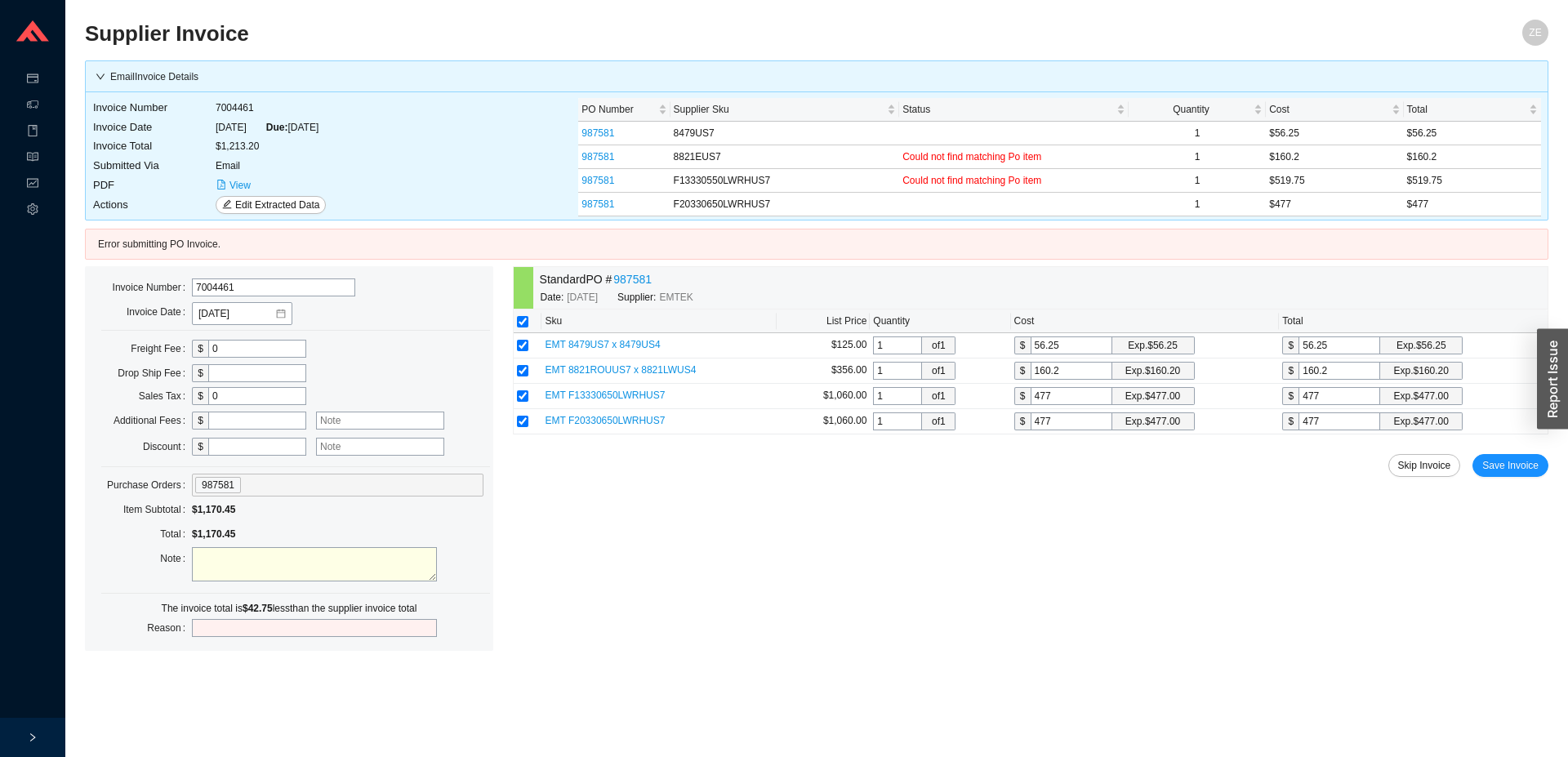
type input "477"
click at [213, 423] on input "text" at bounding box center [258, 421] width 98 height 18
type input "42.75"
click at [390, 421] on input "text" at bounding box center [380, 421] width 128 height 18
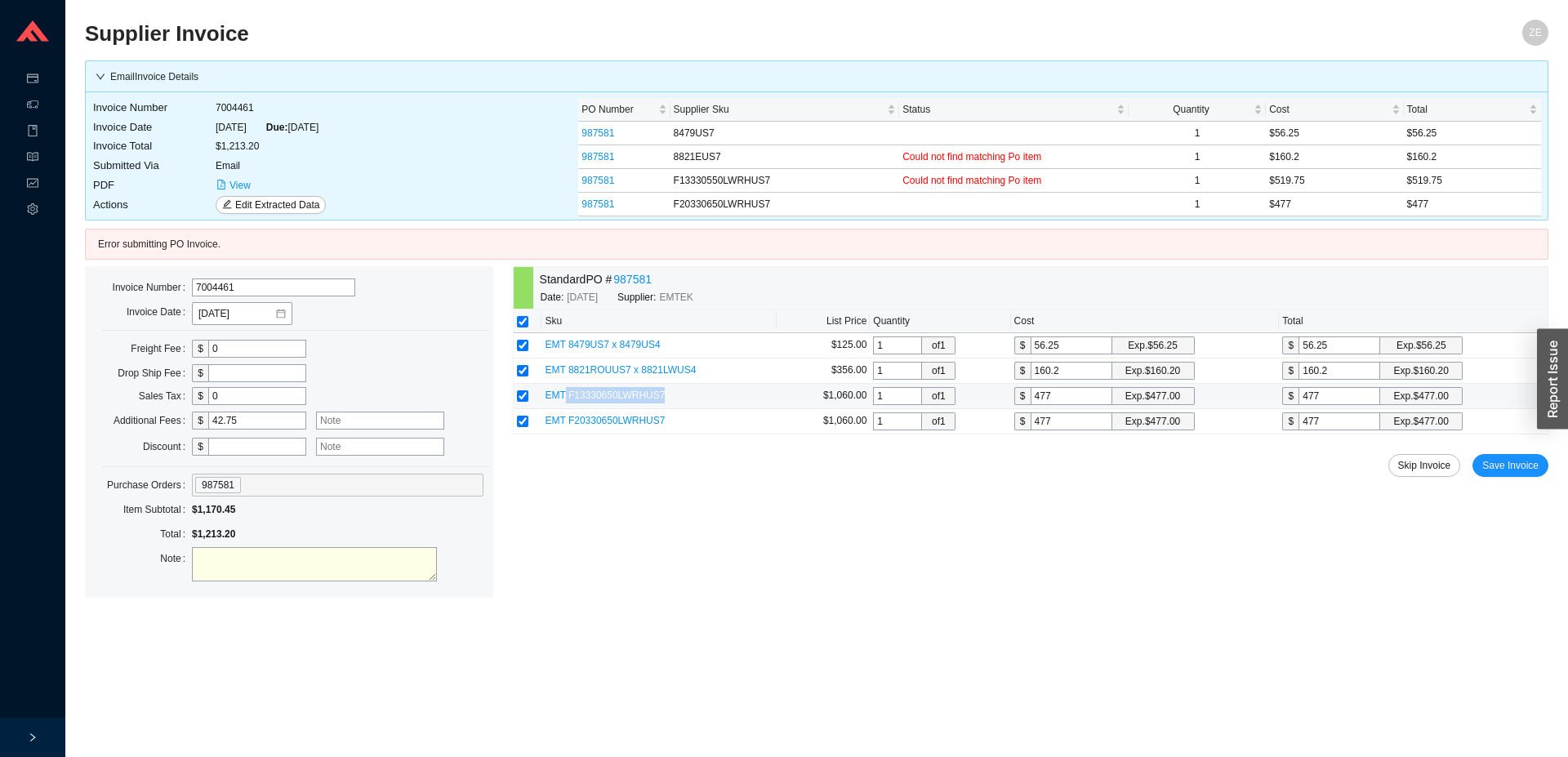
drag, startPoint x: 668, startPoint y: 395, endPoint x: 566, endPoint y: 399, distance: 102.1
click at [566, 399] on td "EMT F13330650LWRHUS7" at bounding box center [659, 396] width 234 height 26
copy span "F13330650LWRHUS7"
drag, startPoint x: 777, startPoint y: 176, endPoint x: 663, endPoint y: 183, distance: 114.2
click at [663, 183] on tr "987581 F13330550LWRHUS7 Could not find matching Po item 1 $519.75 $519.75" at bounding box center [1059, 181] width 963 height 24
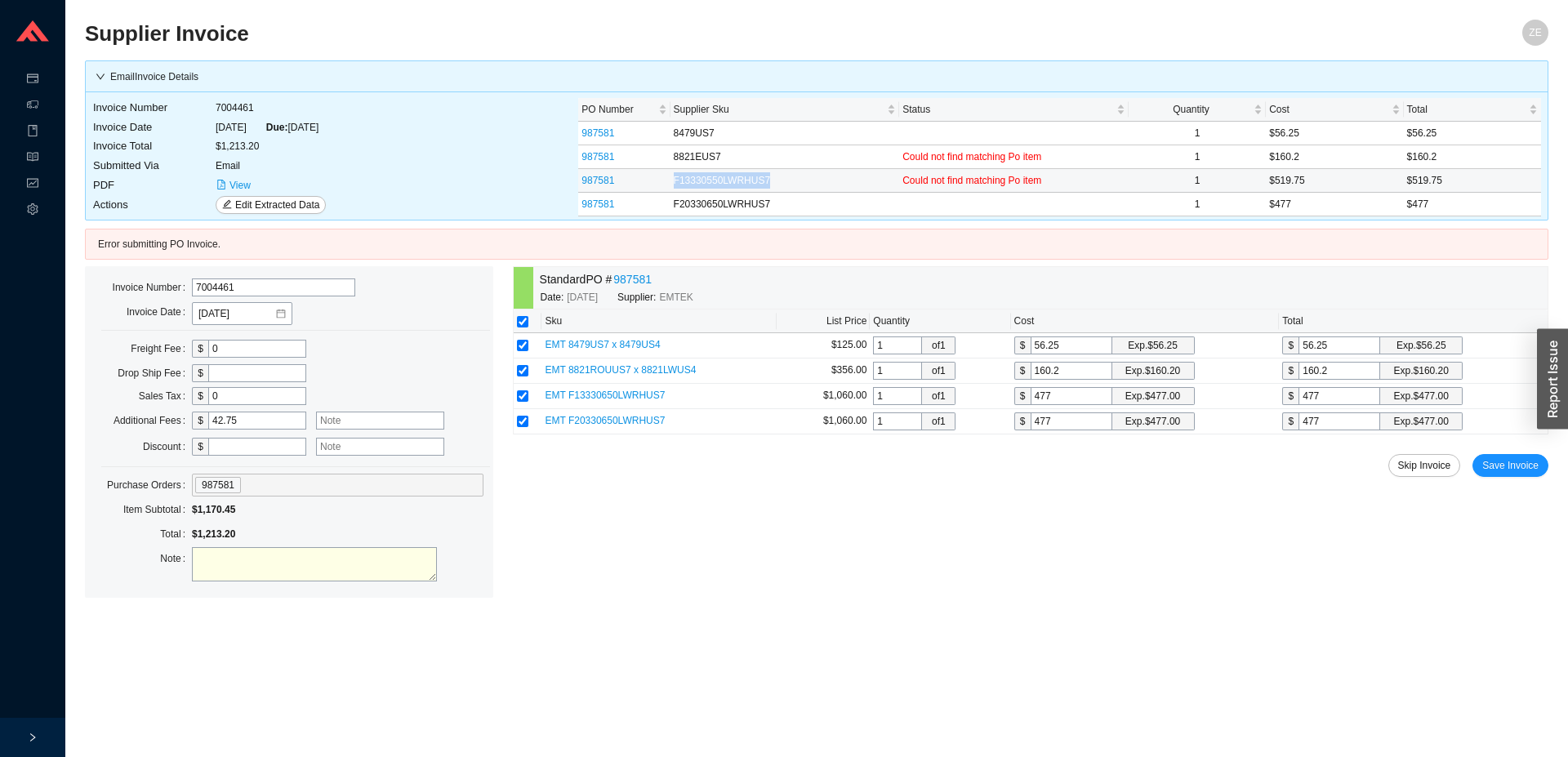
copy tr "F13330550LWRHUS7"
click at [339, 418] on input "text" at bounding box center [380, 421] width 128 height 18
paste input "F13330550LWRHUS7"
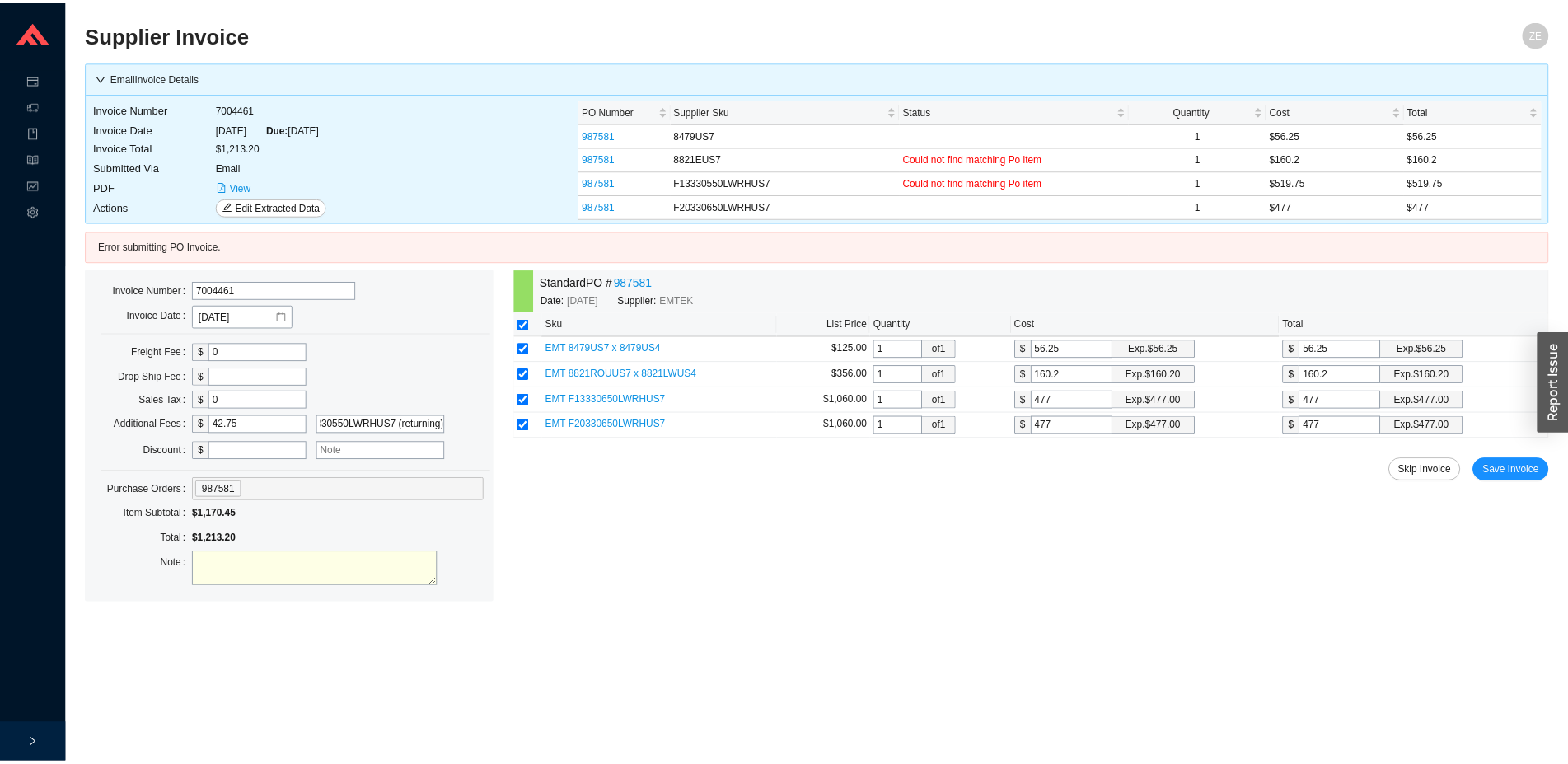
scroll to position [0, 90]
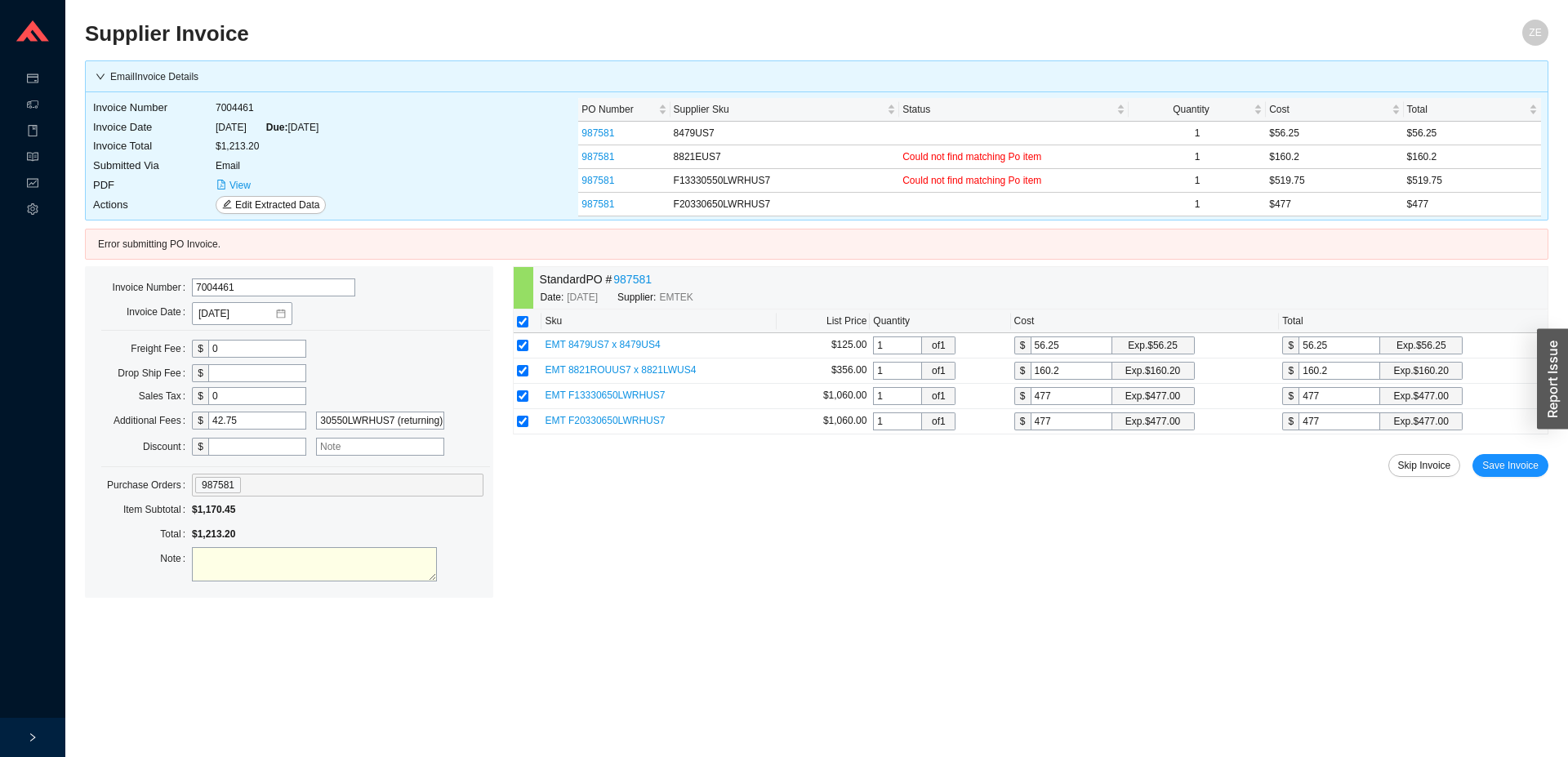
type input "extra charge F13330550LWRHUS7 (returning)"
drag, startPoint x: 673, startPoint y: 393, endPoint x: 569, endPoint y: 399, distance: 104.2
click at [569, 399] on td "EMT F13330650LWRHUS7" at bounding box center [659, 396] width 234 height 26
copy span "F13330650LWRHUS7"
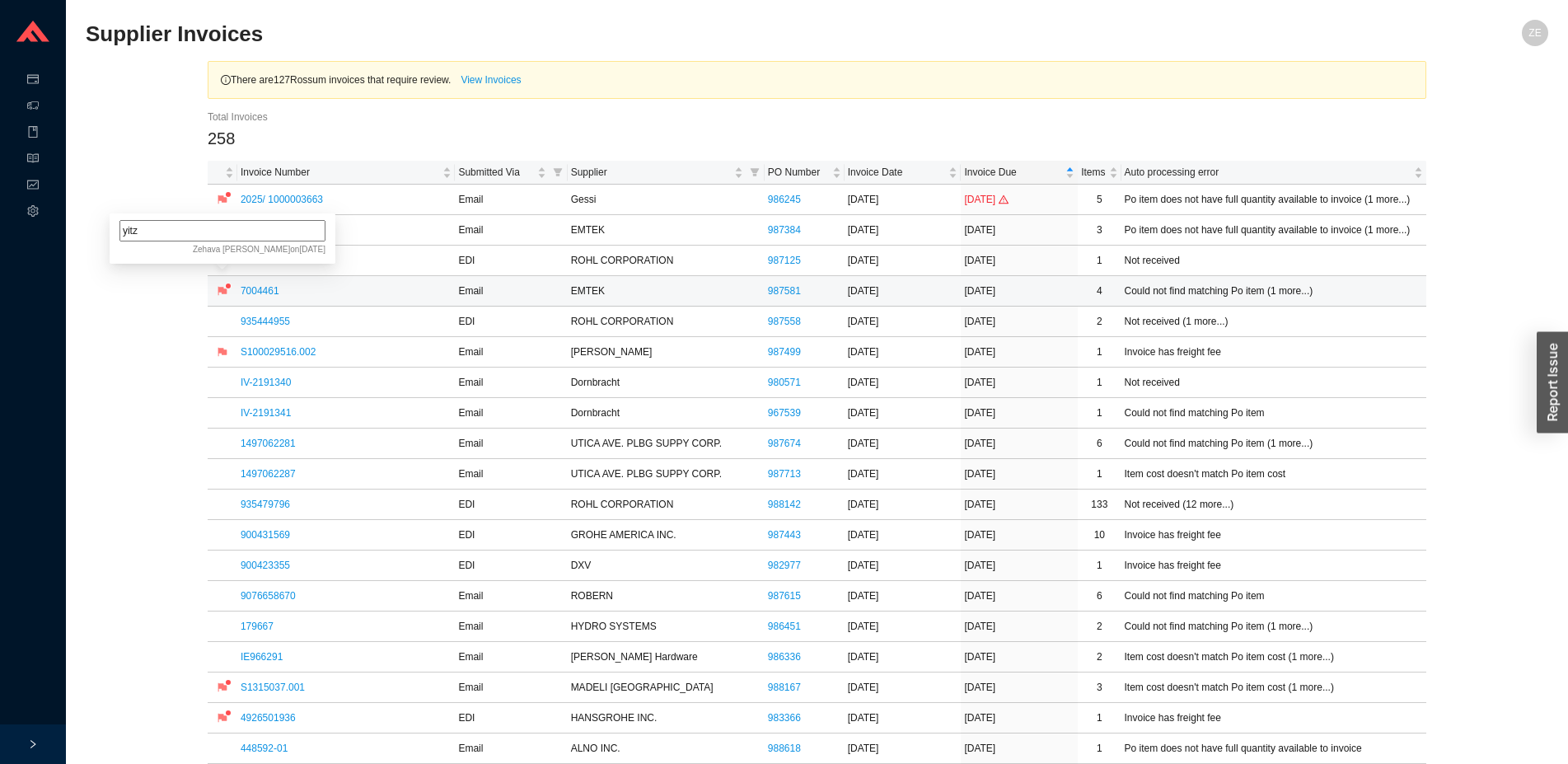
click at [225, 240] on input "yitz" at bounding box center [222, 231] width 206 height 22
type input "yitz, charged more"
click at [275, 352] on link "S100029516.002" at bounding box center [278, 352] width 75 height 12
click at [240, 294] on input at bounding box center [222, 292] width 206 height 22
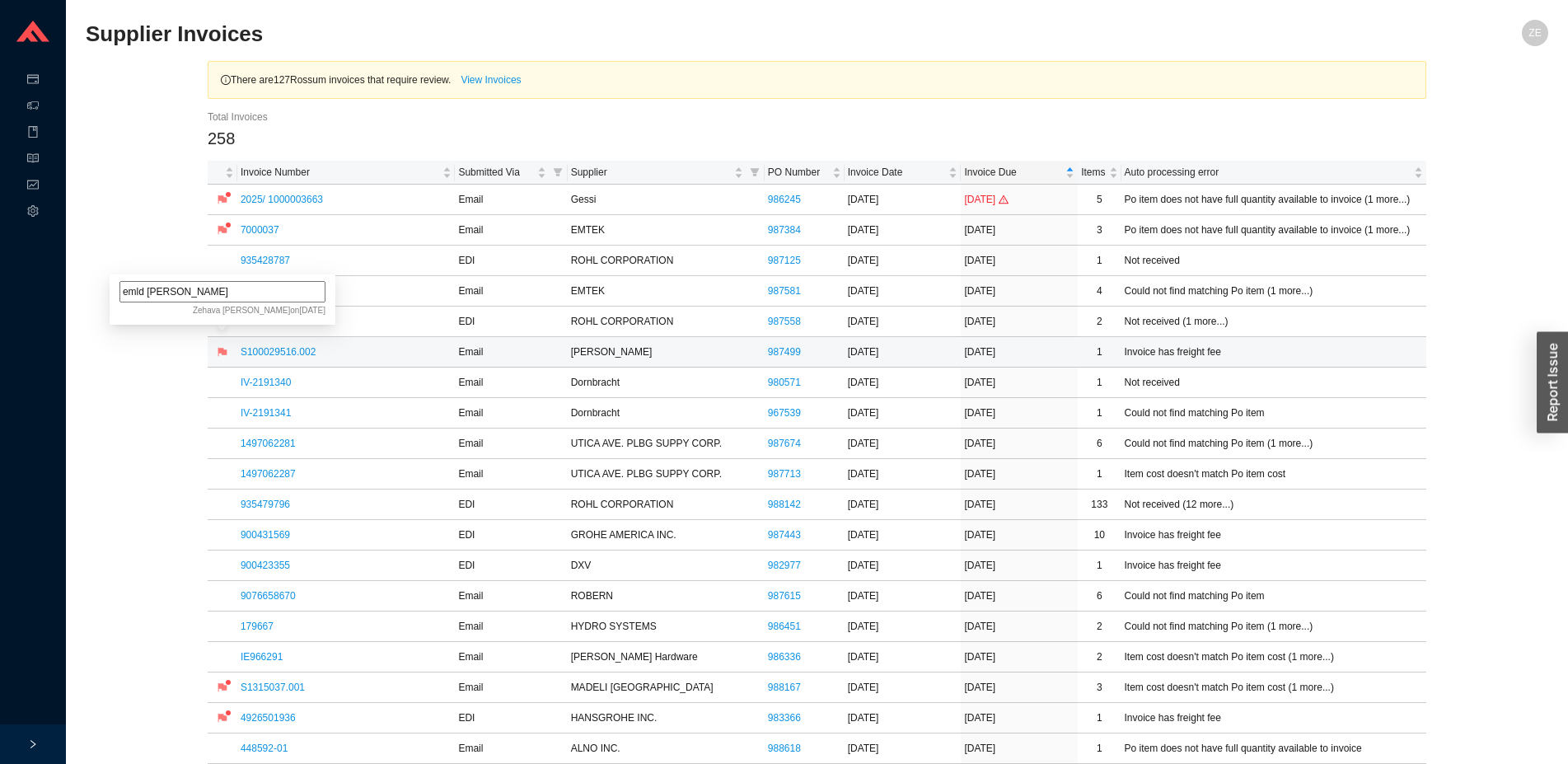
type input "emld cristin"
click at [285, 537] on link "900431569" at bounding box center [265, 535] width 50 height 12
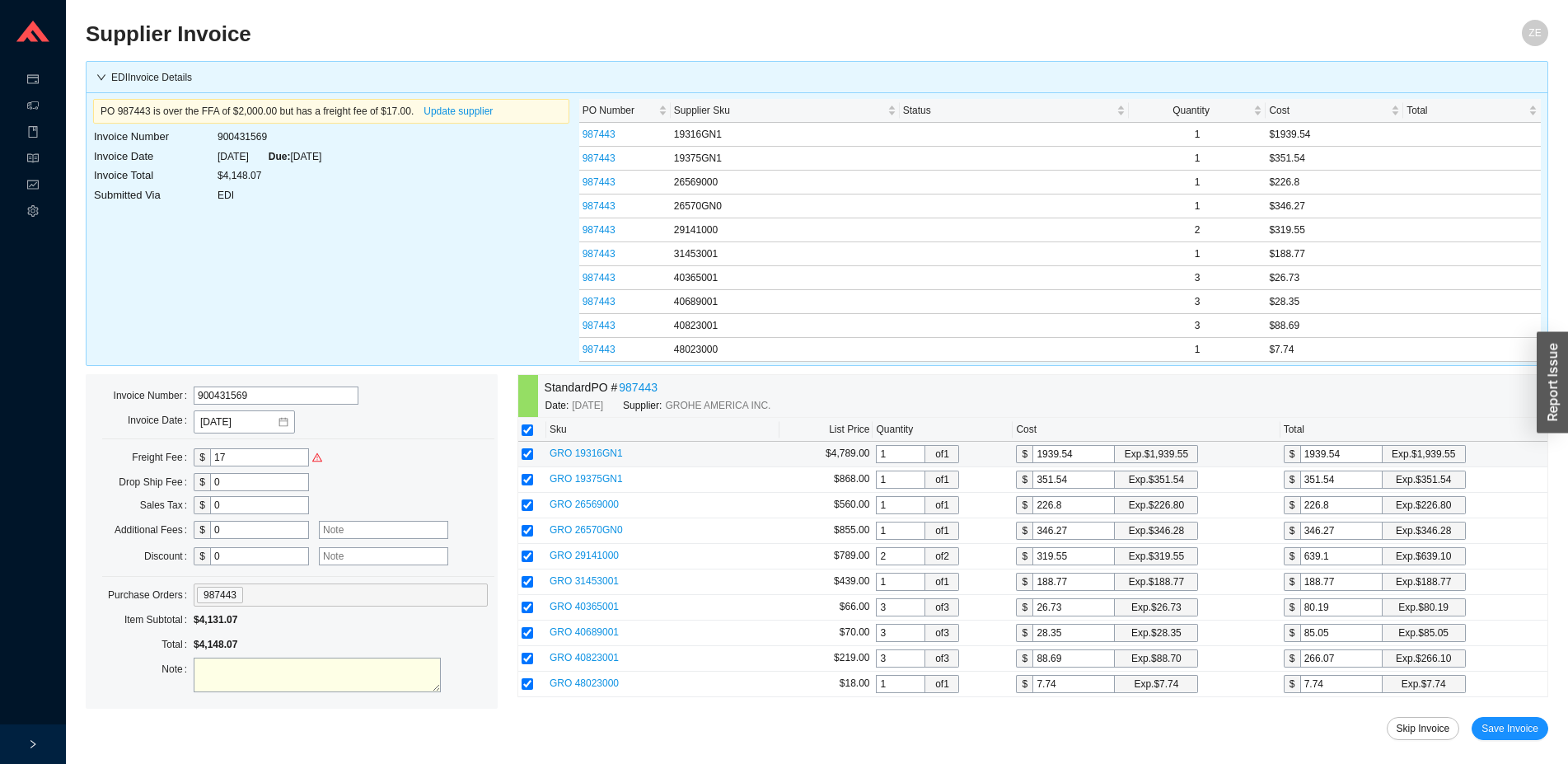
click at [608, 457] on span "GRO 19316GN1" at bounding box center [587, 453] width 73 height 12
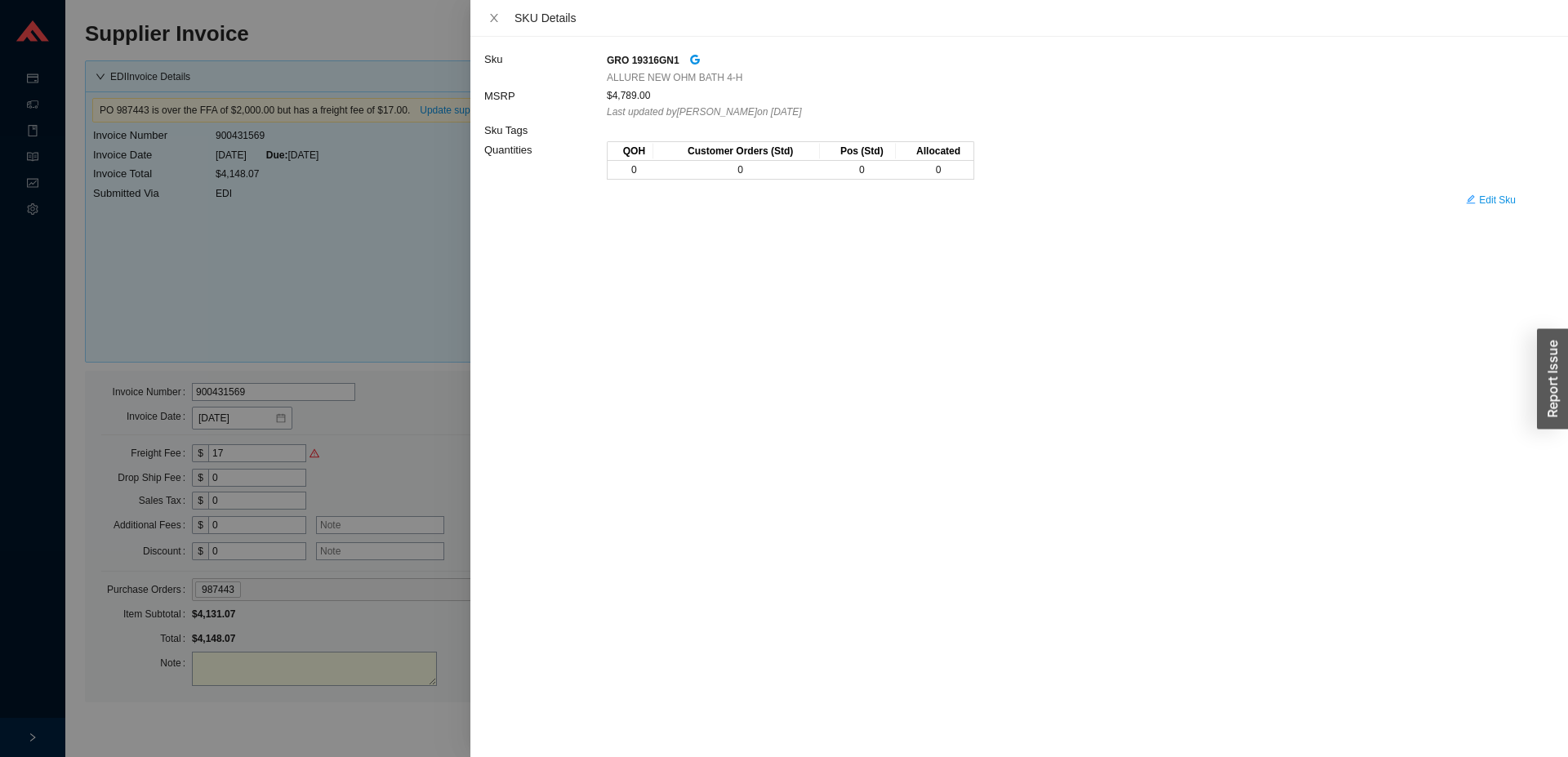
click at [421, 279] on div at bounding box center [784, 378] width 1568 height 757
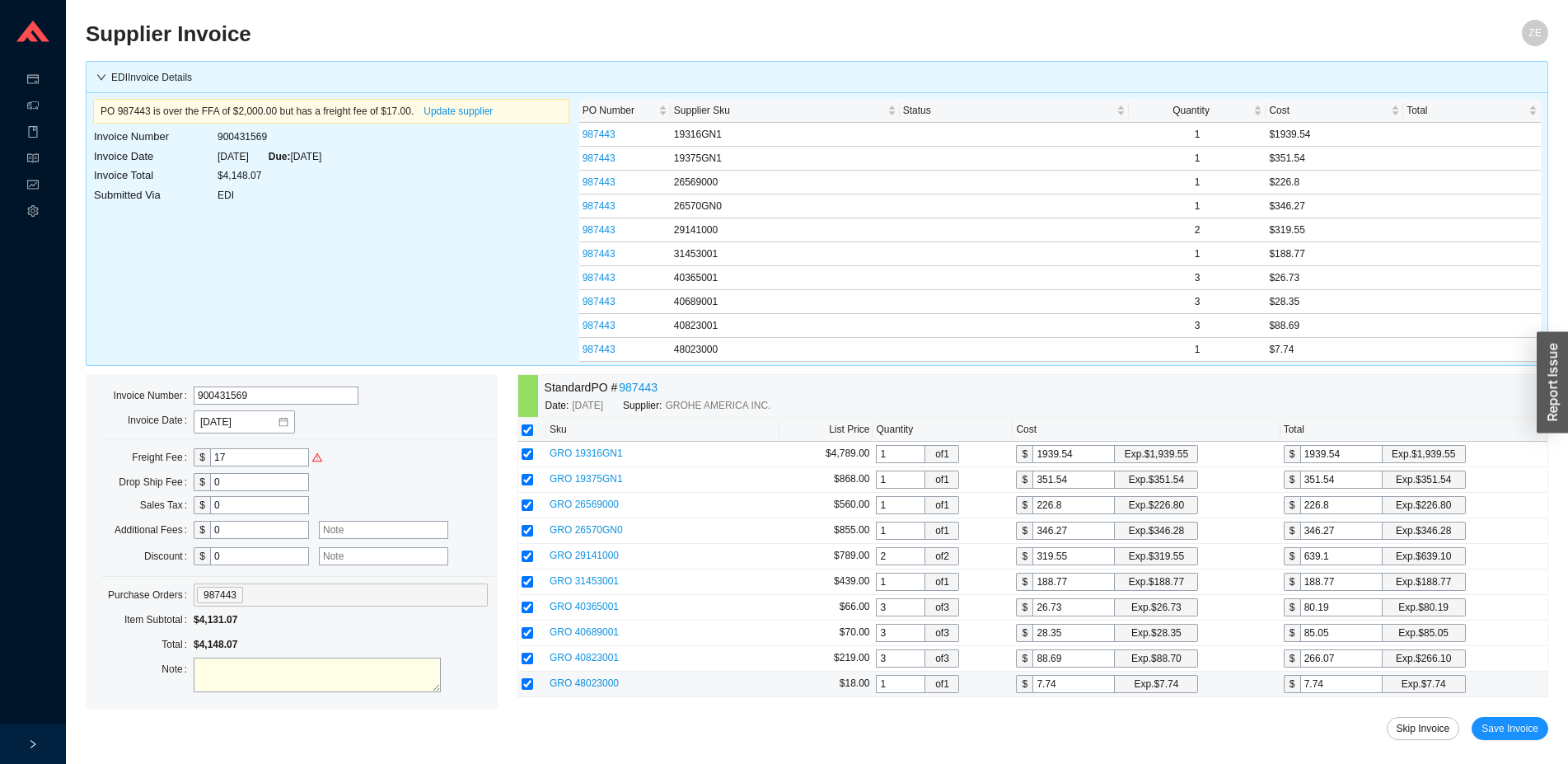
click at [595, 684] on span "GRO 48023000" at bounding box center [585, 684] width 69 height 12
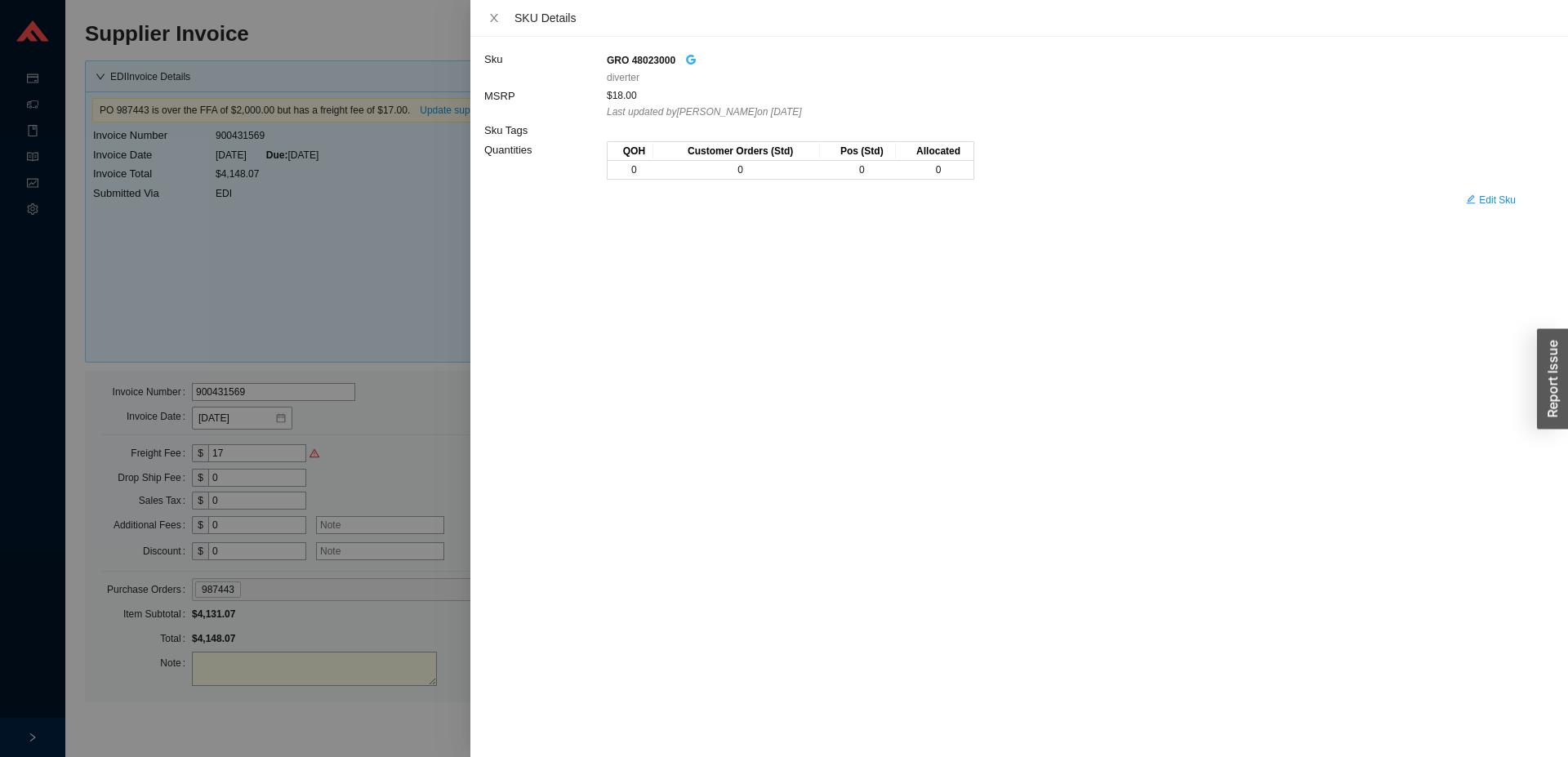
click at [687, 59] on icon "google" at bounding box center [692, 60] width 12 height 12
click at [423, 426] on div at bounding box center [784, 378] width 1568 height 757
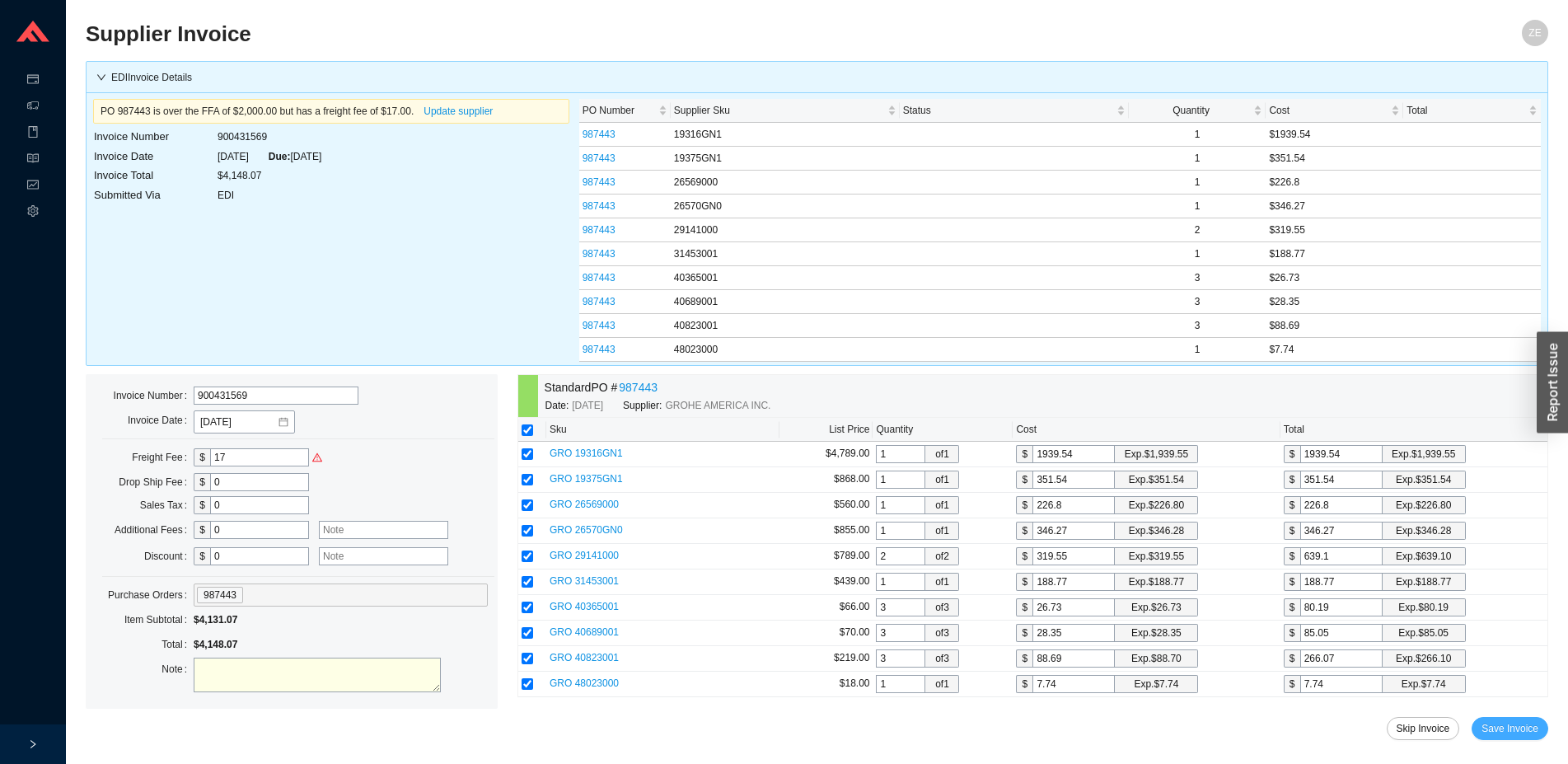
click at [1511, 726] on span "Save Invoice" at bounding box center [1509, 728] width 57 height 17
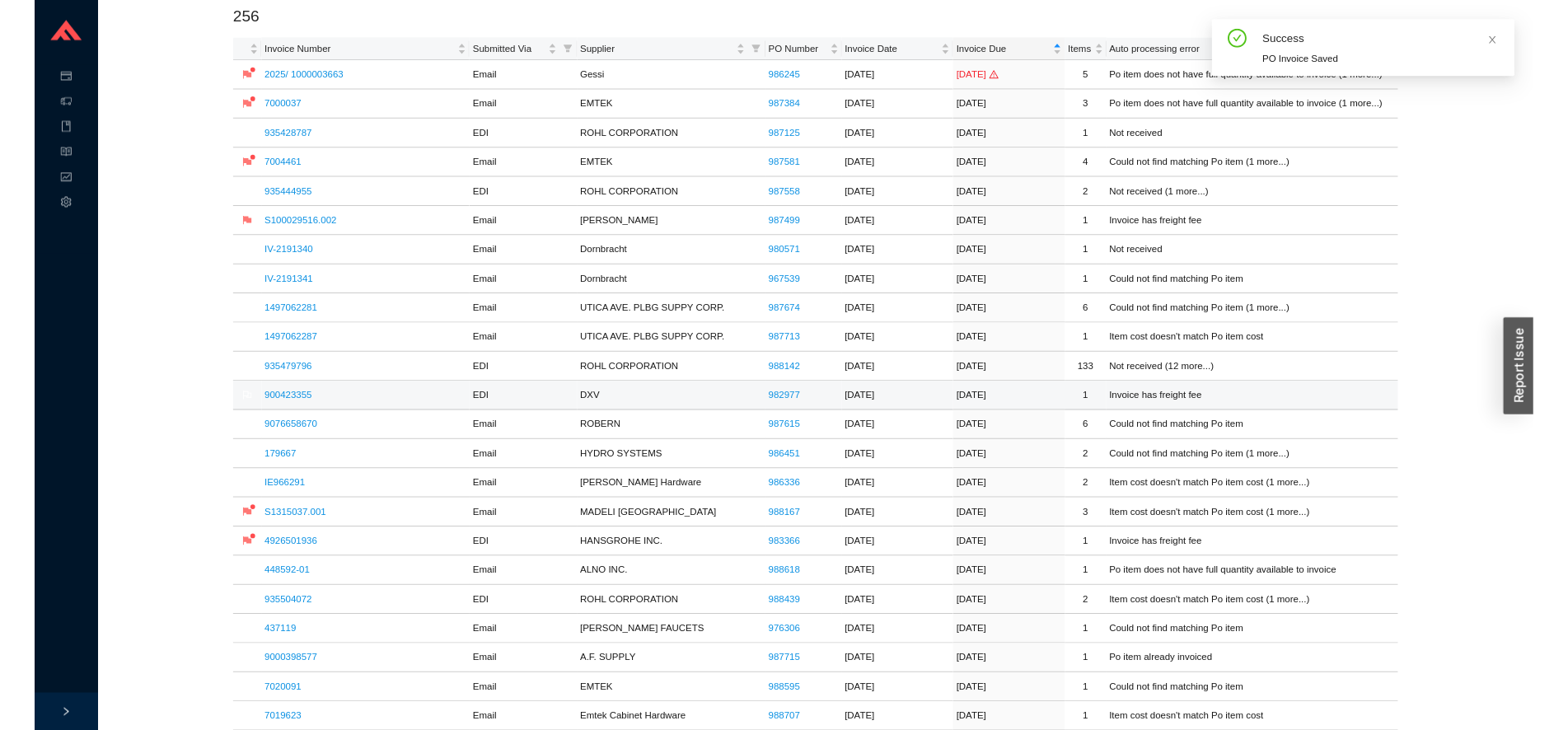
scroll to position [168, 0]
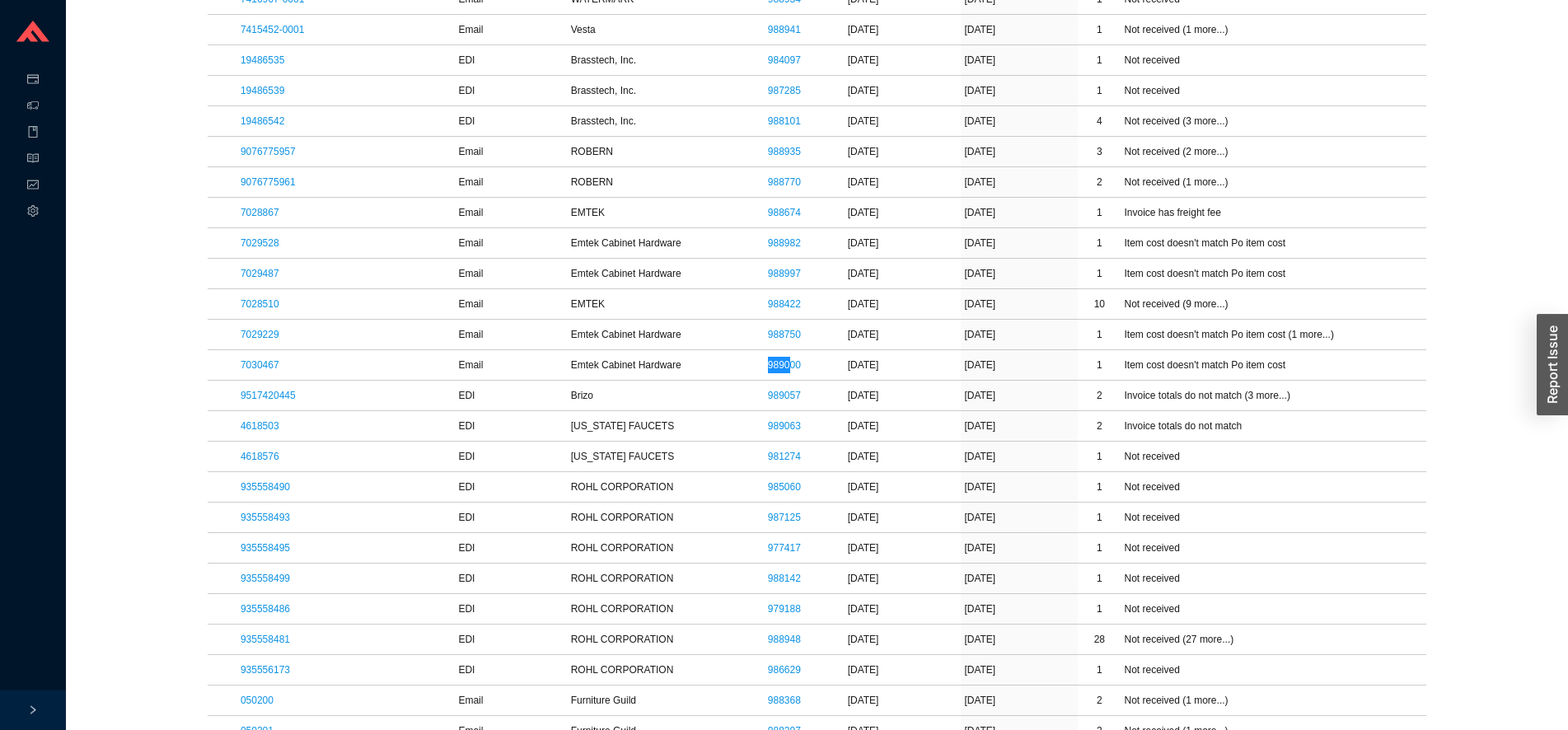
scroll to position [6517, 0]
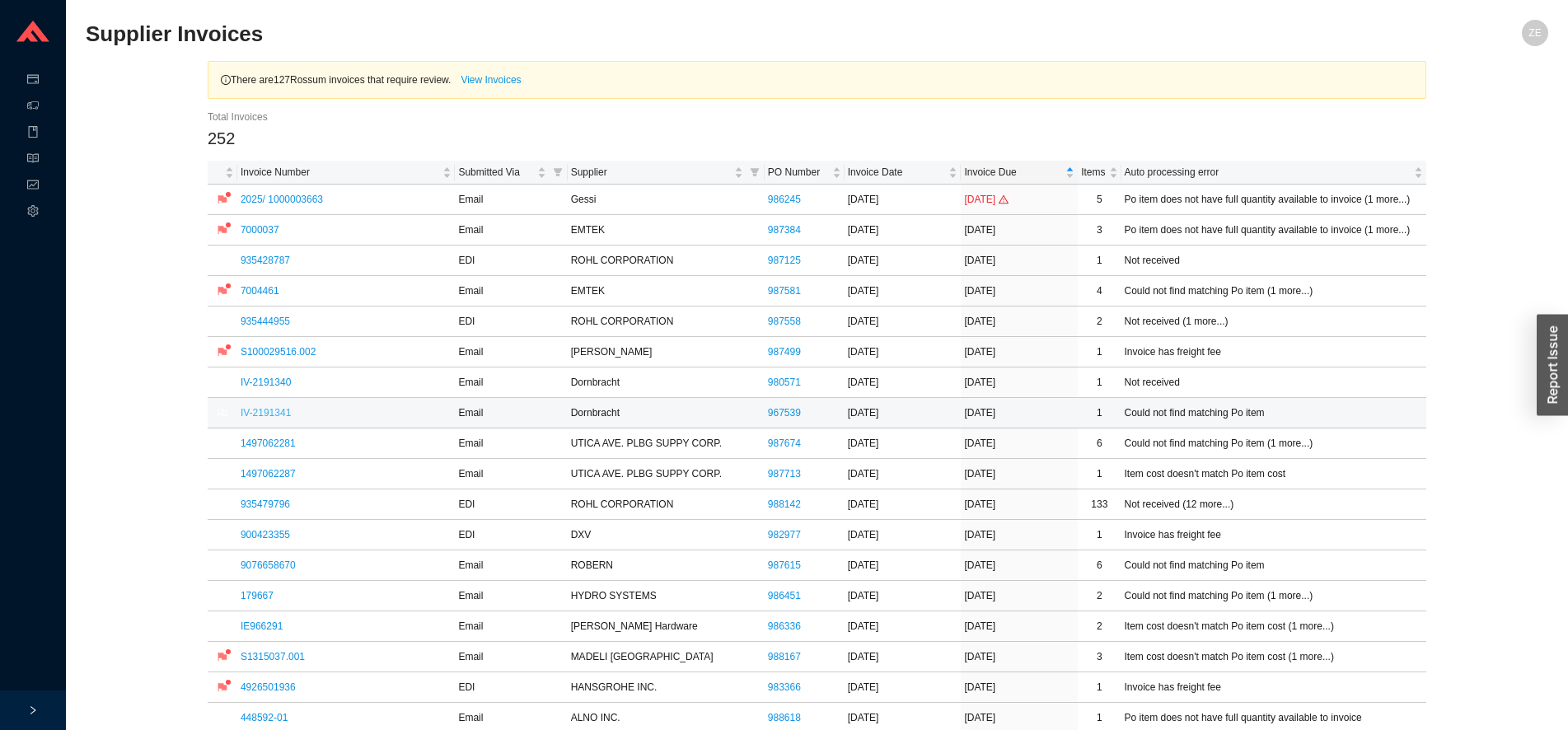
click at [275, 415] on link "IV-2191341" at bounding box center [265, 413] width 51 height 12
click at [275, 535] on link "900423355" at bounding box center [265, 535] width 50 height 12
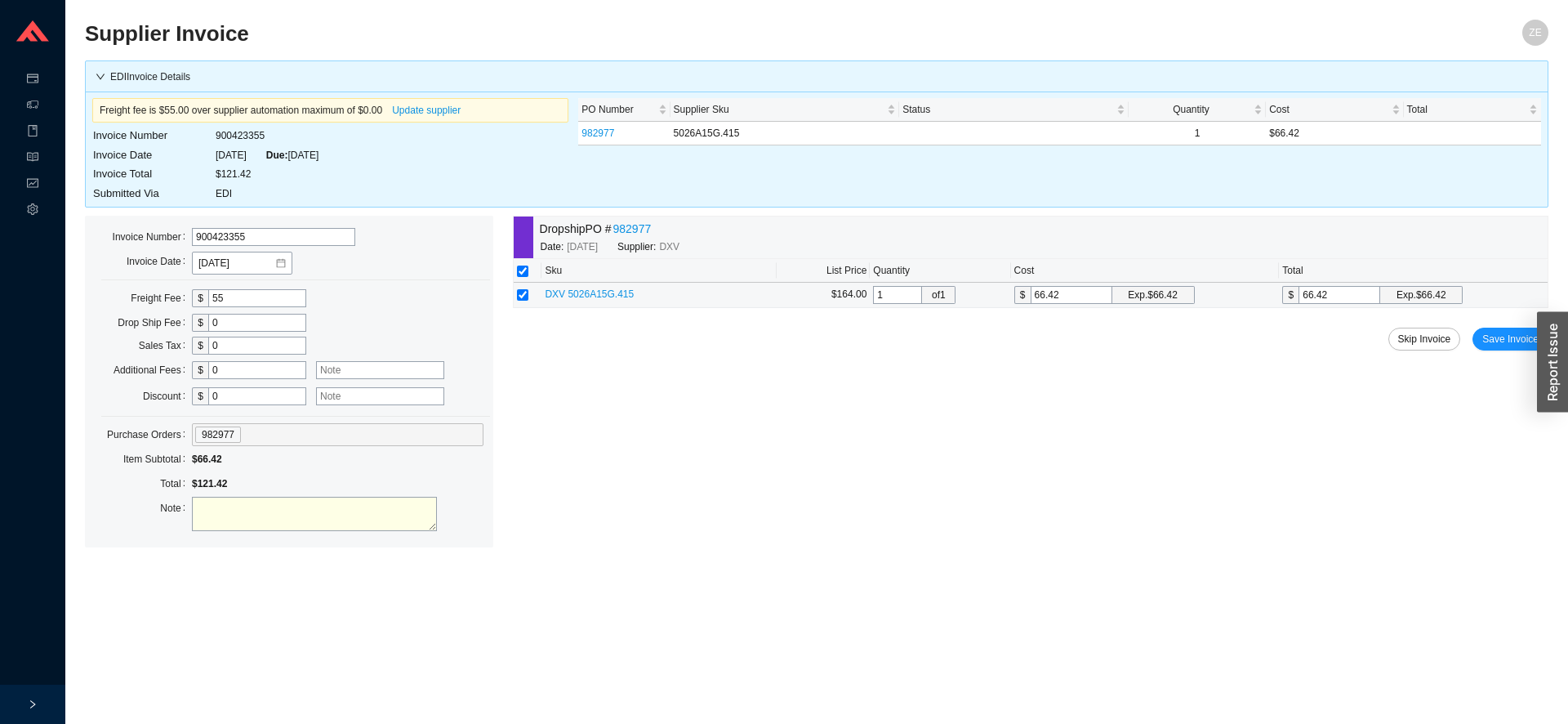
click at [591, 298] on span "DXV 5026A15G.415" at bounding box center [589, 294] width 90 height 12
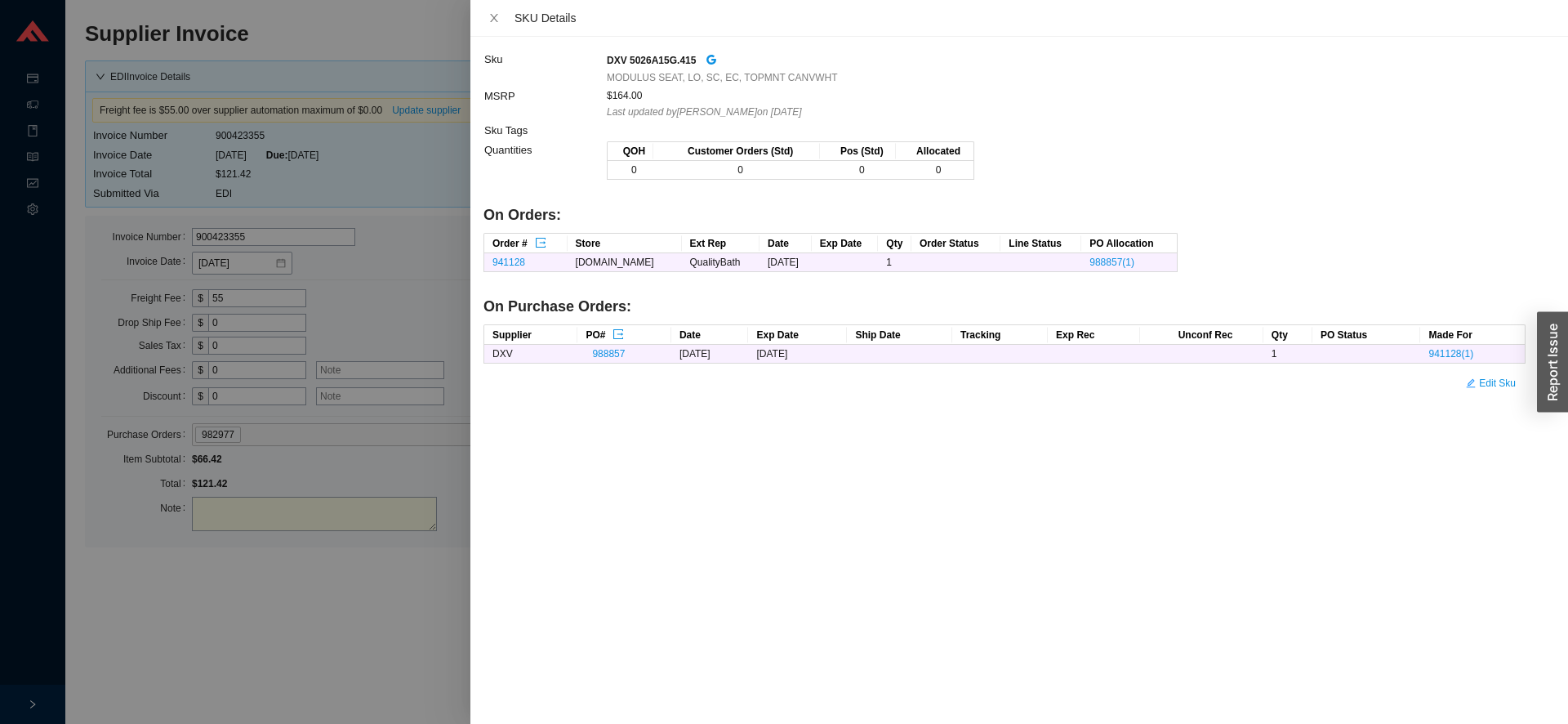
click at [335, 583] on div at bounding box center [784, 362] width 1568 height 724
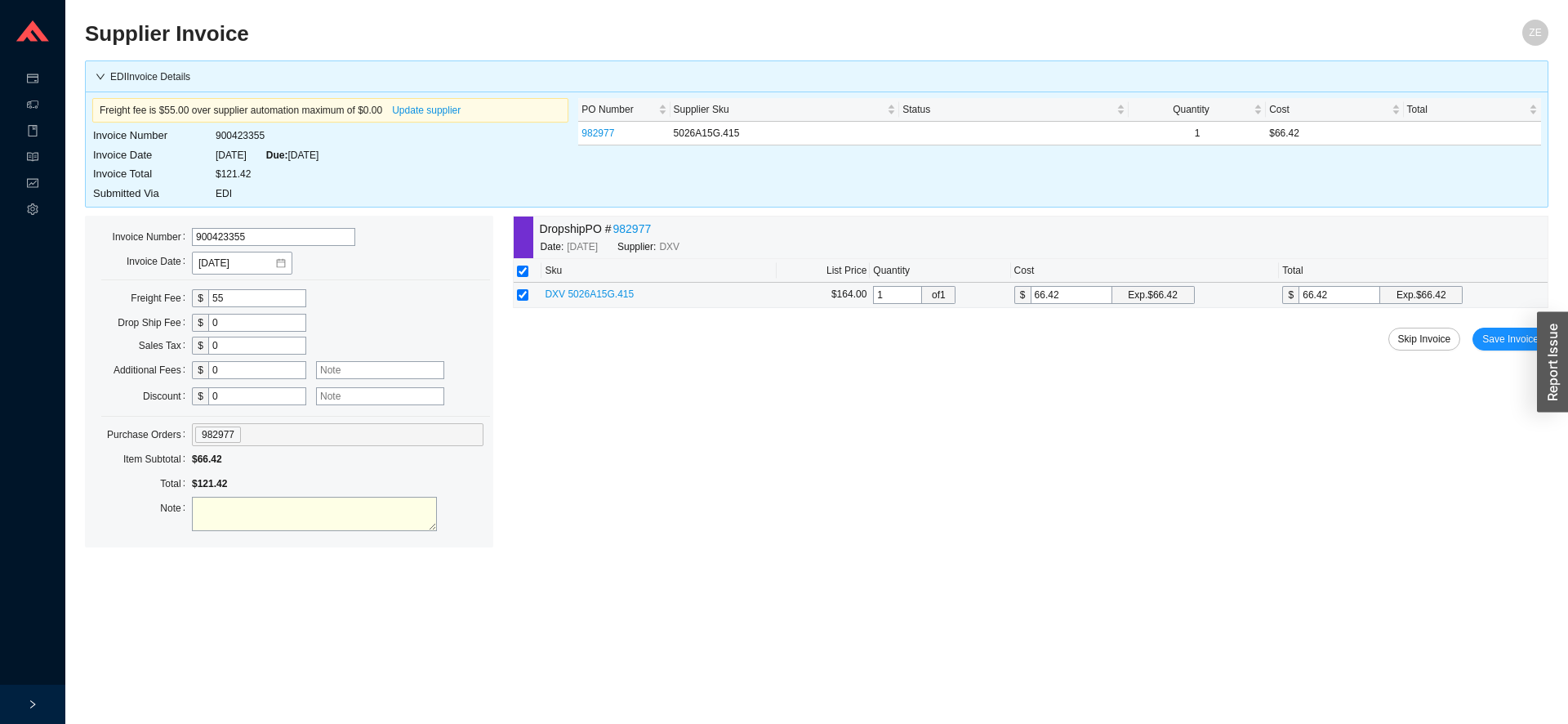
click at [604, 294] on span "DXV 5026A15G.415" at bounding box center [589, 294] width 90 height 12
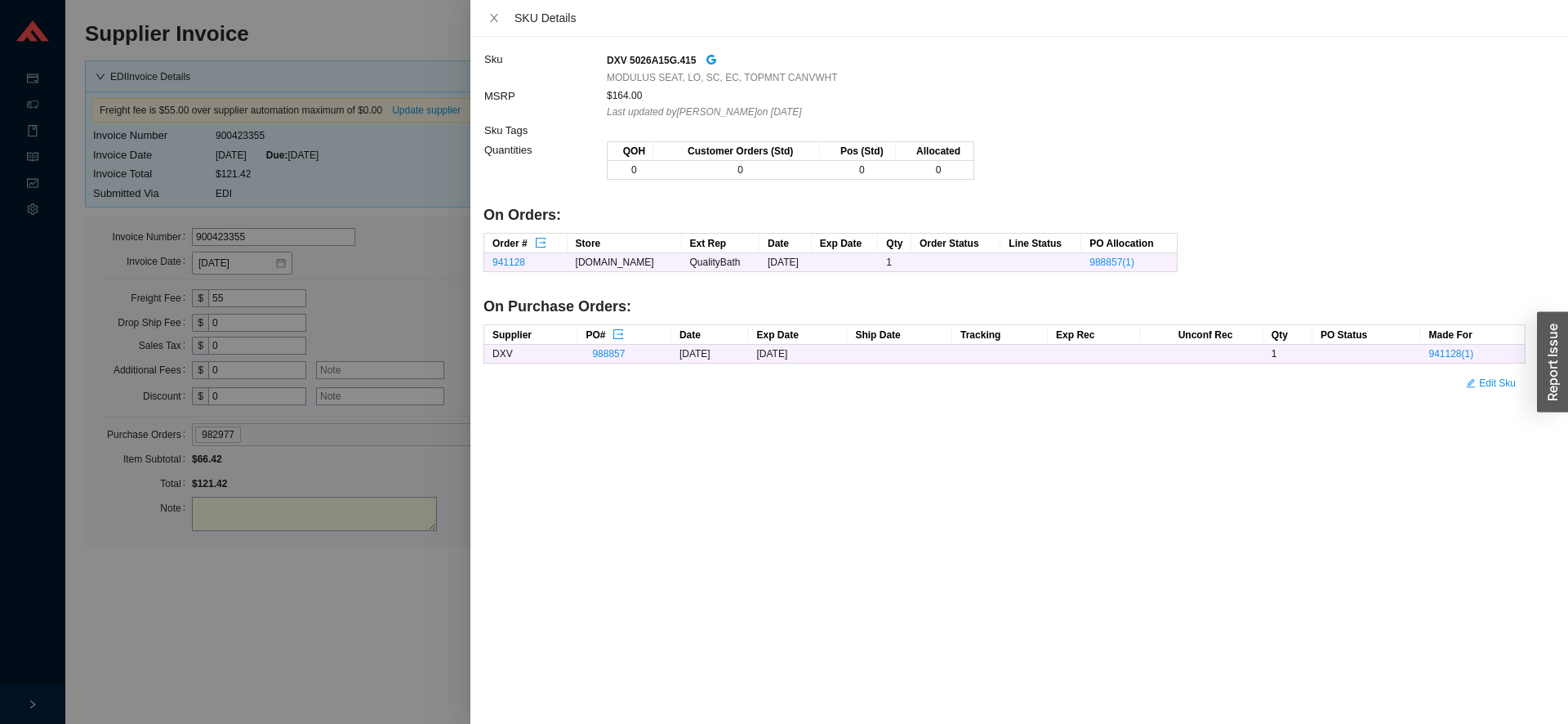
click at [320, 595] on div at bounding box center [784, 362] width 1568 height 724
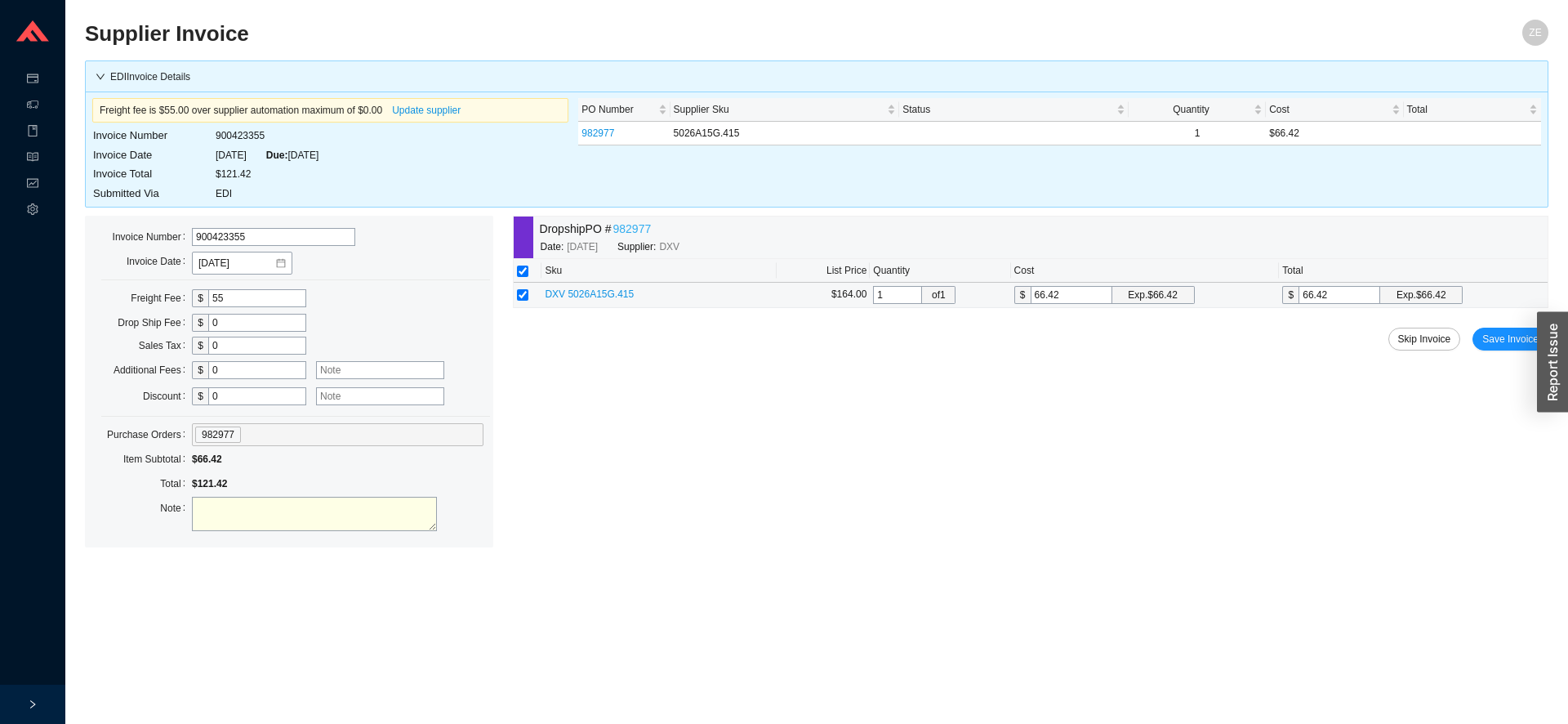
click at [637, 226] on link "982977" at bounding box center [632, 228] width 38 height 19
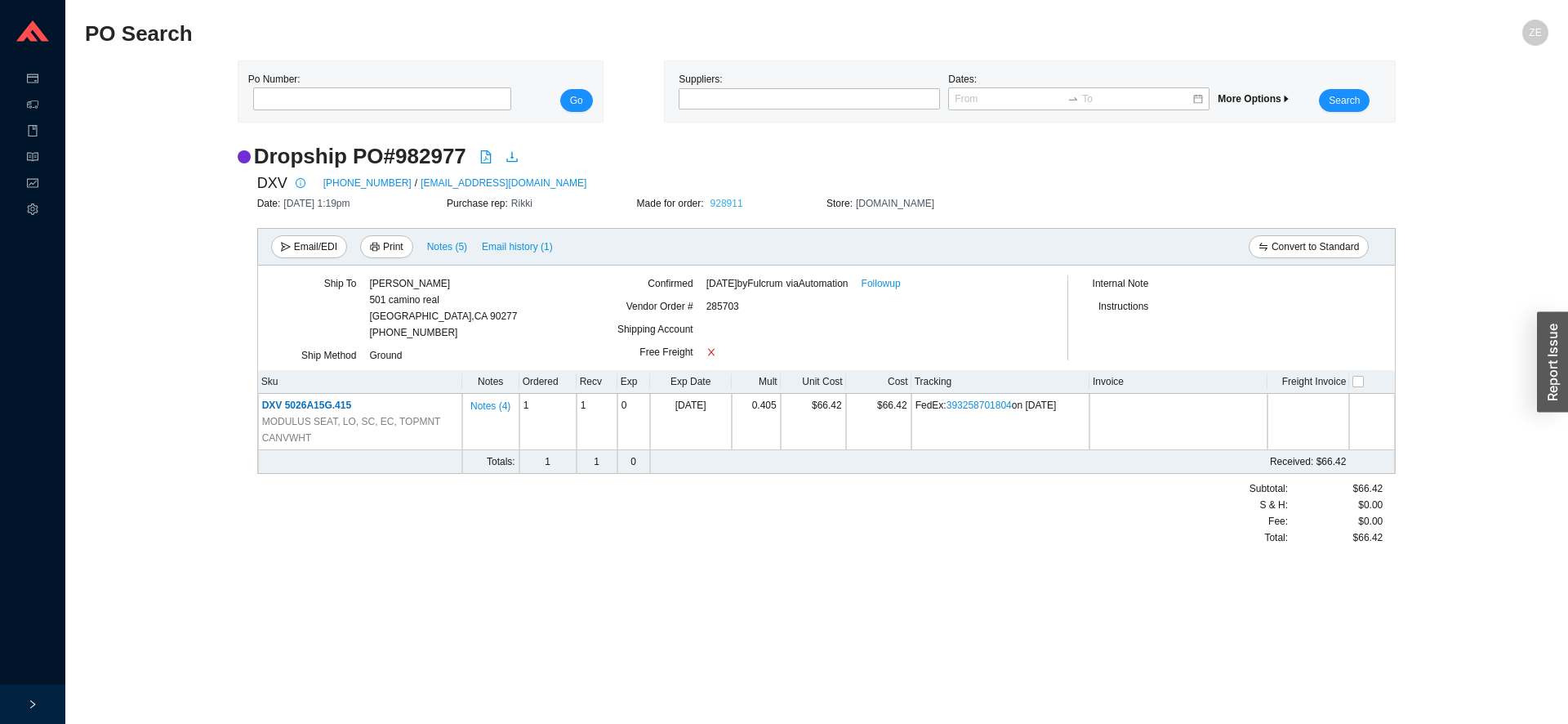
click at [725, 198] on link "928911" at bounding box center [726, 204] width 32 height 12
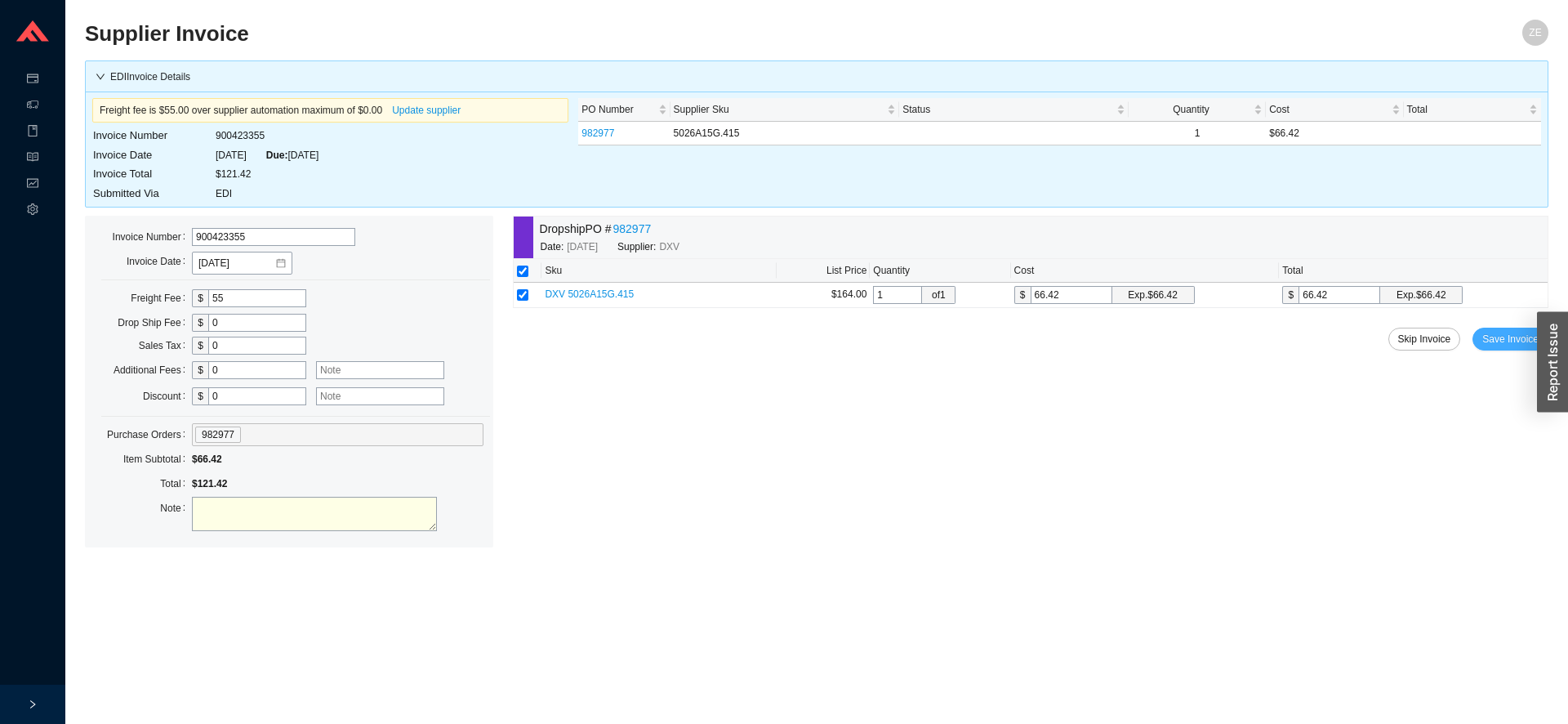
click at [1492, 335] on span "Save Invoice" at bounding box center [1510, 338] width 56 height 17
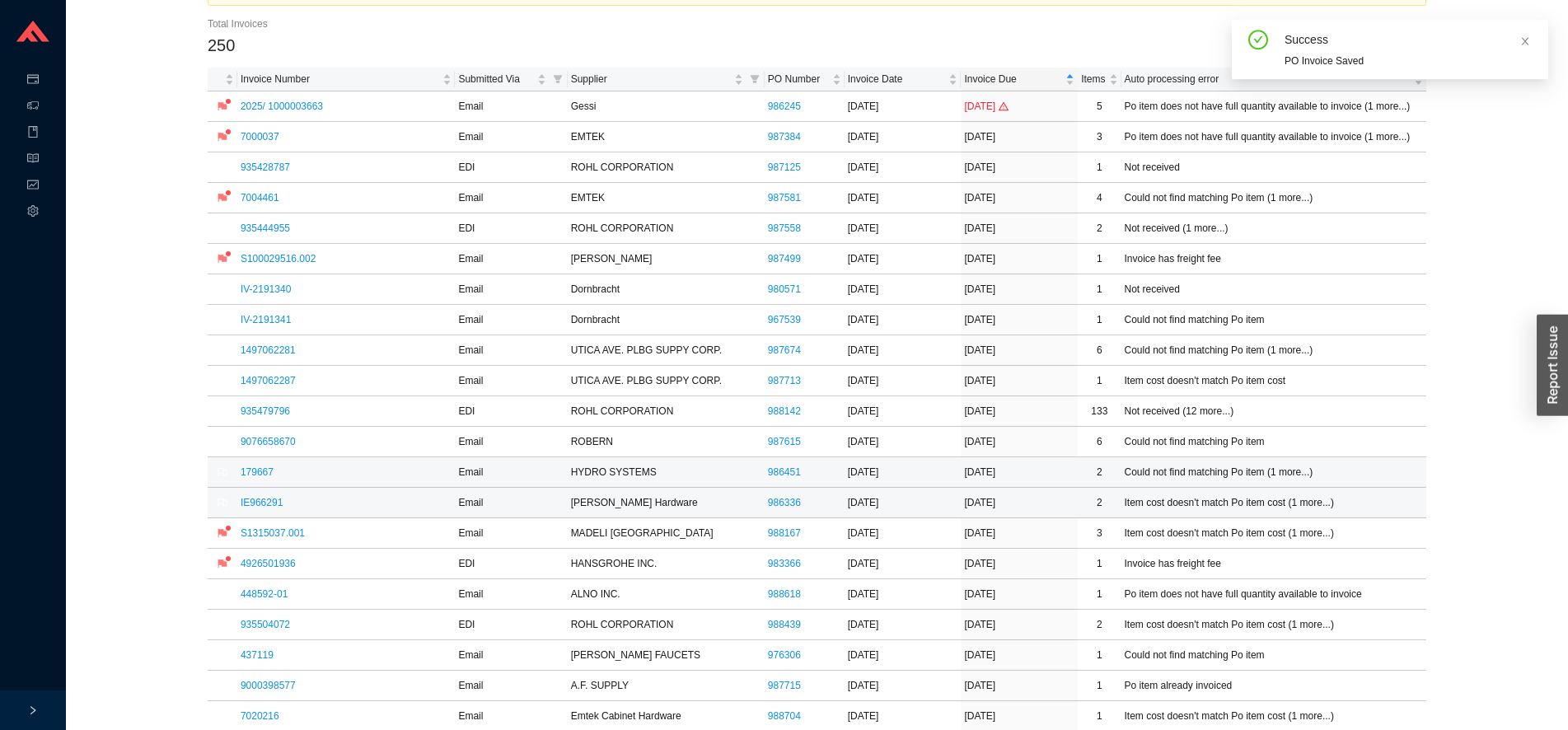
scroll to position [252, 0]
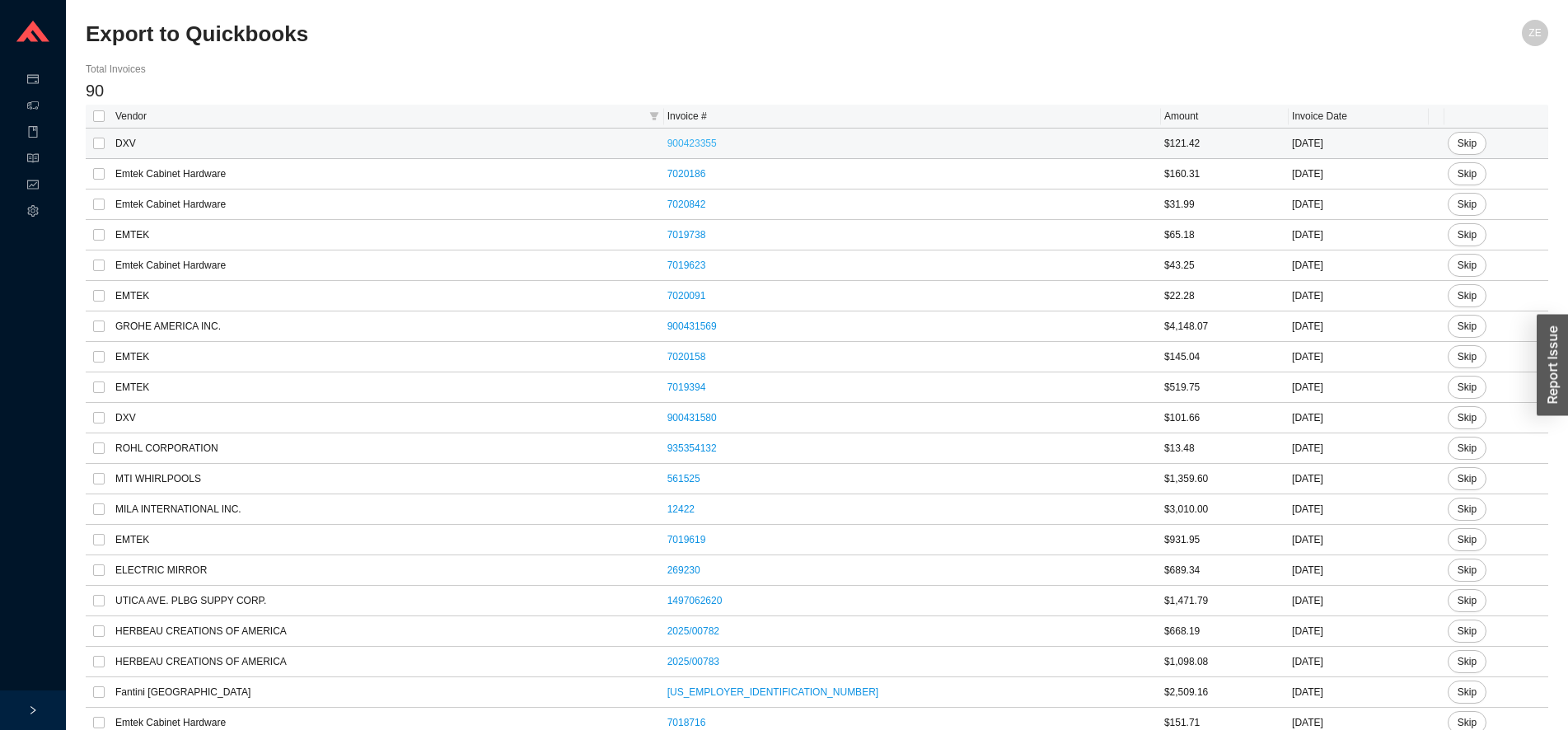
click at [687, 145] on link "900423355" at bounding box center [693, 144] width 50 height 12
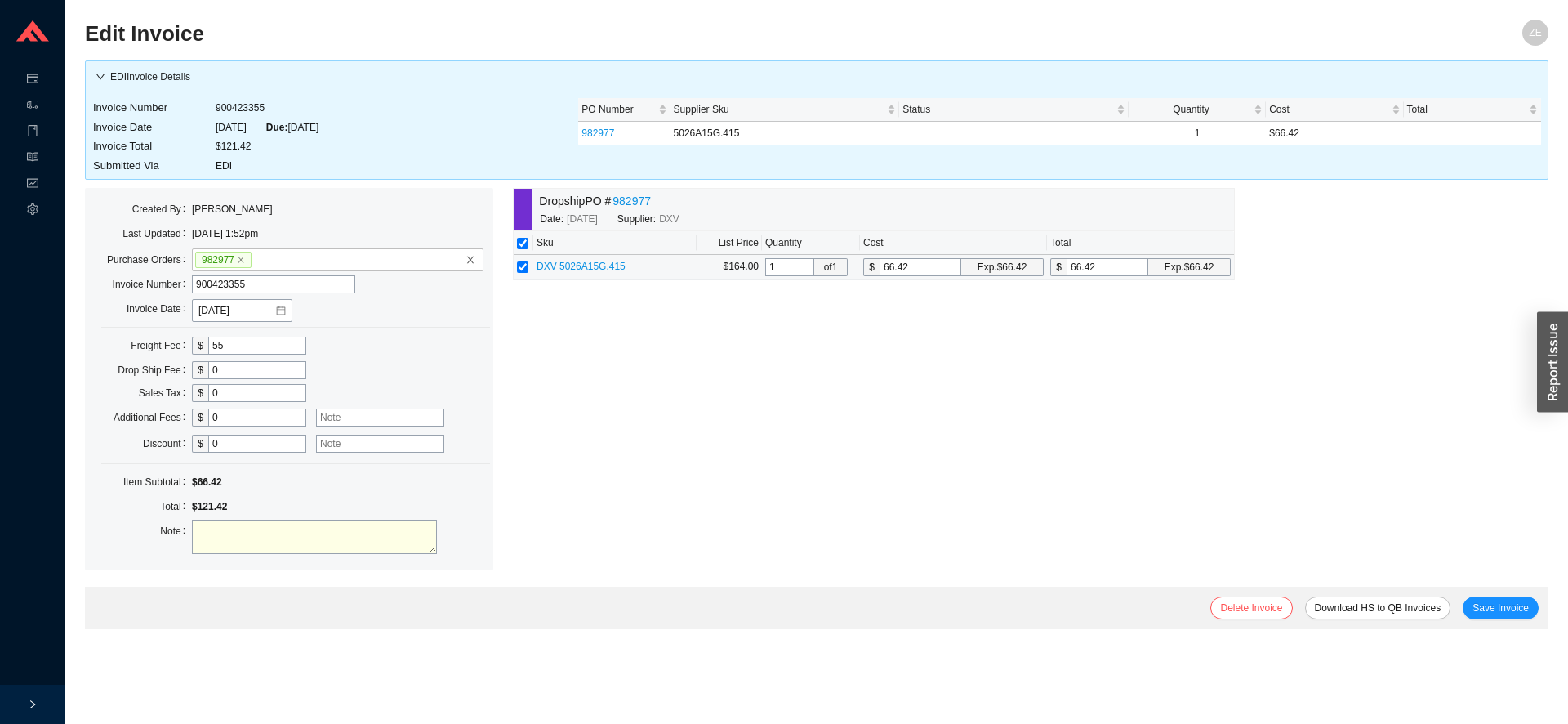
click at [574, 265] on span "DXV 5026A15G.415" at bounding box center [581, 267] width 90 height 12
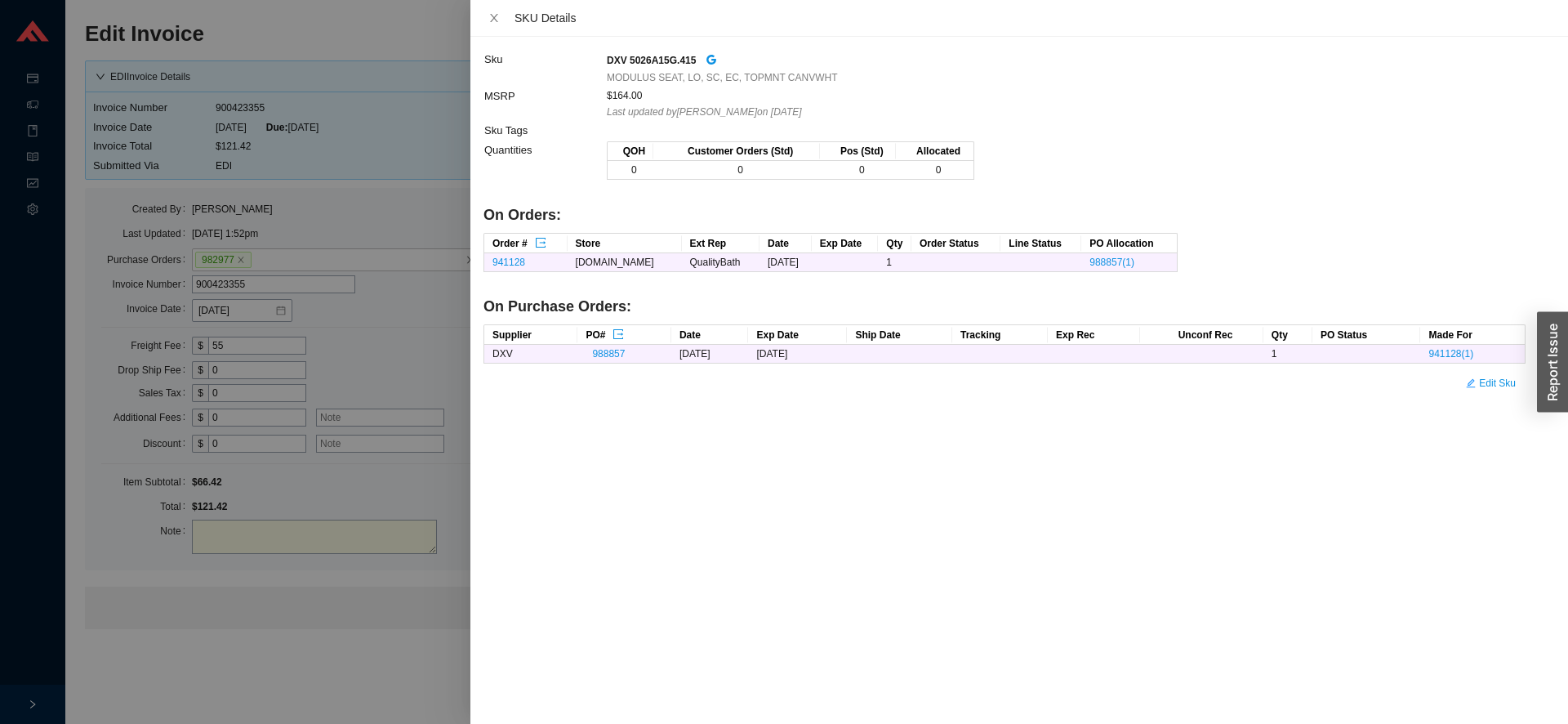
click at [319, 570] on div at bounding box center [784, 362] width 1568 height 724
